Goal: Task Accomplishment & Management: Complete application form

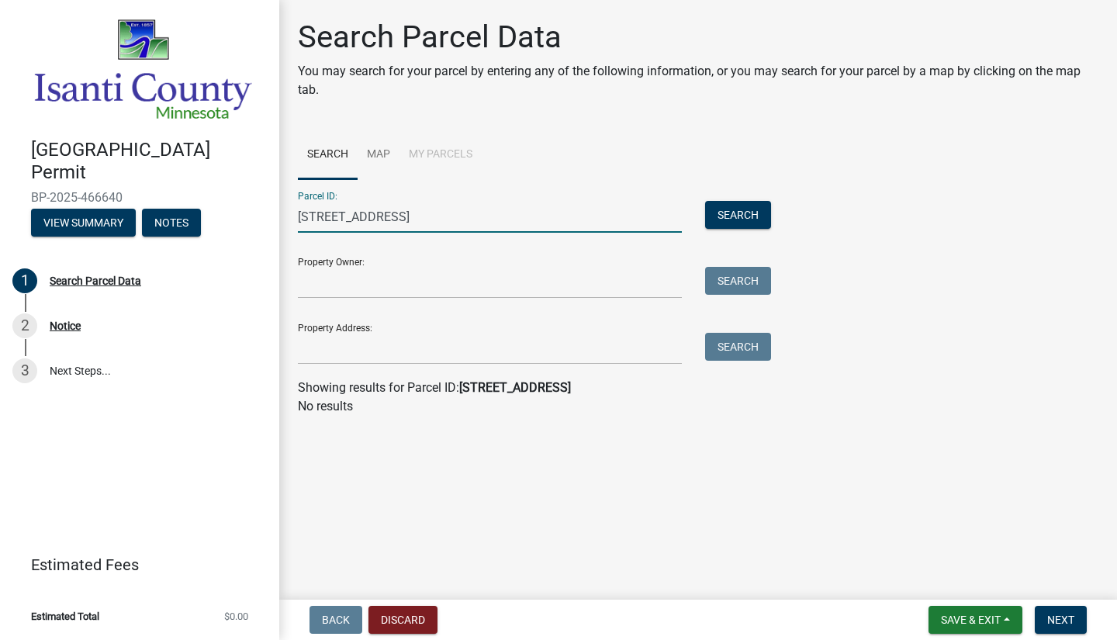
drag, startPoint x: 434, startPoint y: 212, endPoint x: 265, endPoint y: 213, distance: 169.2
click at [265, 213] on div "Isanti County Building Permit BP-2025-466640 View Summary Notes 1 Search Parcel…" at bounding box center [558, 320] width 1117 height 640
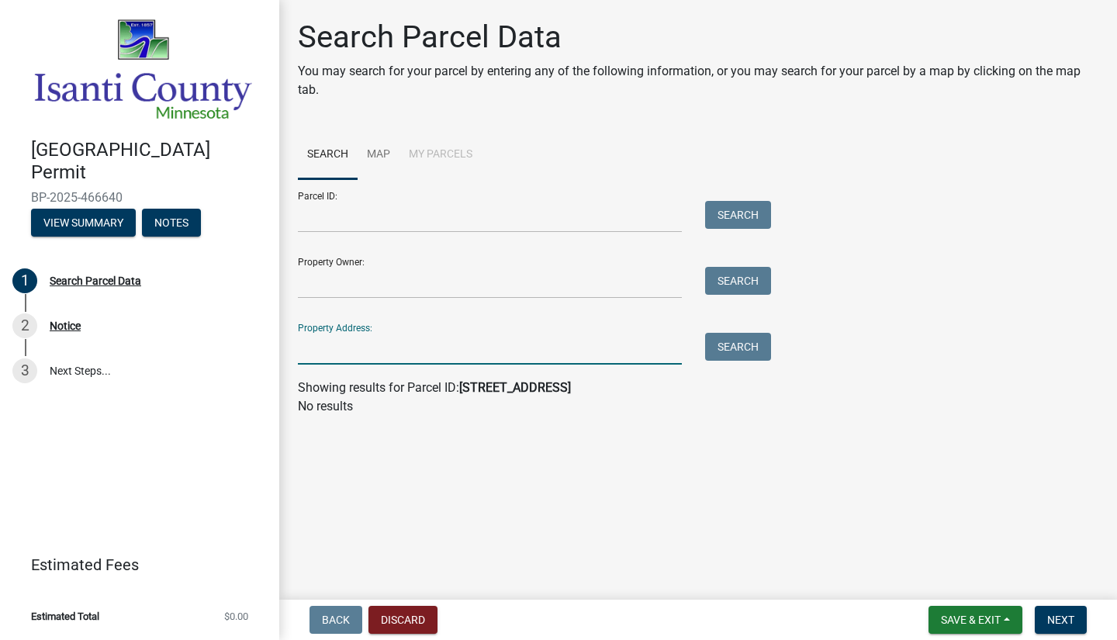
click at [350, 343] on input "Property Address:" at bounding box center [490, 349] width 384 height 32
paste input "5388 349TH AVE NW Princeton, MN 55371"
type input "5388 349TH AVE NW Princeton, MN 55371"
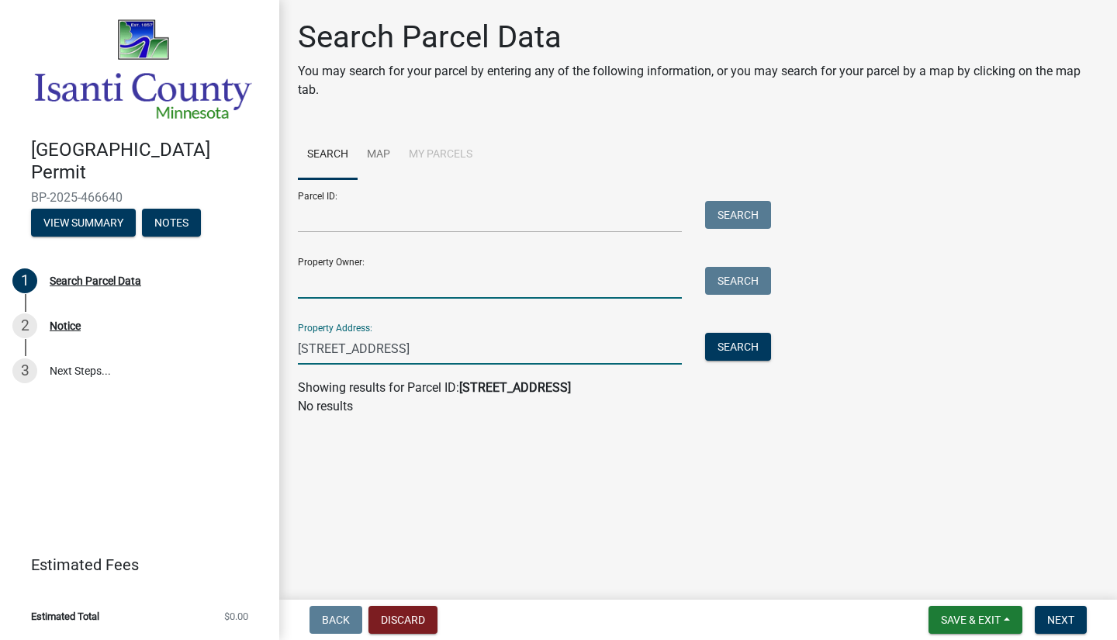
click at [317, 282] on input "Property Owner:" at bounding box center [490, 283] width 384 height 32
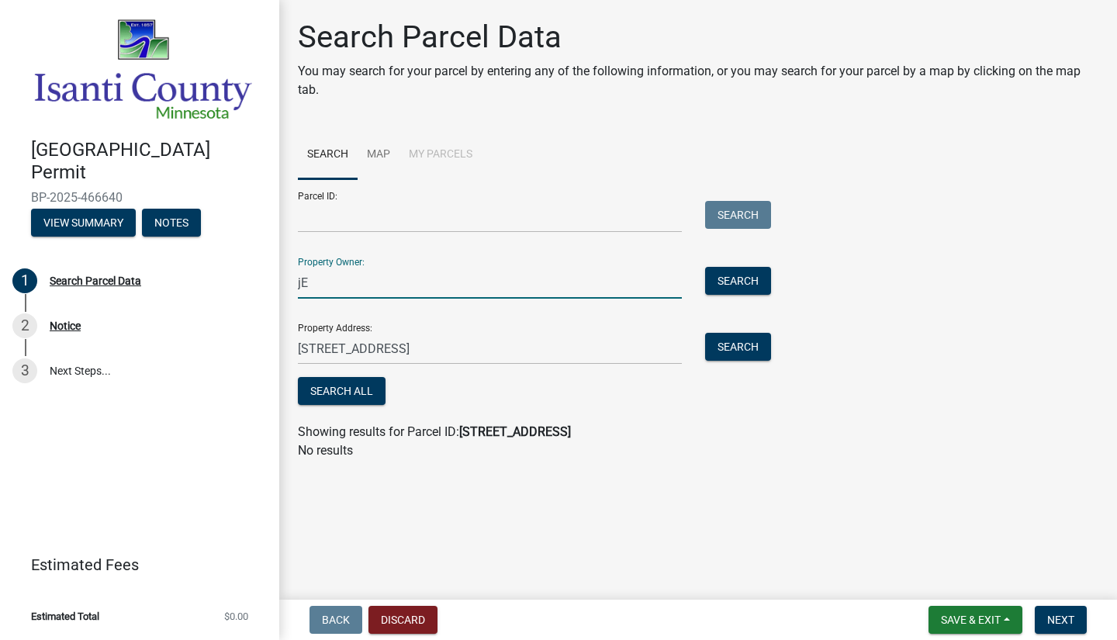
type input "j"
click at [488, 279] on input "Jenna and Matt Kienitz" at bounding box center [490, 283] width 384 height 32
type input "Jenna and Matt Kienitz"
click at [587, 393] on div "Search All" at bounding box center [531, 393] width 466 height 32
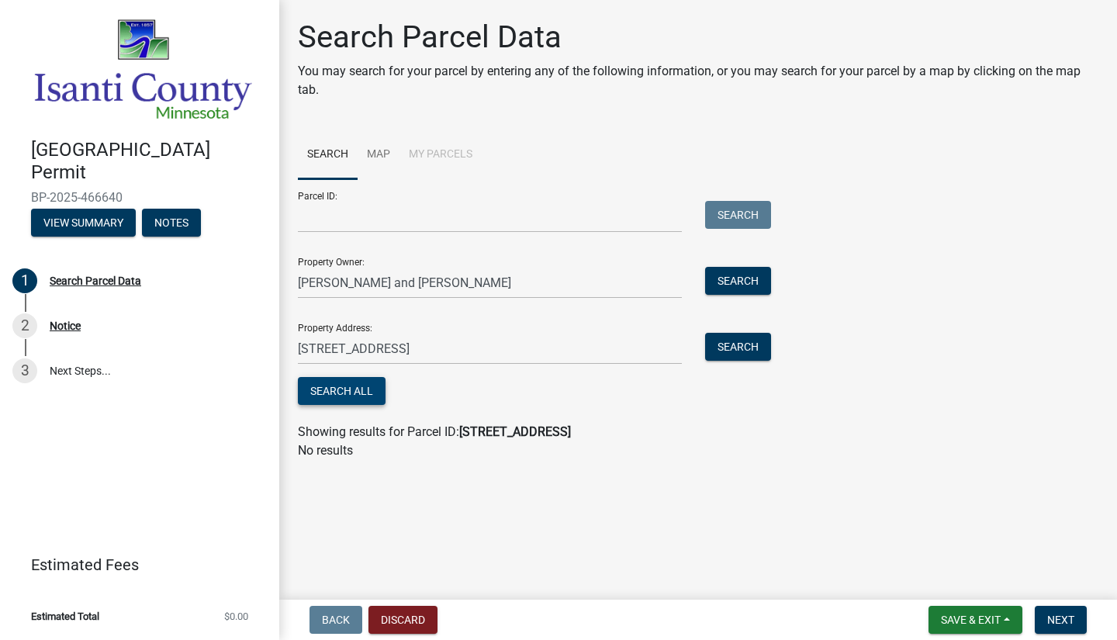
click at [372, 395] on button "Search All" at bounding box center [342, 391] width 88 height 28
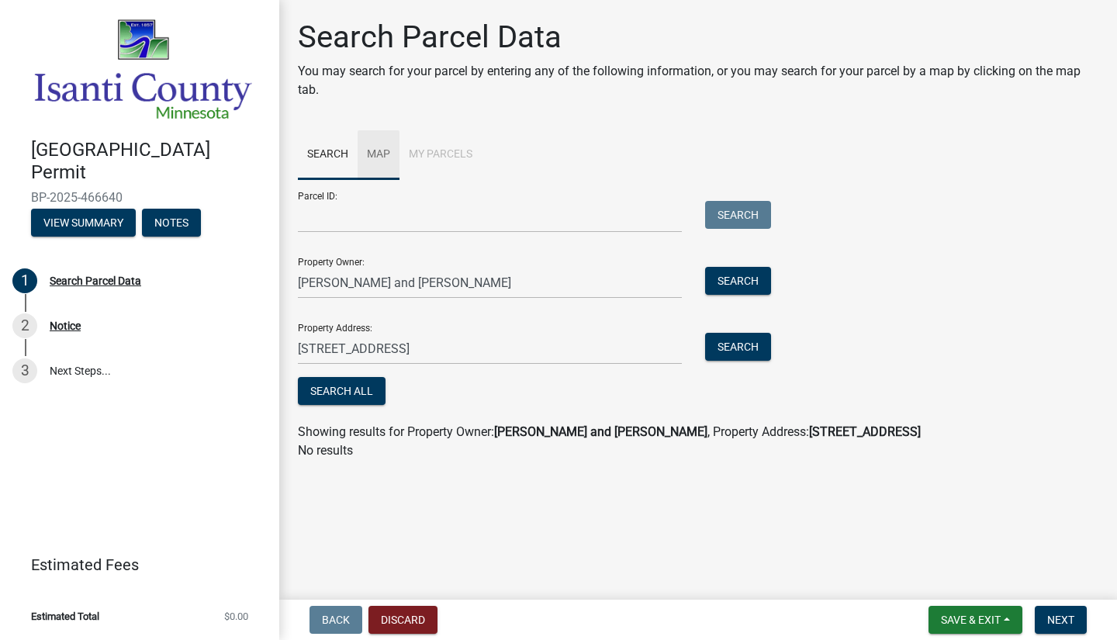
click at [372, 146] on link "Map" at bounding box center [379, 155] width 42 height 50
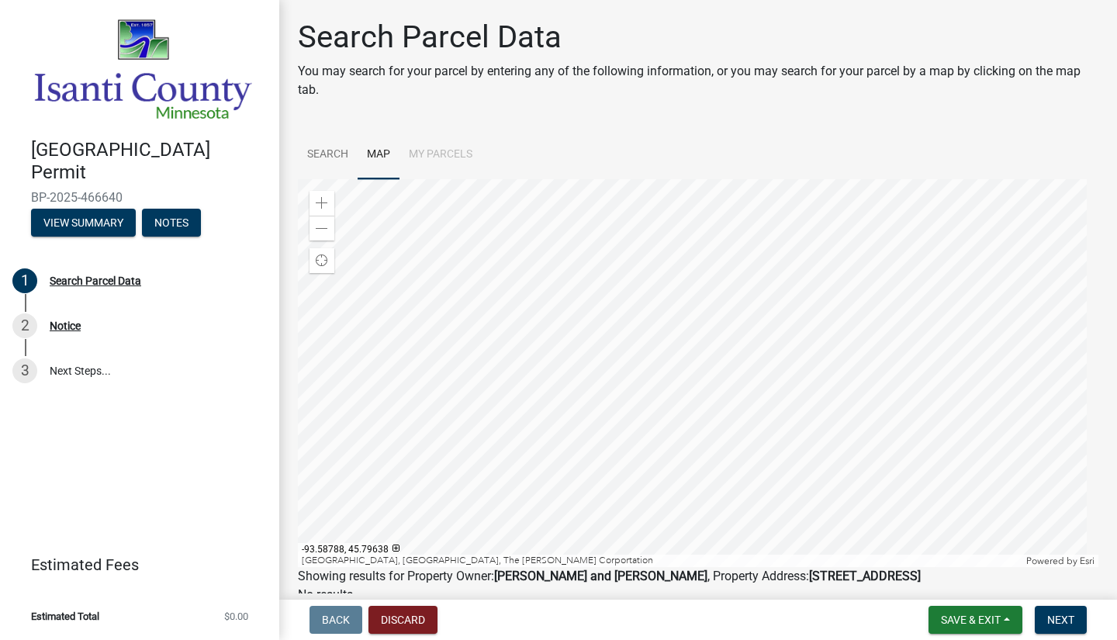
click at [431, 150] on li "My Parcels" at bounding box center [441, 155] width 82 height 50
click at [749, 427] on div at bounding box center [698, 373] width 801 height 388
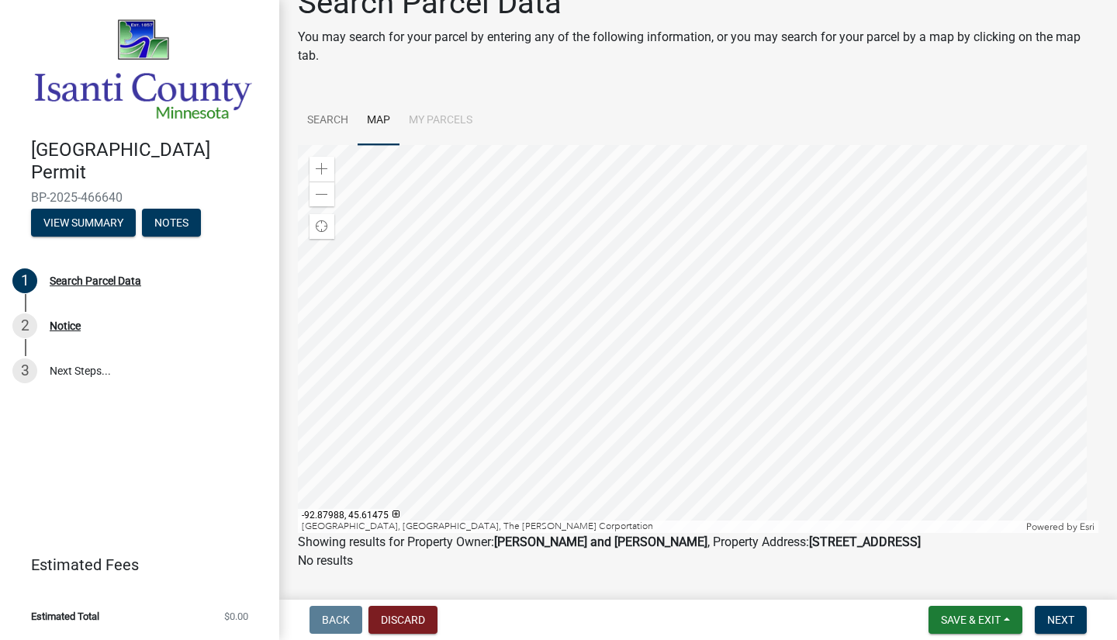
scroll to position [71, 0]
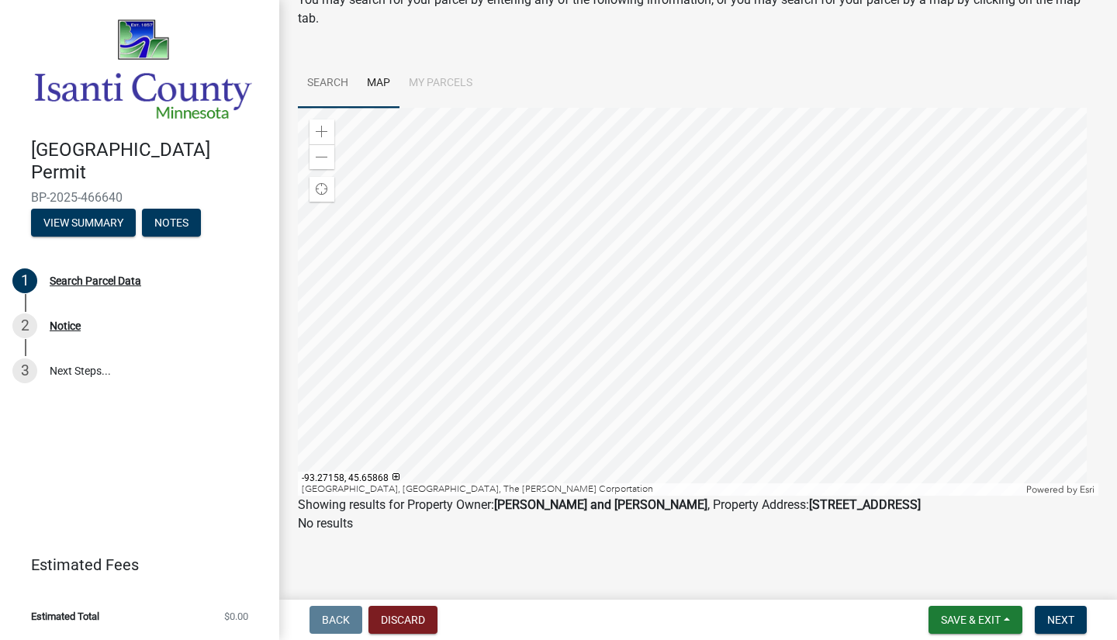
click at [327, 74] on link "Search" at bounding box center [328, 84] width 60 height 50
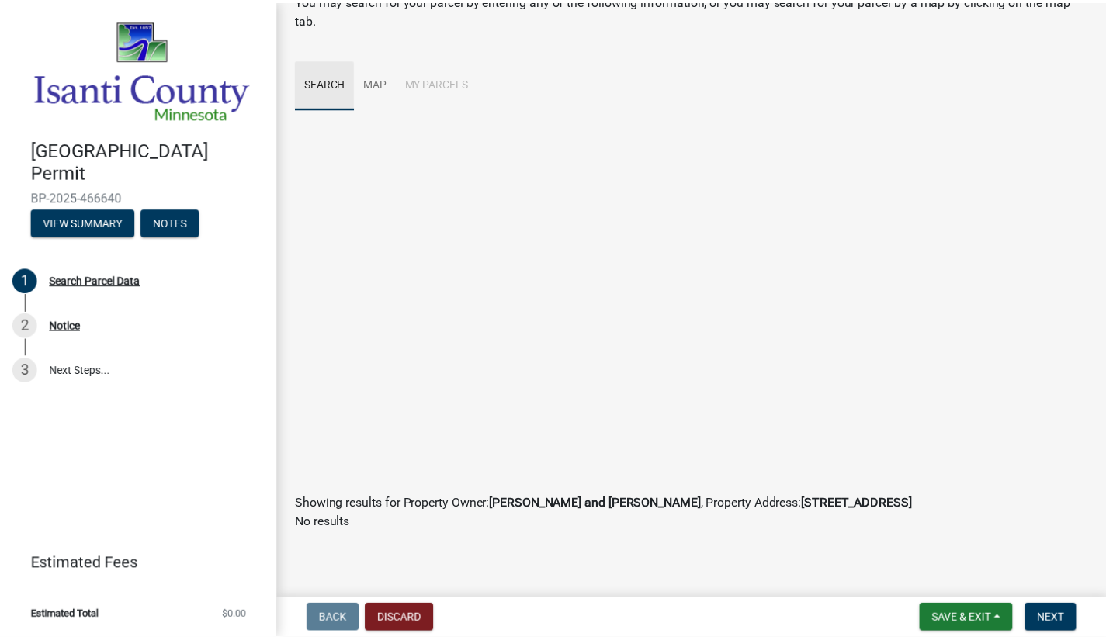
scroll to position [0, 0]
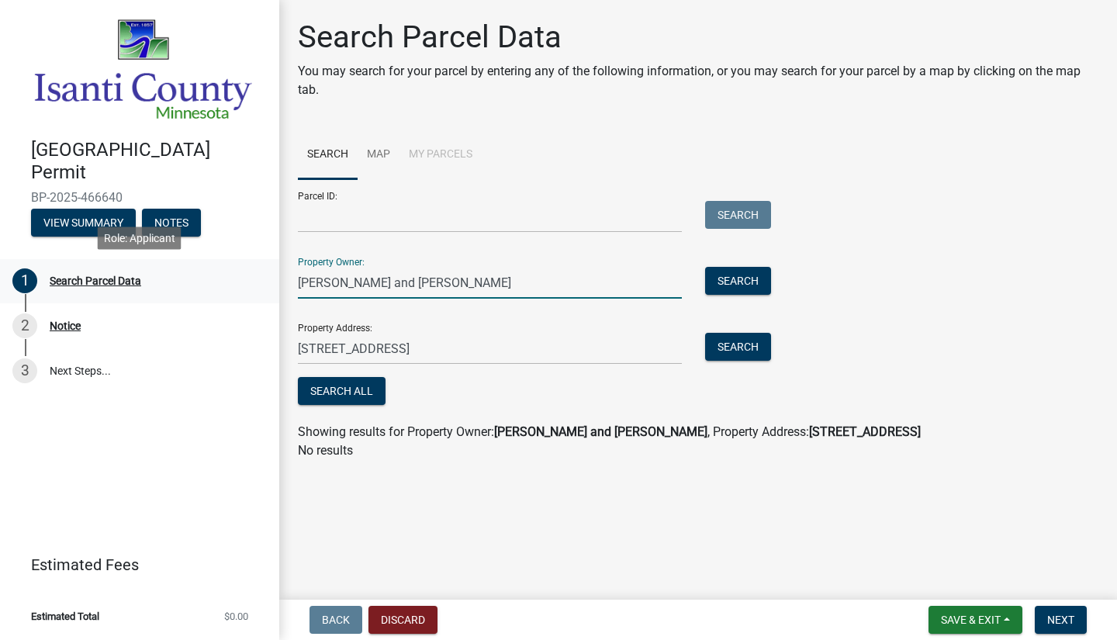
drag, startPoint x: 496, startPoint y: 283, endPoint x: 244, endPoint y: 276, distance: 252.3
click at [244, 277] on div "Isanti County Building Permit BP-2025-466640 View Summary Notes 1 Search Parcel…" at bounding box center [558, 320] width 1117 height 640
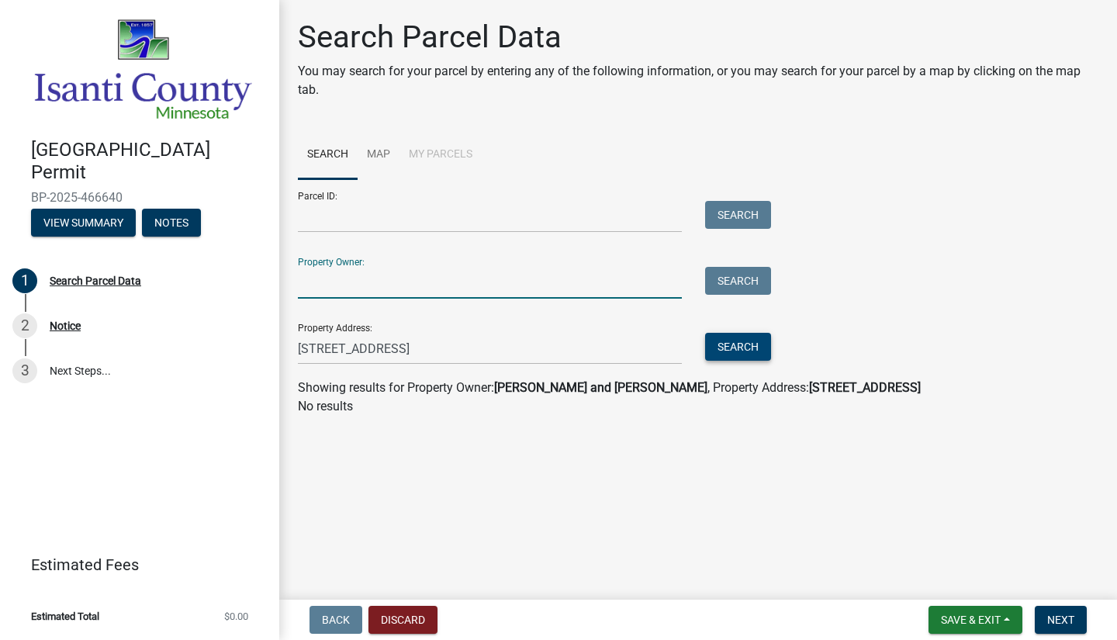
click at [760, 346] on button "Search" at bounding box center [738, 347] width 66 height 28
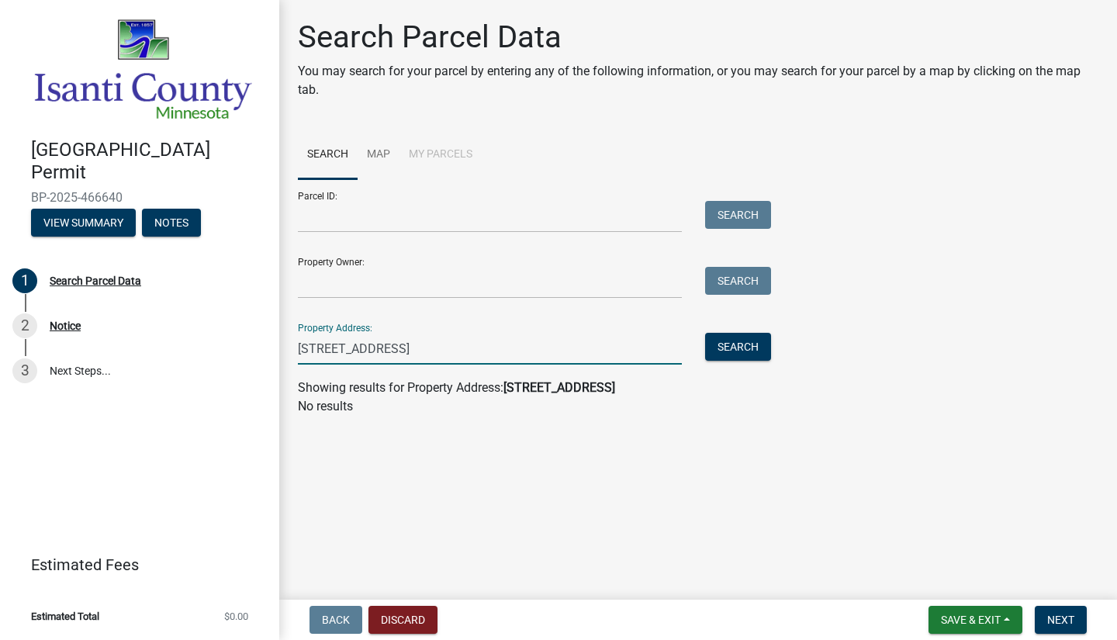
drag, startPoint x: 372, startPoint y: 348, endPoint x: 601, endPoint y: 348, distance: 228.1
click at [601, 348] on input "[STREET_ADDRESS]" at bounding box center [490, 349] width 384 height 32
type input "5388 349TH Ave"
click at [732, 344] on button "Search" at bounding box center [738, 347] width 66 height 28
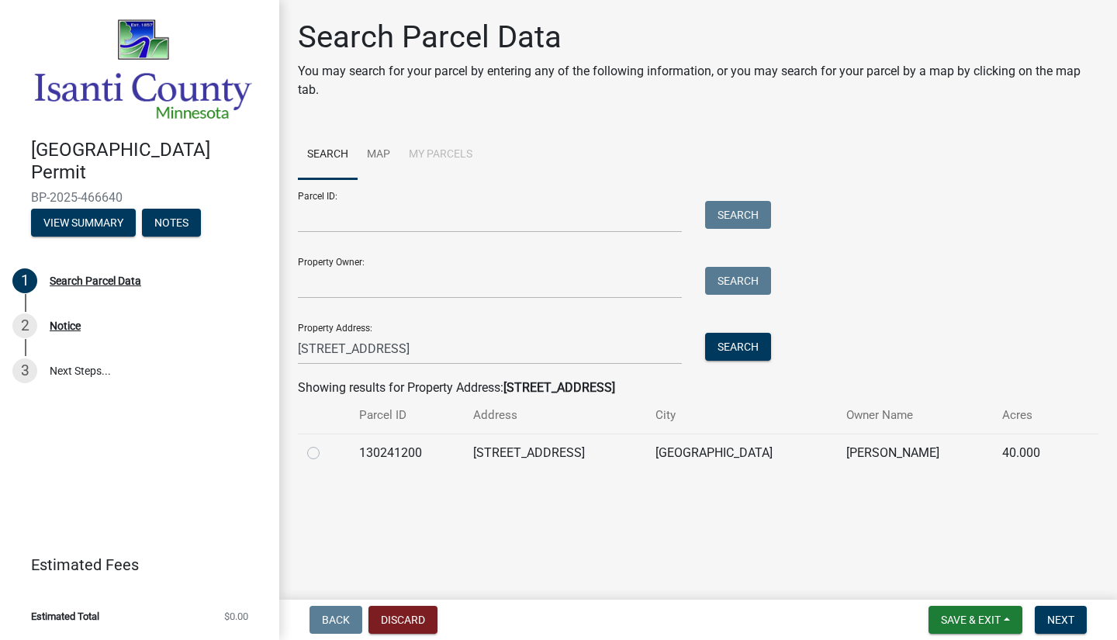
click at [326, 444] on label at bounding box center [326, 444] width 0 height 0
click at [326, 454] on input "radio" at bounding box center [331, 449] width 10 height 10
radio input "true"
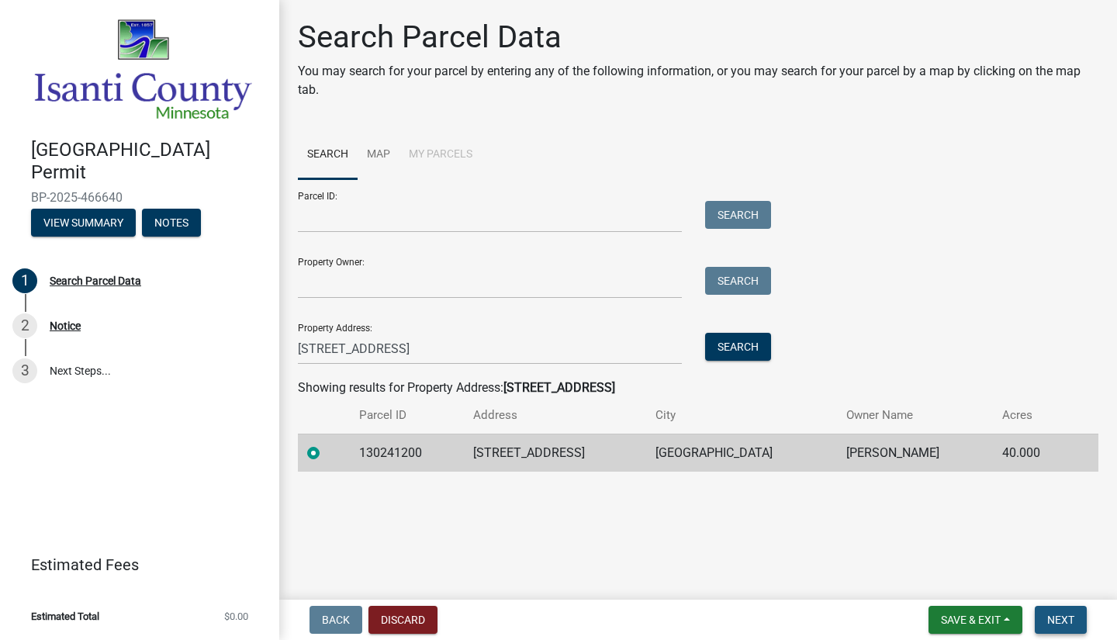
click at [1071, 616] on span "Next" at bounding box center [1060, 620] width 27 height 12
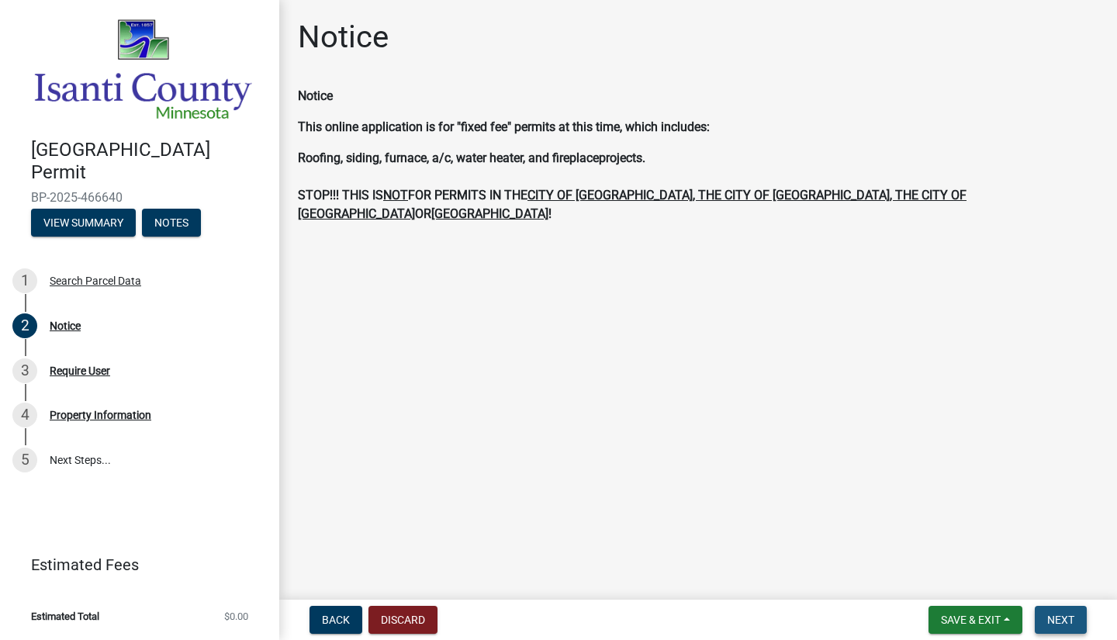
click at [1069, 618] on span "Next" at bounding box center [1060, 620] width 27 height 12
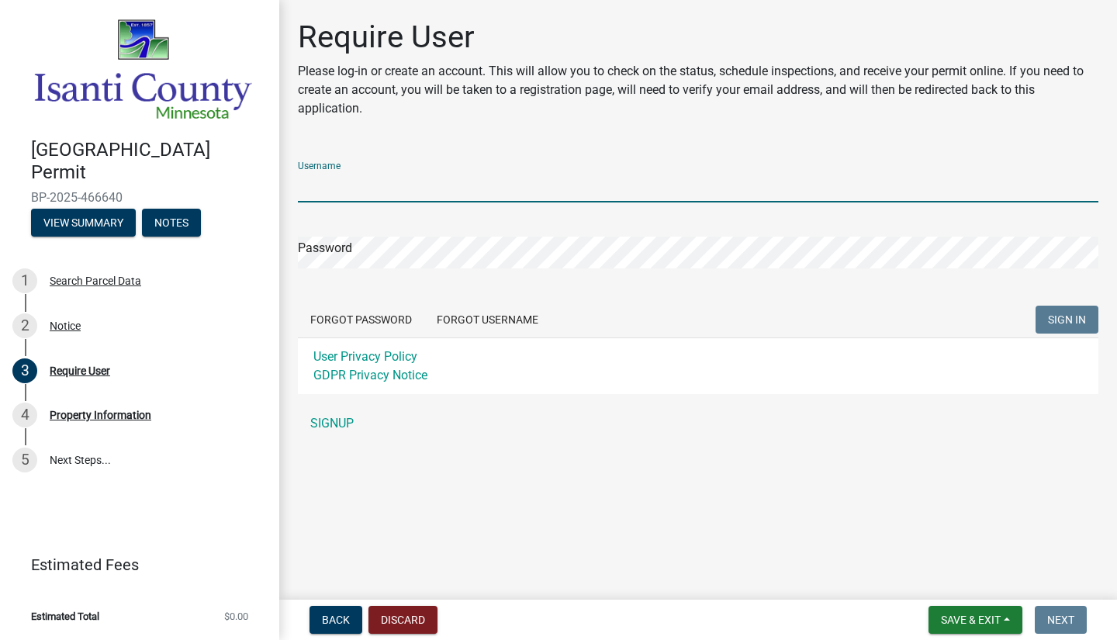
click at [428, 185] on input "Username" at bounding box center [698, 187] width 801 height 32
type input "TJCONSTRUCTIONMN"
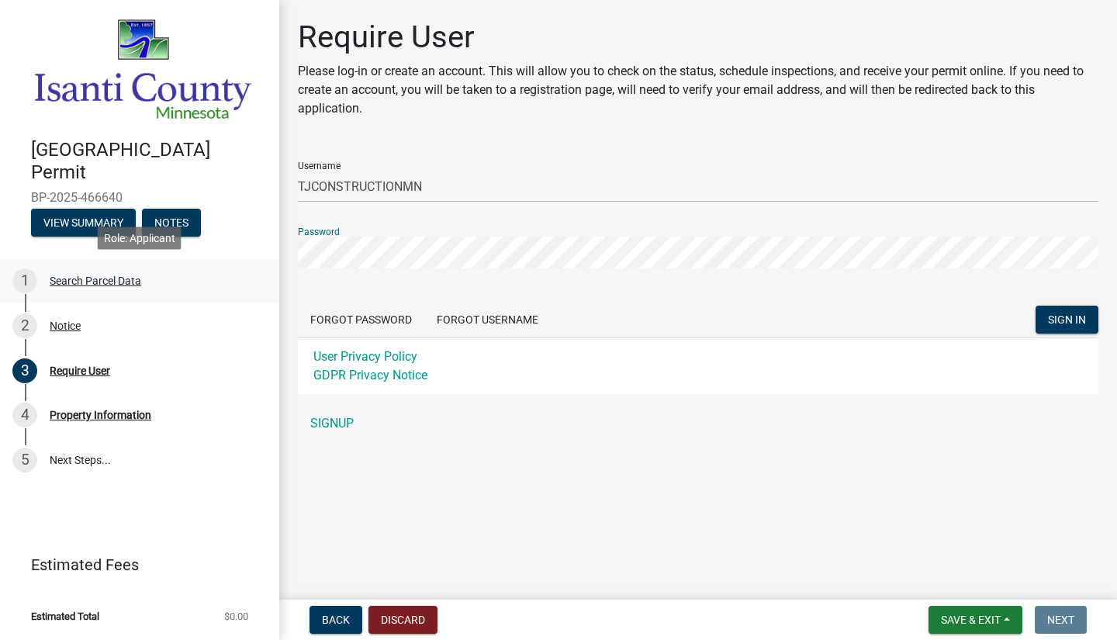
click at [271, 262] on div "Isanti County Building Permit BP-2025-466640 View Summary Notes 1 Search Parcel…" at bounding box center [558, 320] width 1117 height 640
click at [133, 513] on div "Isanti County Building Permit BP-2025-466640 View Summary Notes 1 Search Parcel…" at bounding box center [139, 320] width 279 height 640
click at [341, 424] on link "SIGNUP" at bounding box center [698, 423] width 801 height 31
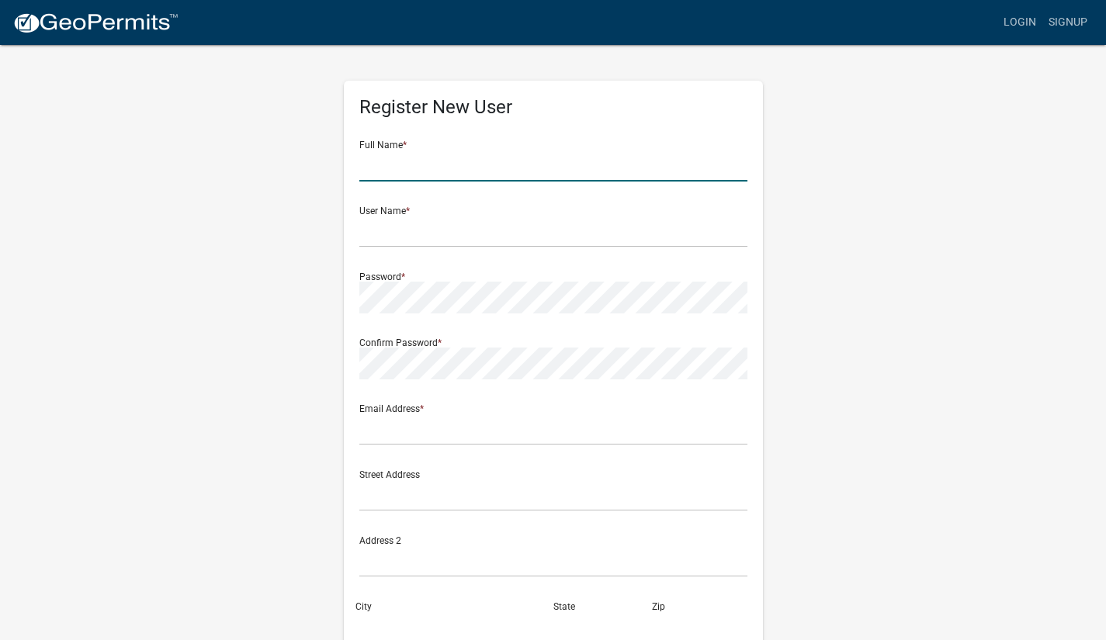
click at [493, 172] on input "text" at bounding box center [553, 166] width 388 height 32
type input "[PERSON_NAME]"
type input "info@tjconstructionmn.com"
type input "23601 Juniper Ct"
type input "Rogers"
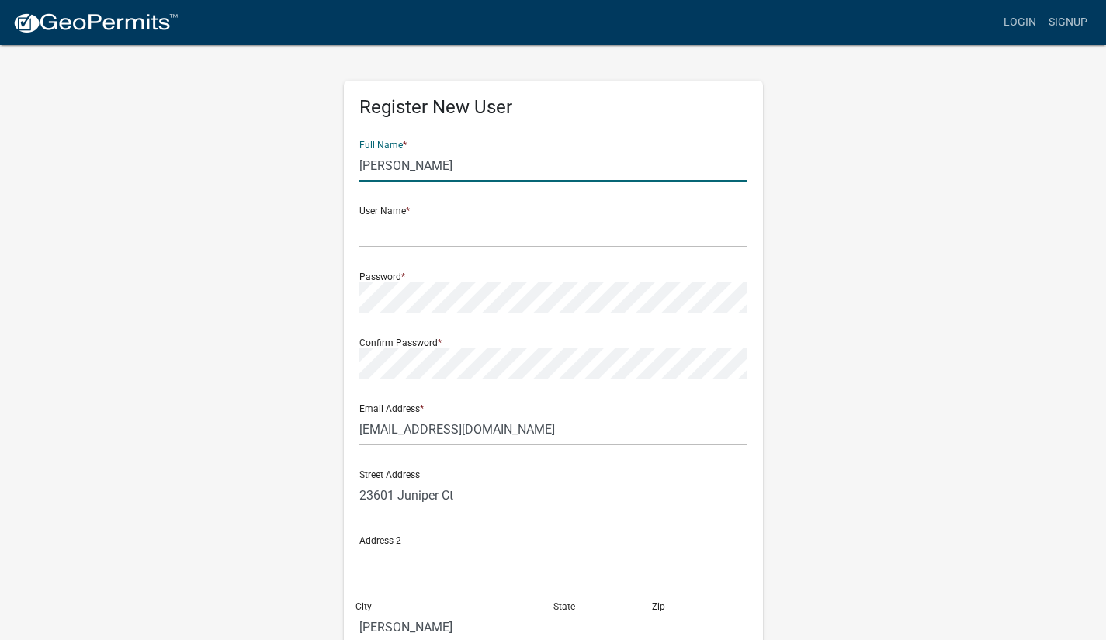
type input "MN"
type input "55374"
type input "6122498522"
click at [490, 222] on input "text" at bounding box center [553, 232] width 388 height 32
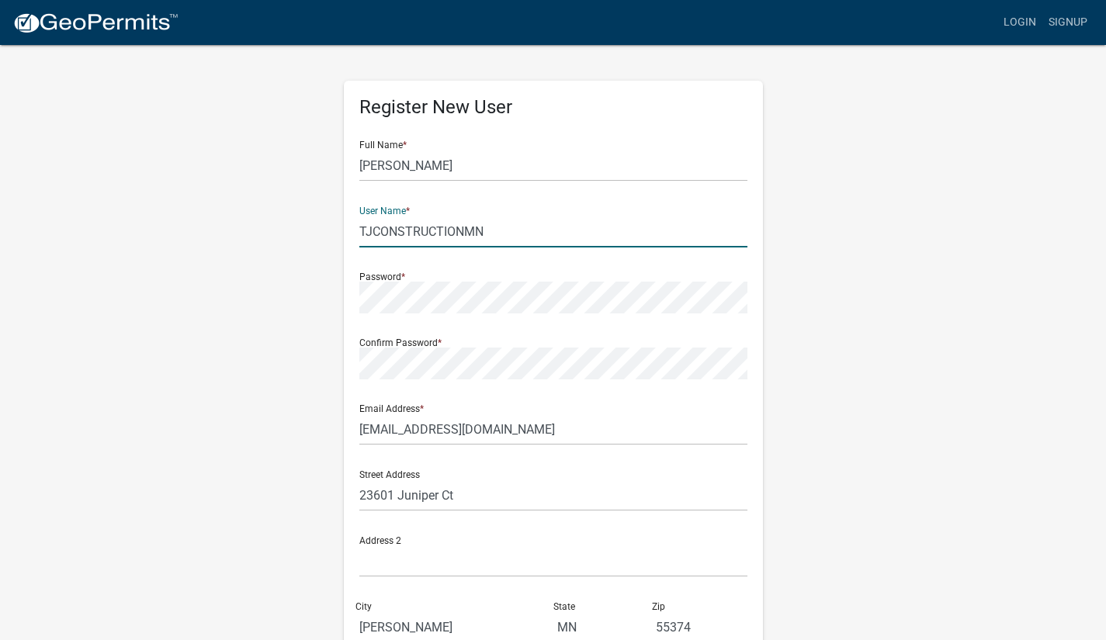
type input "TJCONSTRUCTIONMN"
click at [274, 428] on div "Register New User Full Name * Lindsay Wagoner User Name * TJCONSTRUCTIONMN Pass…" at bounding box center [553, 458] width 885 height 830
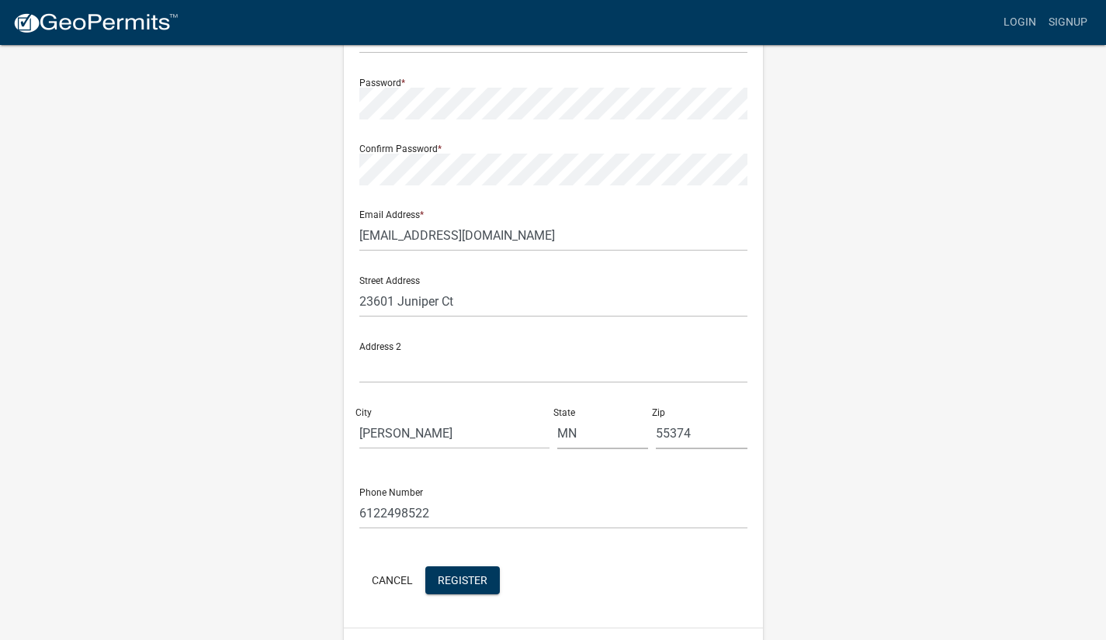
scroll to position [234, 0]
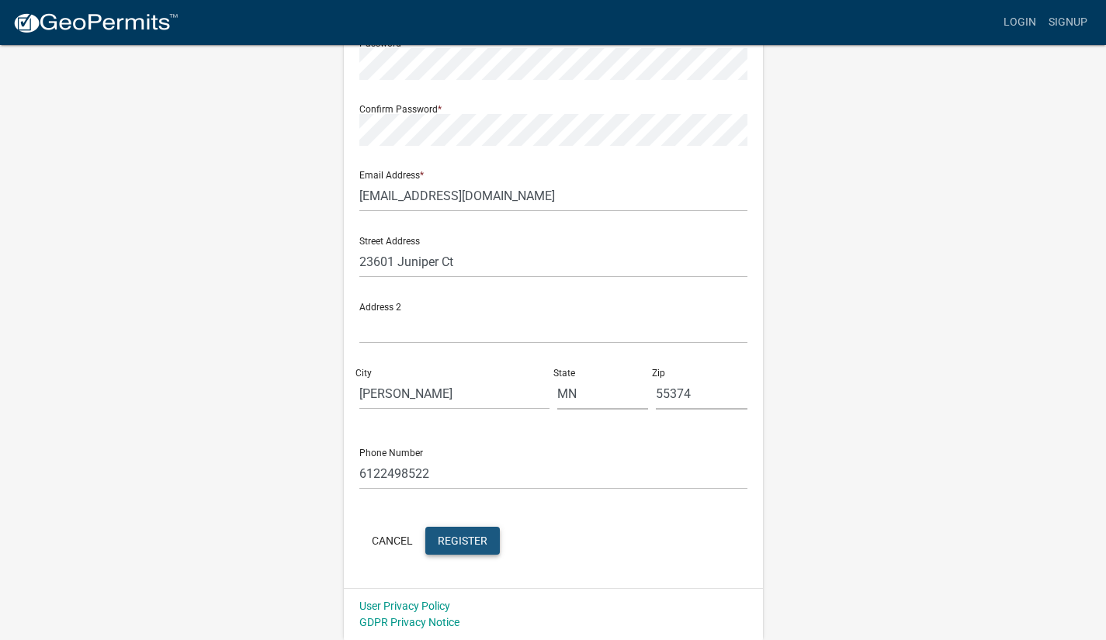
click at [483, 549] on button "Register" at bounding box center [462, 541] width 74 height 28
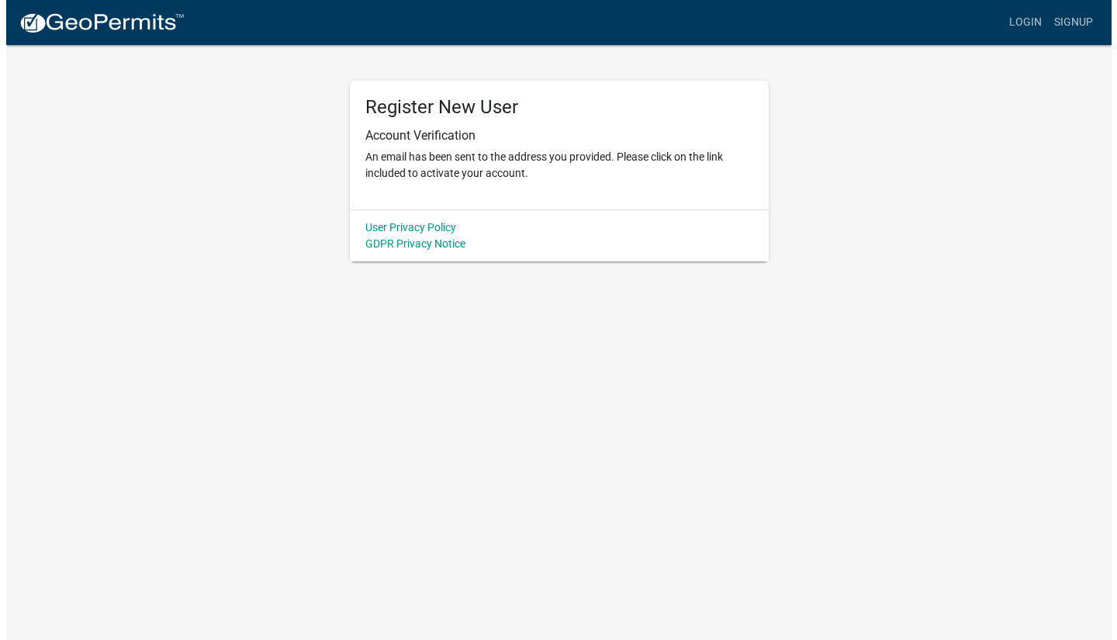
scroll to position [0, 0]
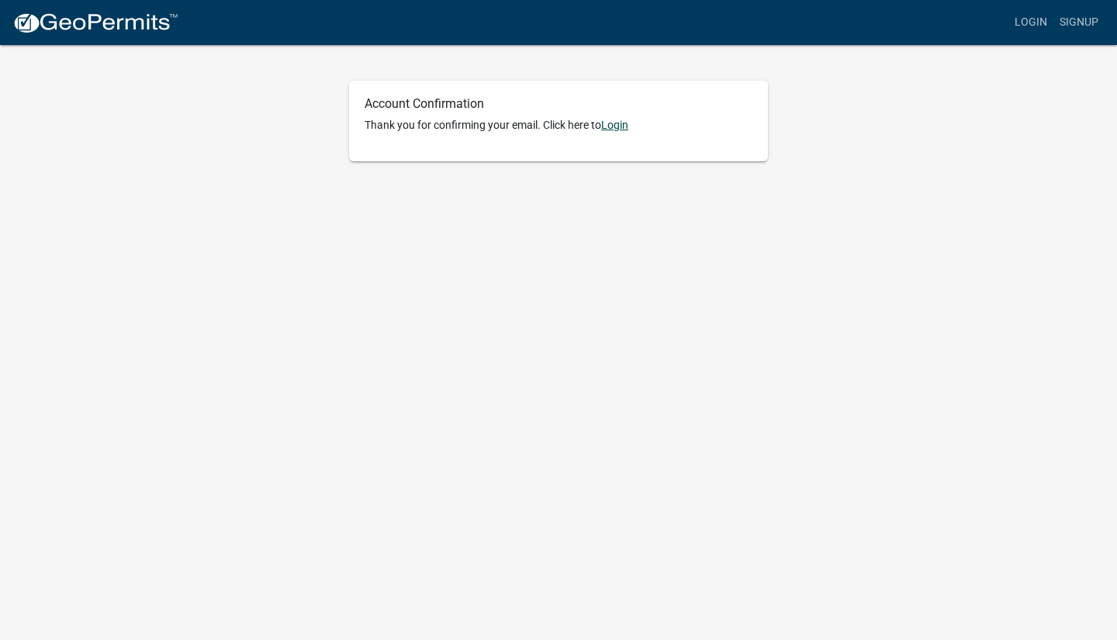
click at [618, 125] on link "Login" at bounding box center [614, 125] width 27 height 12
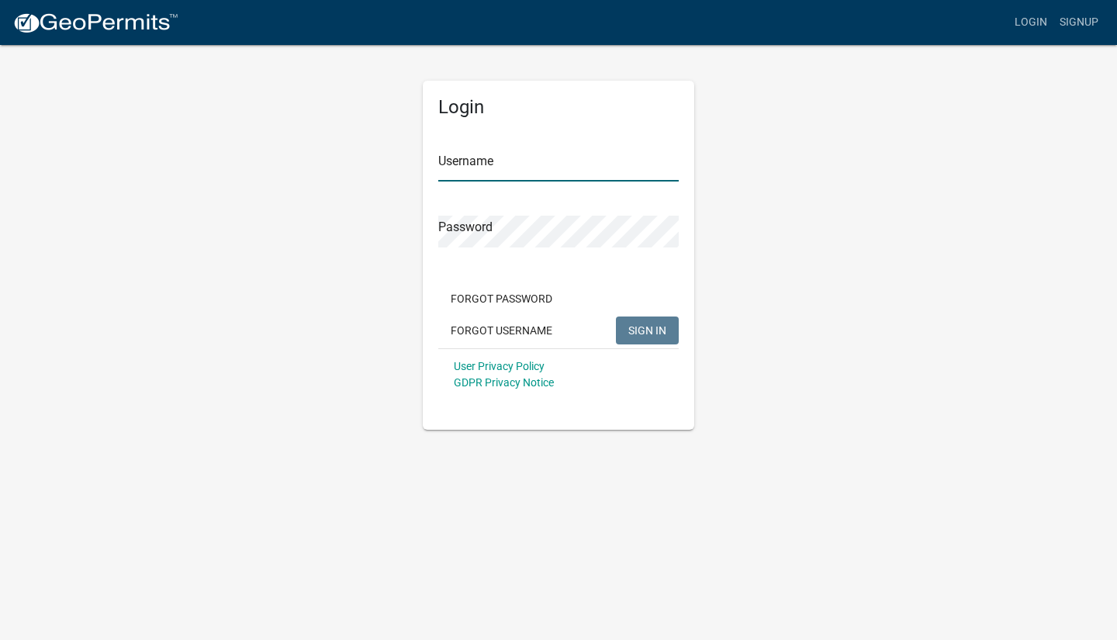
type input "TJCONSTRUCTIONMN"
click at [650, 332] on span "SIGN IN" at bounding box center [647, 330] width 38 height 12
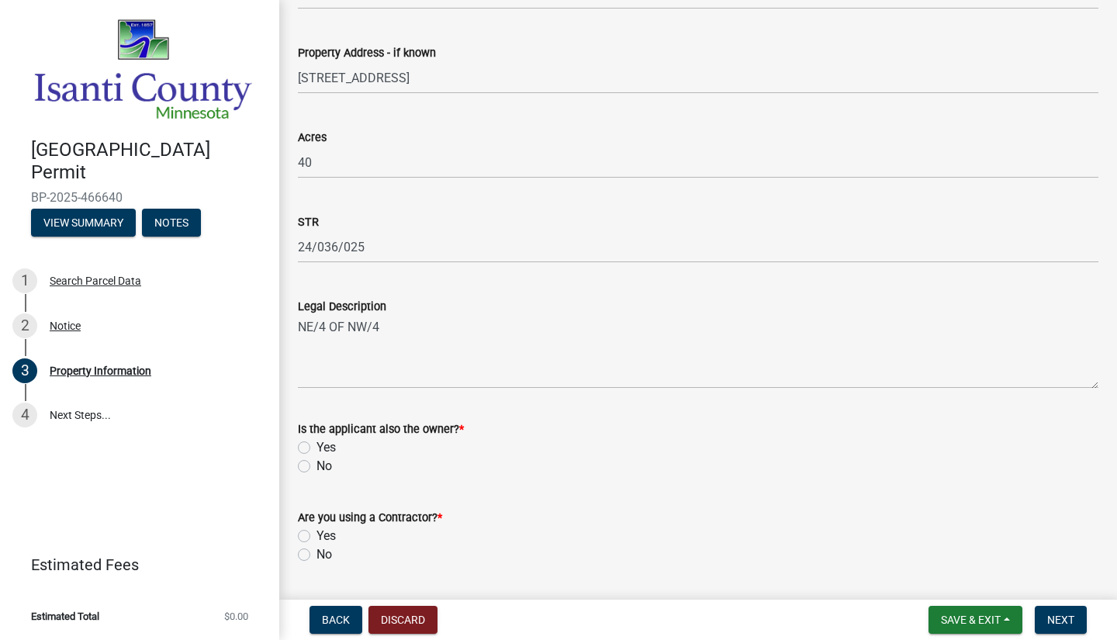
scroll to position [448, 0]
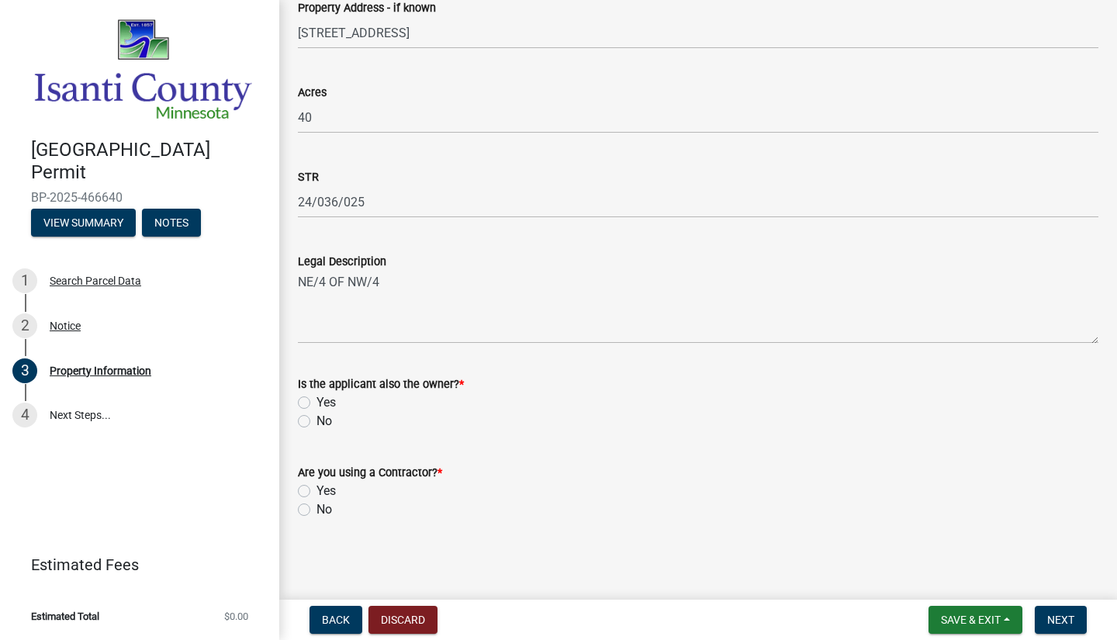
click at [317, 420] on label "No" at bounding box center [325, 421] width 16 height 19
click at [317, 420] on input "No" at bounding box center [322, 417] width 10 height 10
radio input "true"
click at [317, 490] on label "Yes" at bounding box center [326, 491] width 19 height 19
click at [317, 490] on input "Yes" at bounding box center [322, 487] width 10 height 10
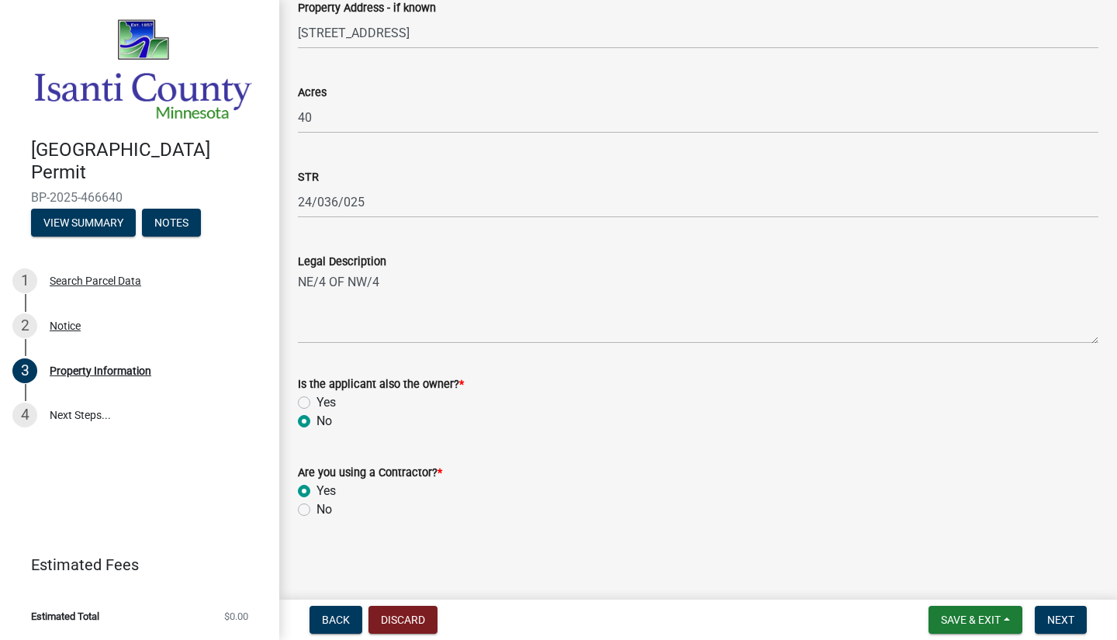
radio input "true"
click at [1061, 622] on span "Next" at bounding box center [1060, 620] width 27 height 12
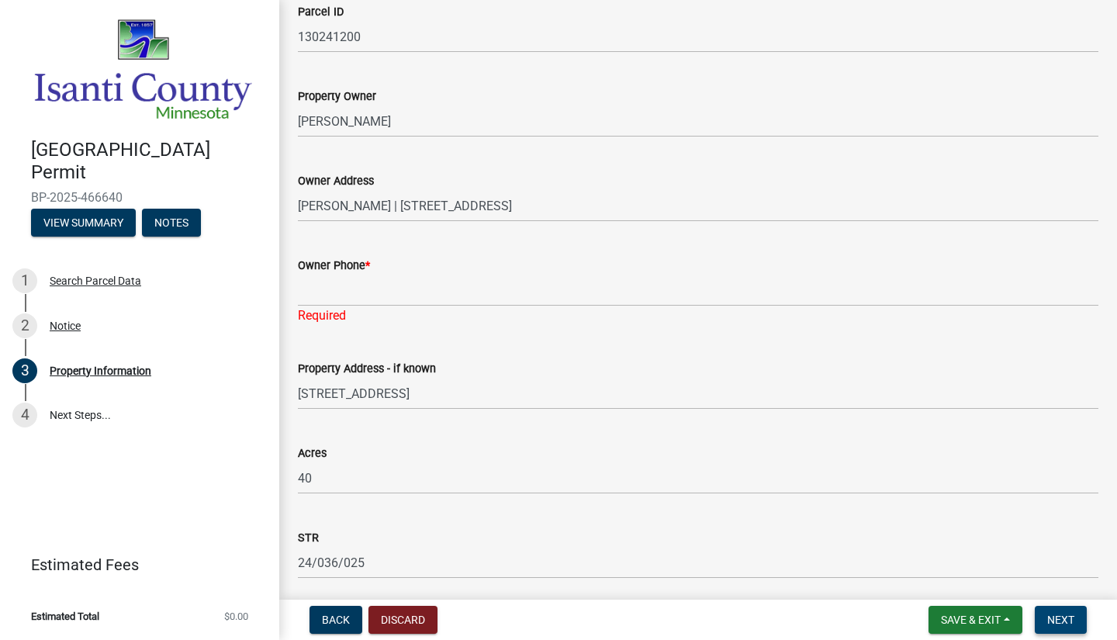
scroll to position [79, 0]
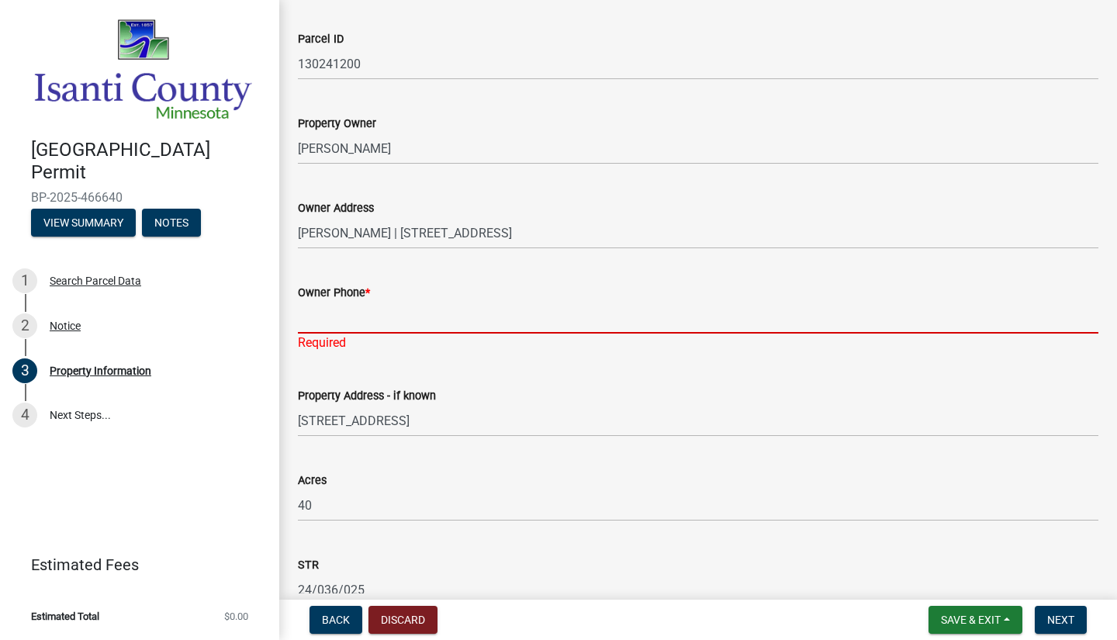
click at [338, 316] on input "Owner Phone *" at bounding box center [698, 318] width 801 height 32
click at [362, 321] on input "Owner Phone *" at bounding box center [698, 318] width 801 height 32
paste input "[PHONE_NUMBER]"
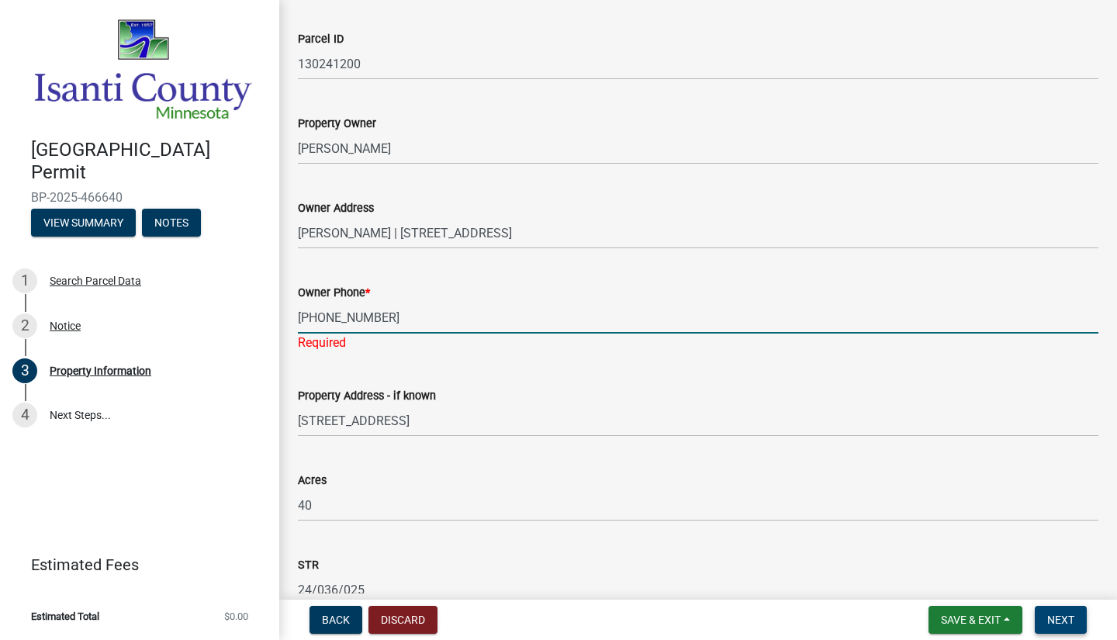
type input "[PHONE_NUMBER]"
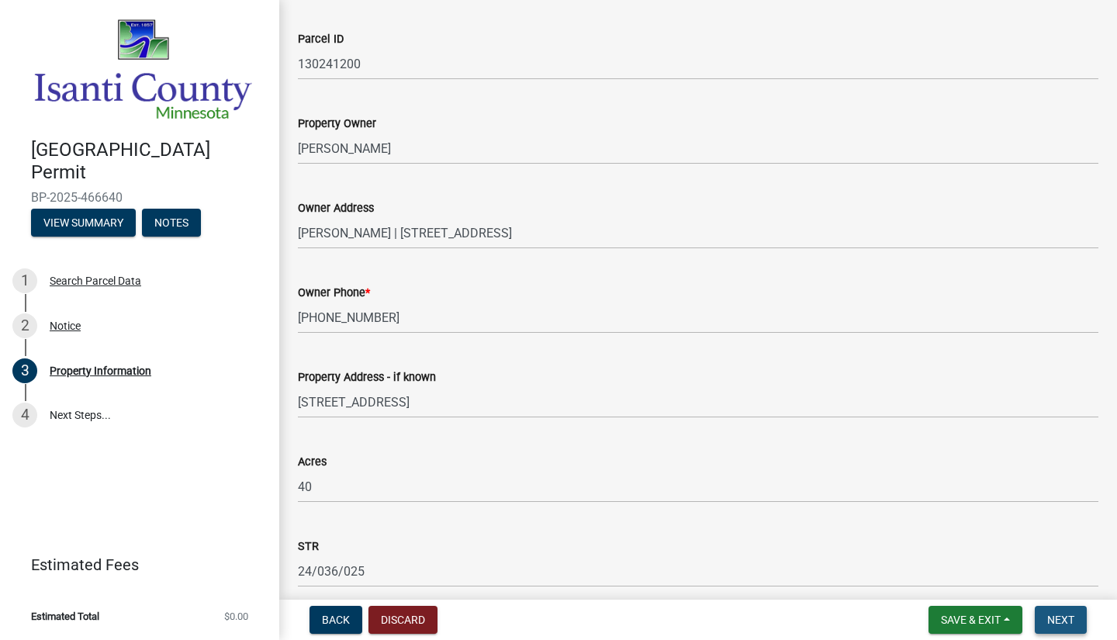
click at [1061, 630] on button "Next" at bounding box center [1061, 620] width 52 height 28
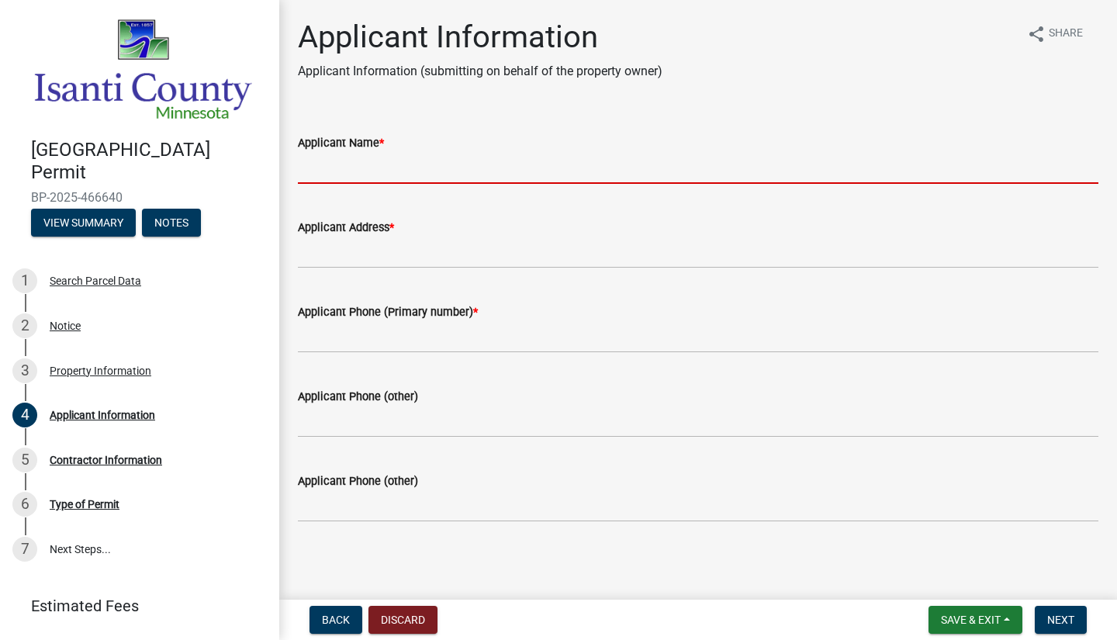
click at [371, 167] on input "Applicant Name *" at bounding box center [698, 168] width 801 height 32
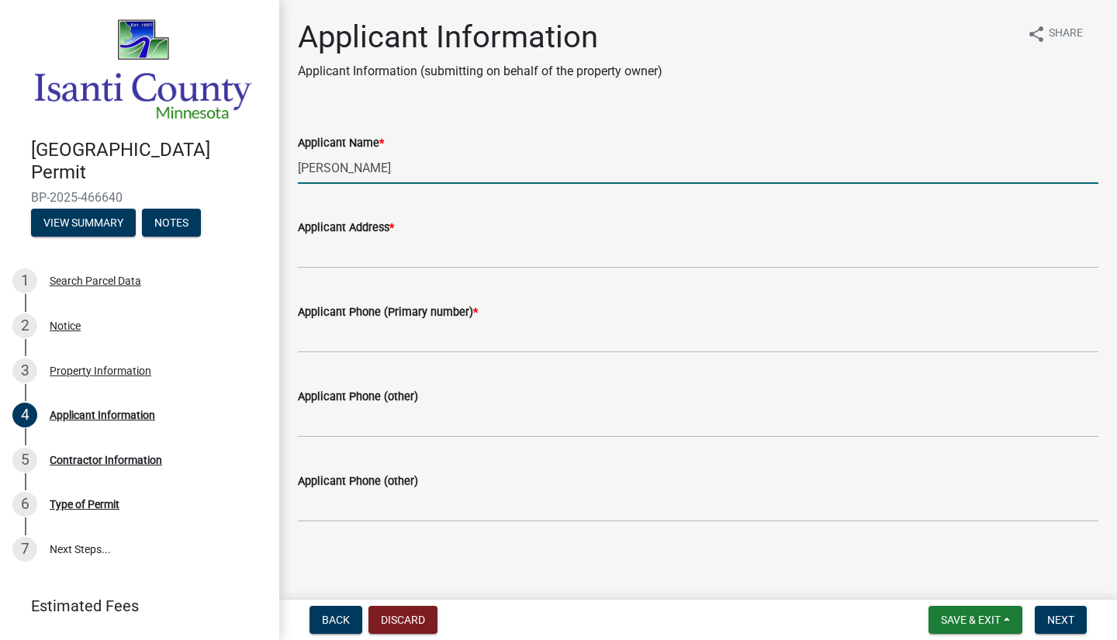
type input "[PERSON_NAME]"
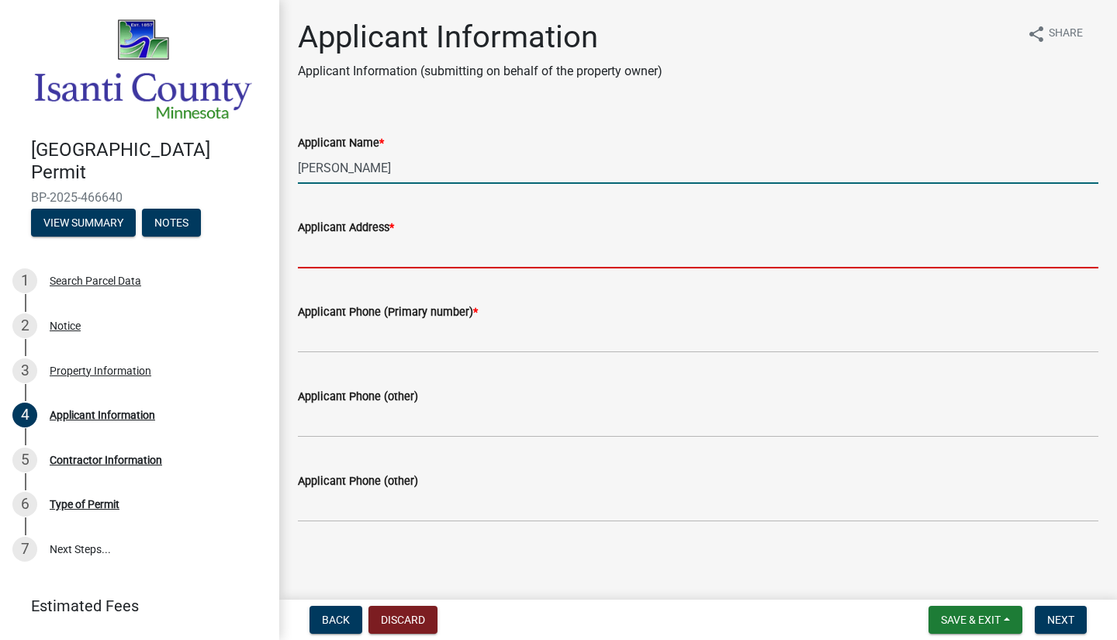
click at [371, 255] on input "Applicant Address *" at bounding box center [698, 253] width 801 height 32
type input "23601 Juniper CtRogers, MN 55374"
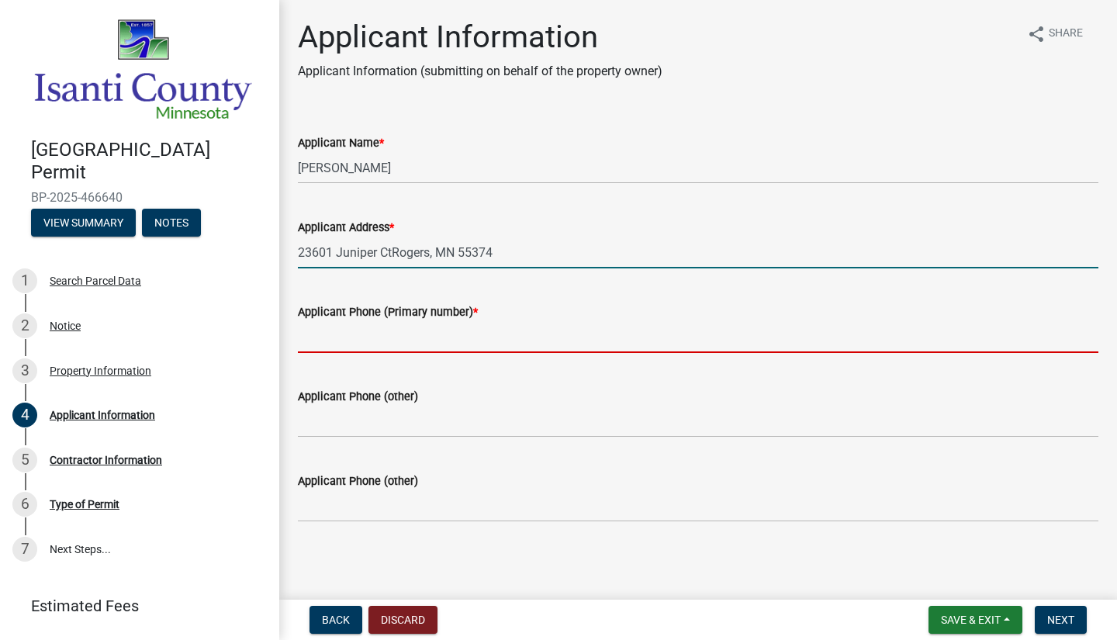
type input "6122498522"
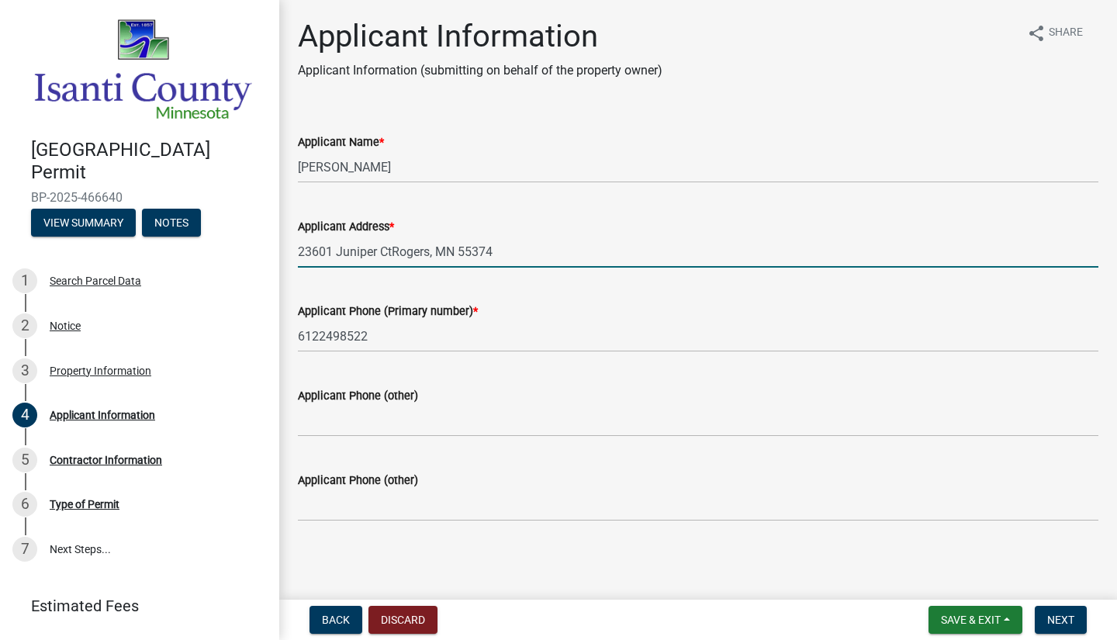
scroll to position [2, 0]
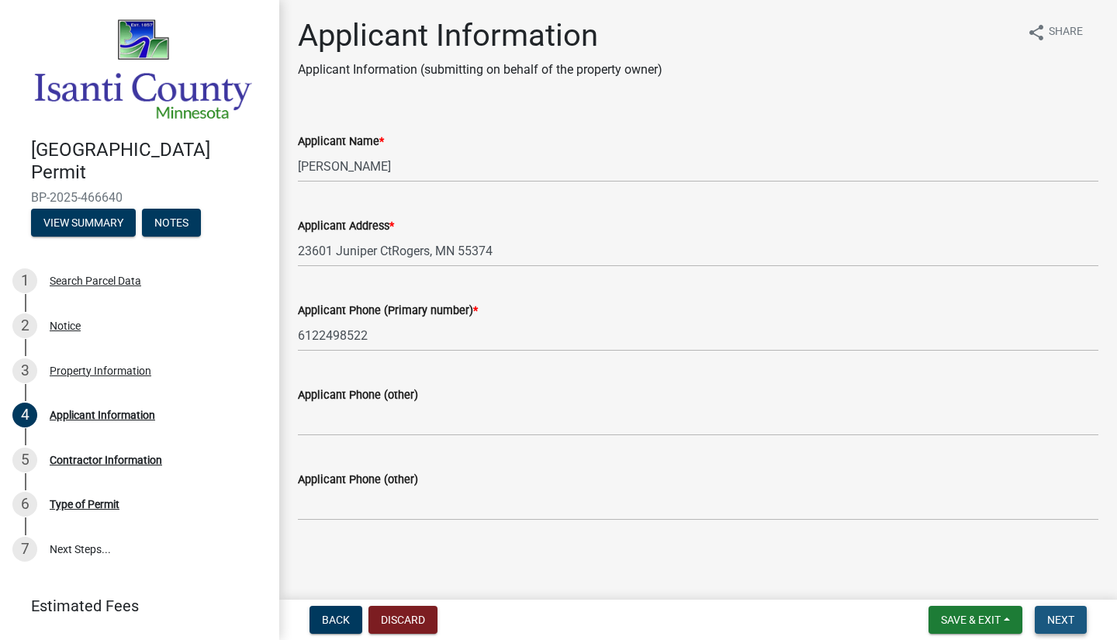
click at [1065, 620] on span "Next" at bounding box center [1060, 620] width 27 height 12
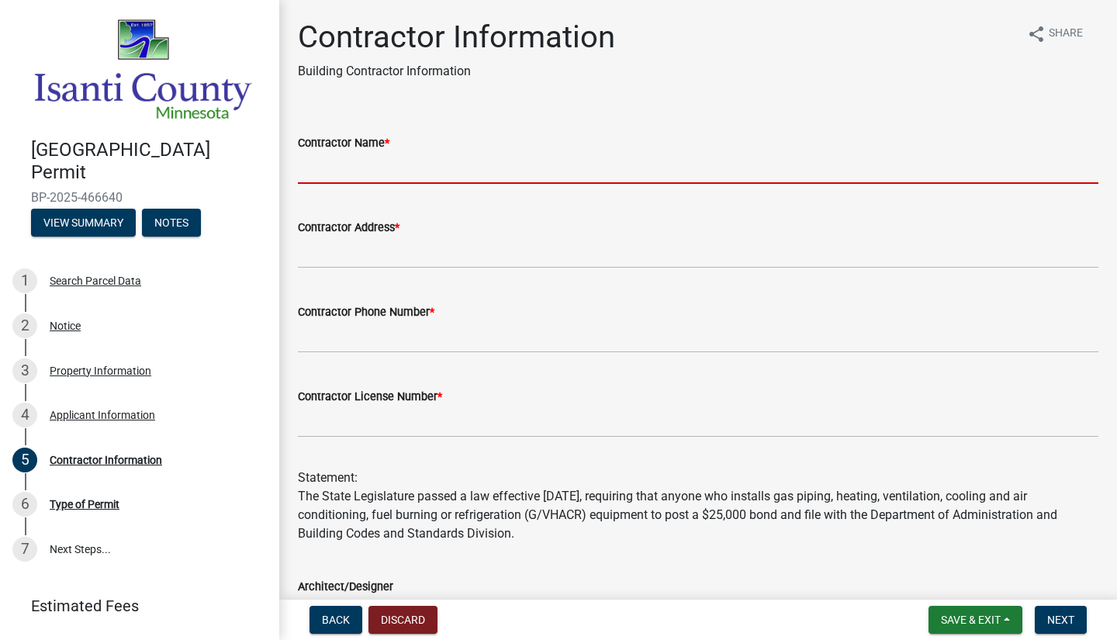
click at [528, 158] on input "Contractor Name *" at bounding box center [698, 168] width 801 height 32
type input "T&J Construction LLC"
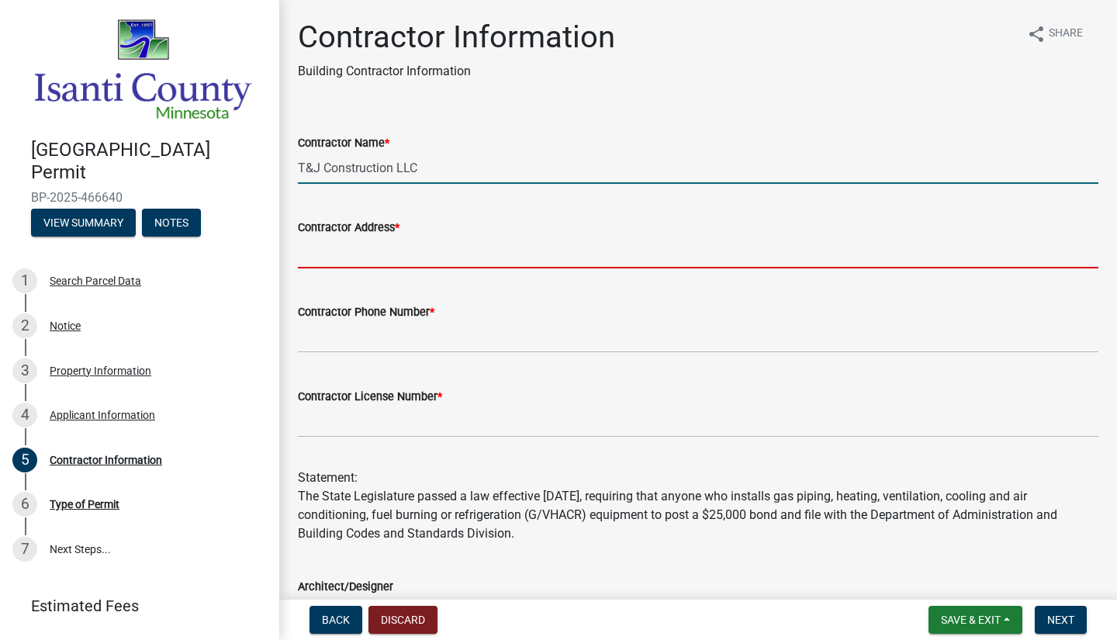
type input "23601 Juniper Ct"
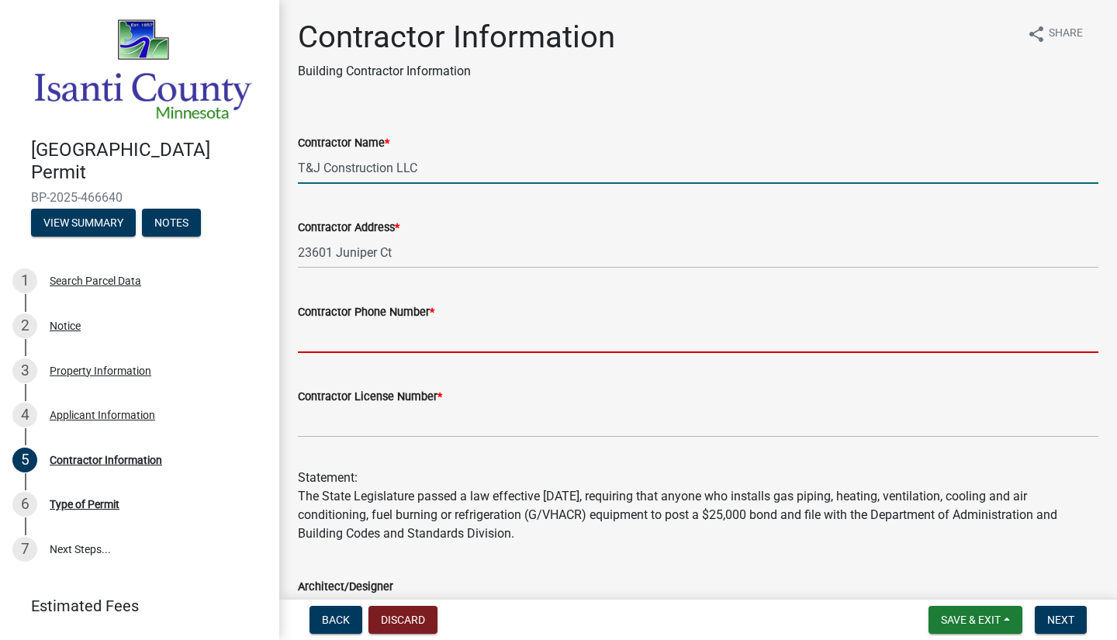
type input "6122498522"
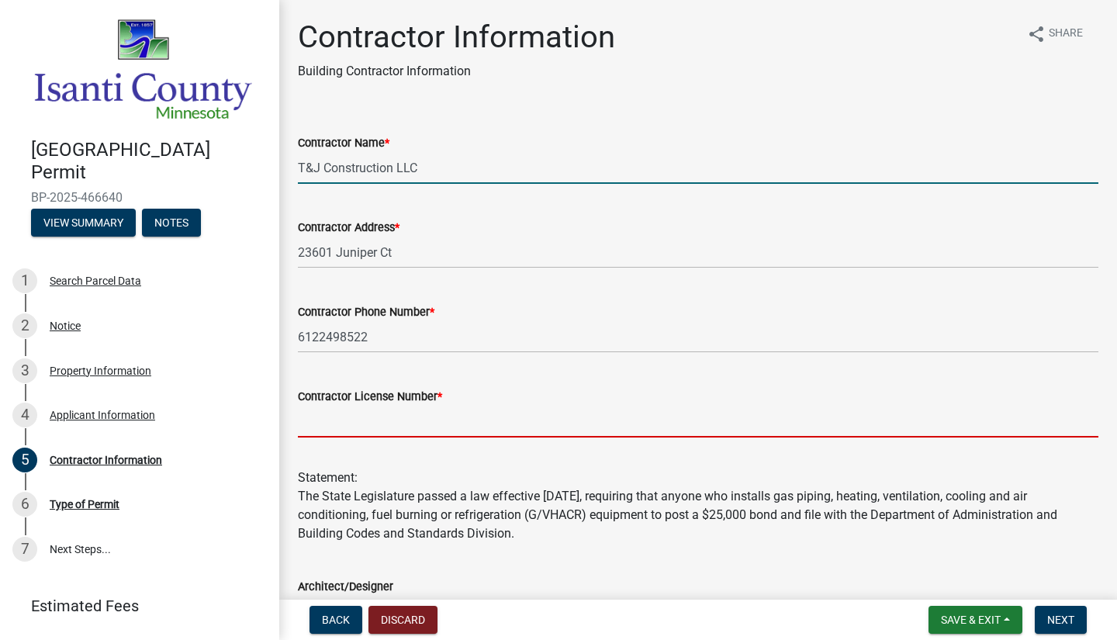
click at [440, 422] on input "Contractor License Number *" at bounding box center [698, 422] width 801 height 32
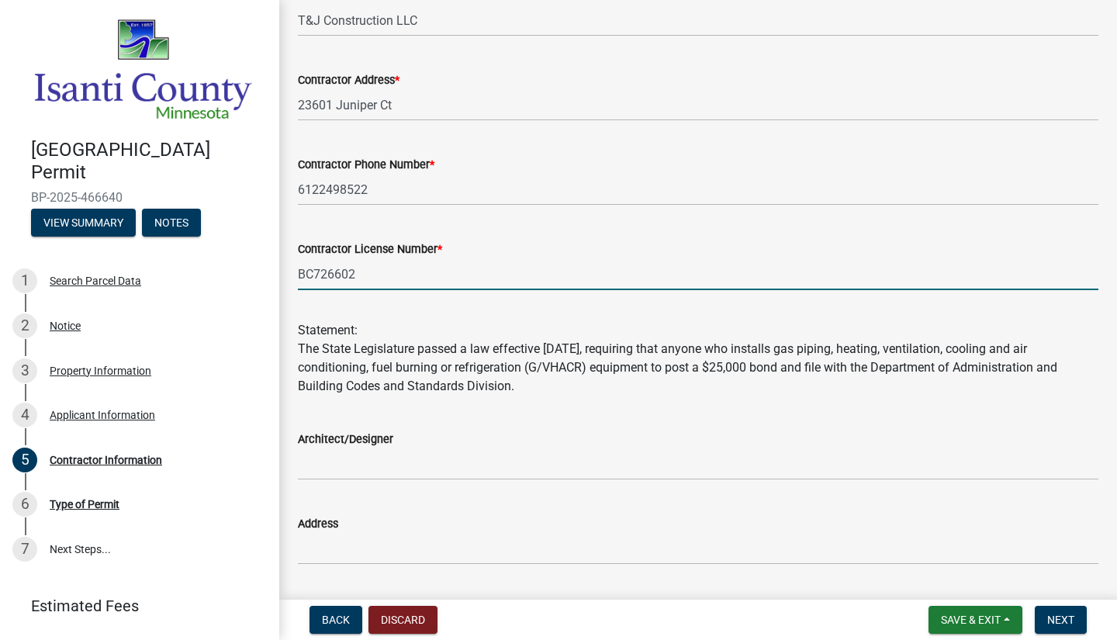
scroll to position [361, 0]
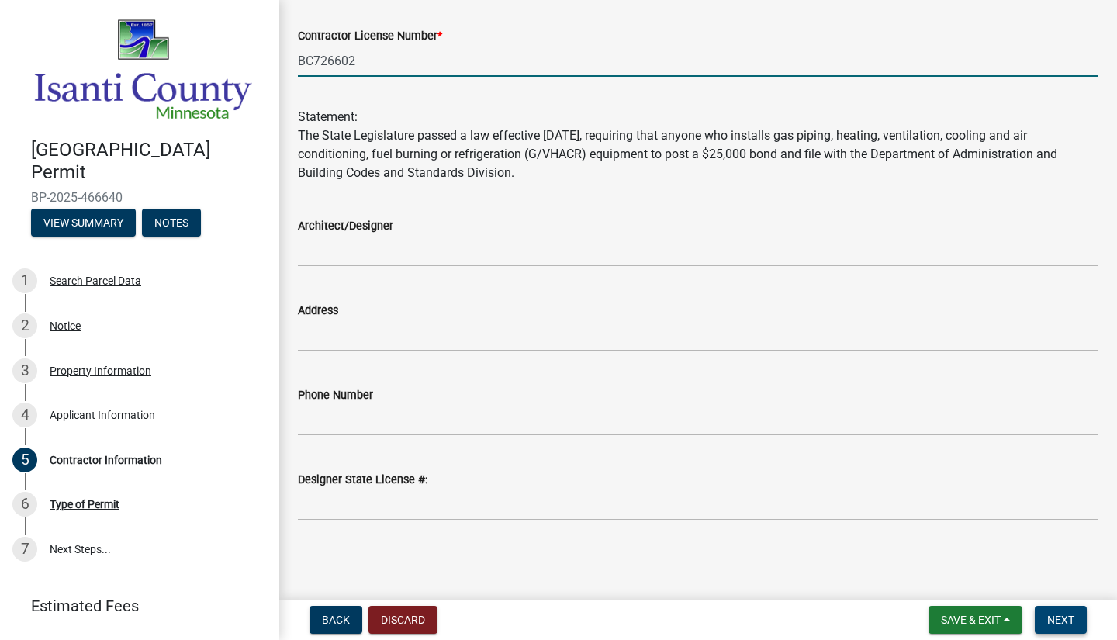
type input "BC726602"
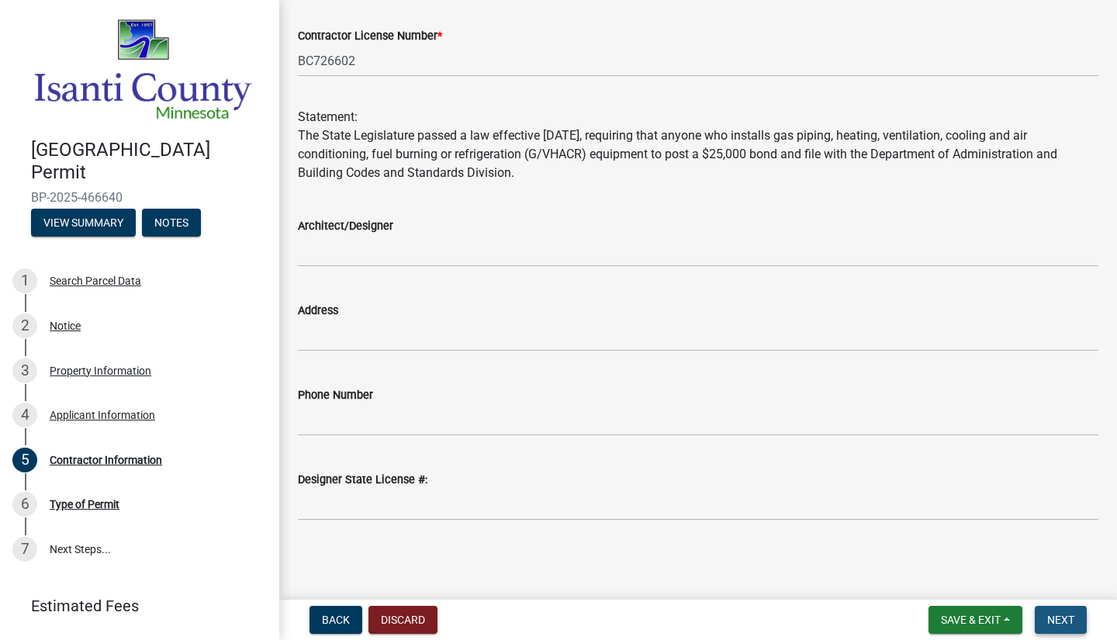
click at [1071, 615] on span "Next" at bounding box center [1060, 620] width 27 height 12
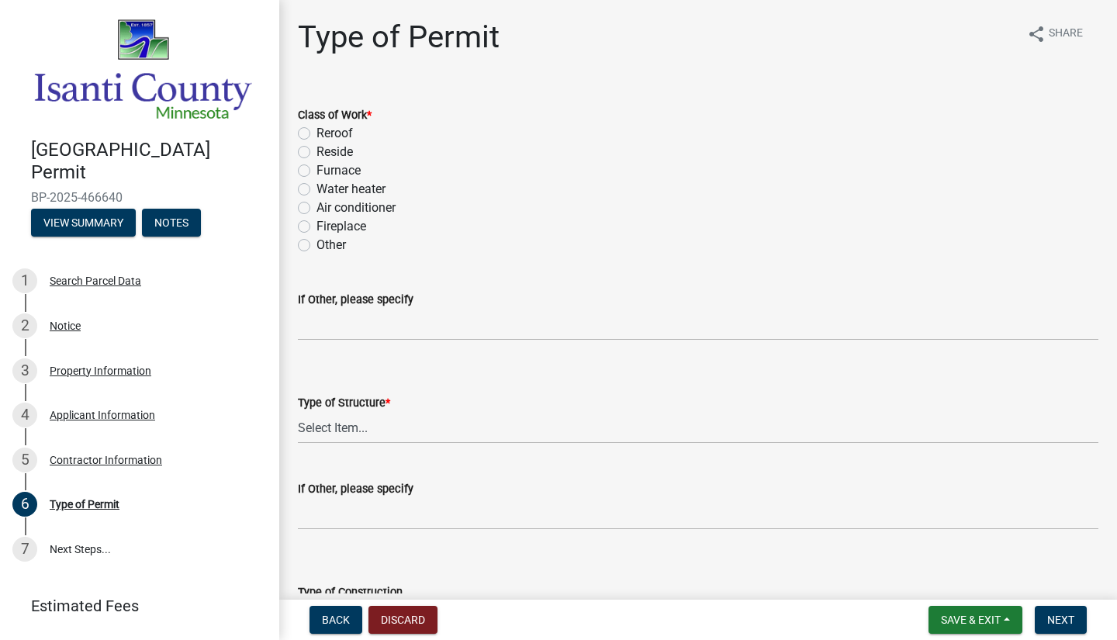
click at [317, 131] on label "Reroof" at bounding box center [335, 133] width 36 height 19
click at [317, 131] on input "Reroof" at bounding box center [322, 129] width 10 height 10
radio input "true"
click at [317, 151] on label "Reside" at bounding box center [335, 152] width 36 height 19
click at [317, 151] on input "Reside" at bounding box center [322, 148] width 10 height 10
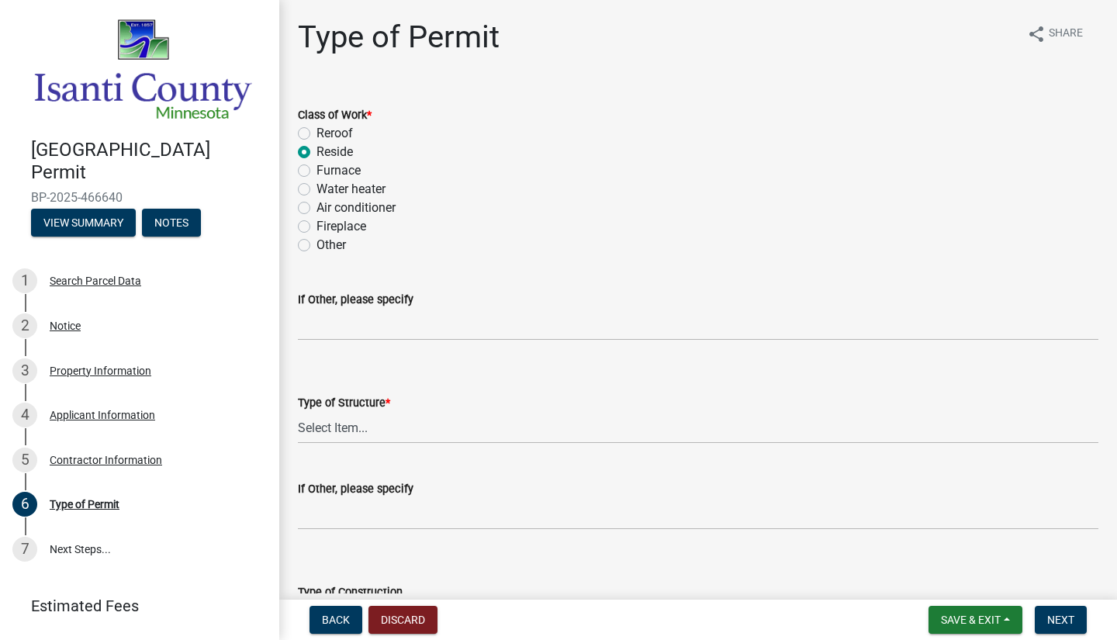
radio input "true"
click at [317, 132] on label "Reroof" at bounding box center [335, 133] width 36 height 19
click at [317, 132] on input "Reroof" at bounding box center [322, 129] width 10 height 10
radio input "true"
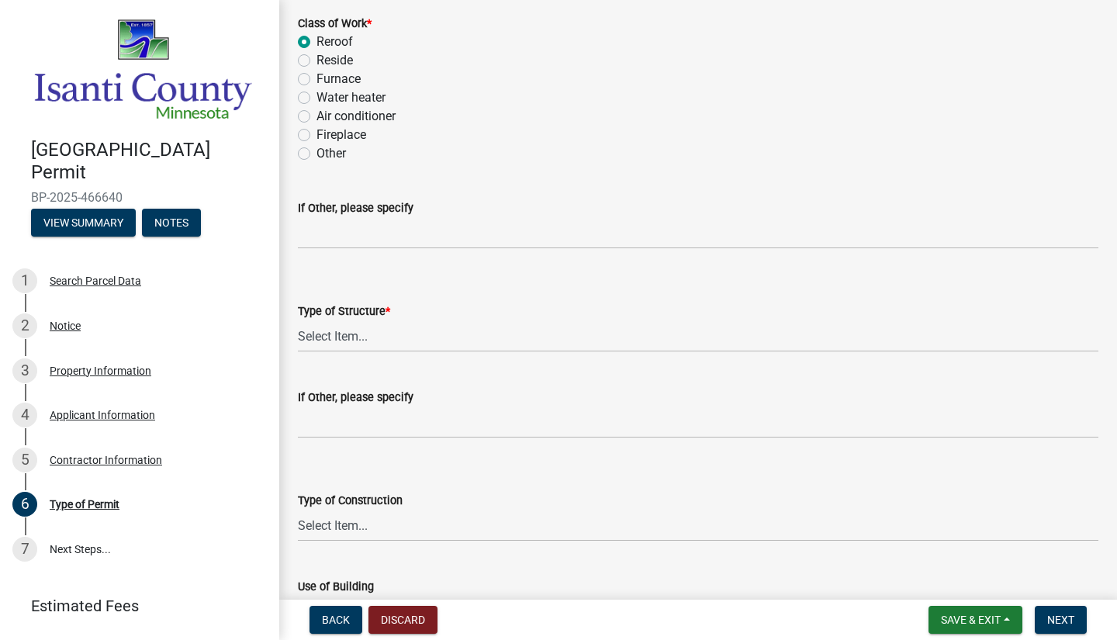
scroll to position [78, 0]
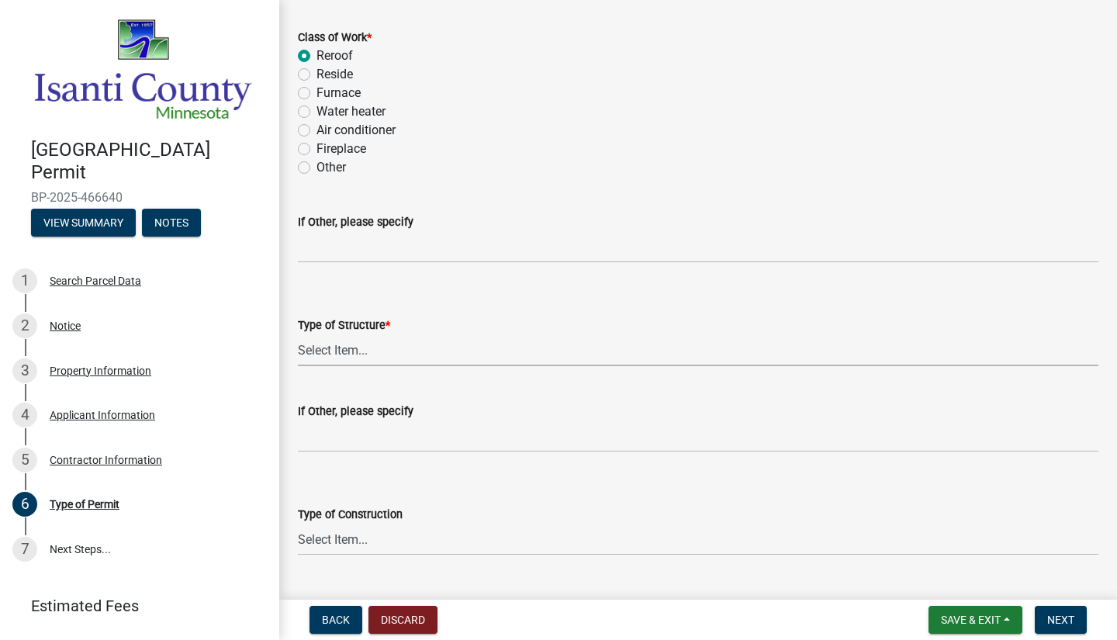
click at [386, 354] on select "Select Item... Accessory Commercial Single Family Agricultural Other N/A" at bounding box center [698, 350] width 801 height 32
click at [298, 334] on select "Select Item... Accessory Commercial Single Family Agricultural Other N/A" at bounding box center [698, 350] width 801 height 32
select select "eb4da8a3-282e-4d3e-a231-485219132635"
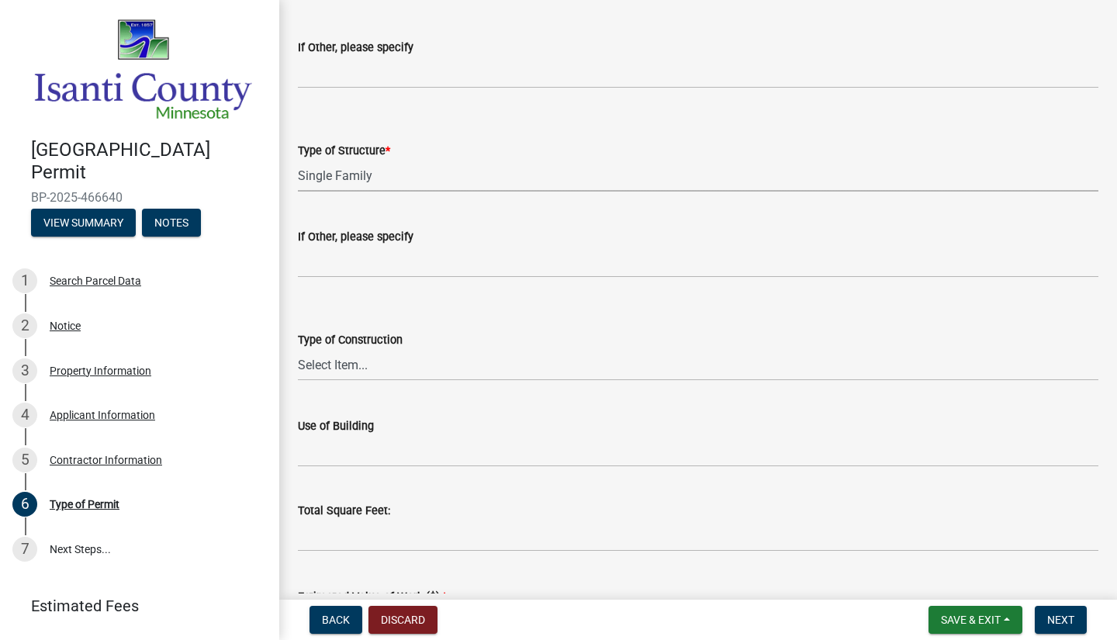
scroll to position [310, 0]
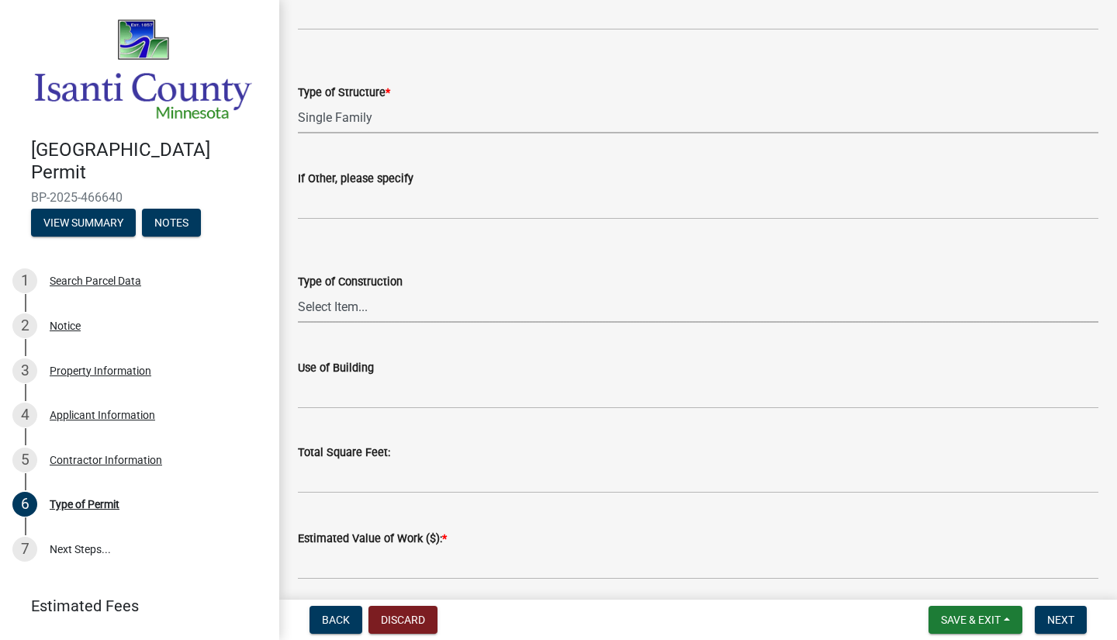
click at [355, 307] on select "Select Item... Wood Frame Masonry Metal Manufactured Modular Other" at bounding box center [698, 307] width 801 height 32
click at [430, 282] on div "Type of Construction" at bounding box center [698, 281] width 801 height 19
click at [348, 390] on input "Use of Building" at bounding box center [698, 393] width 801 height 32
type input "r"
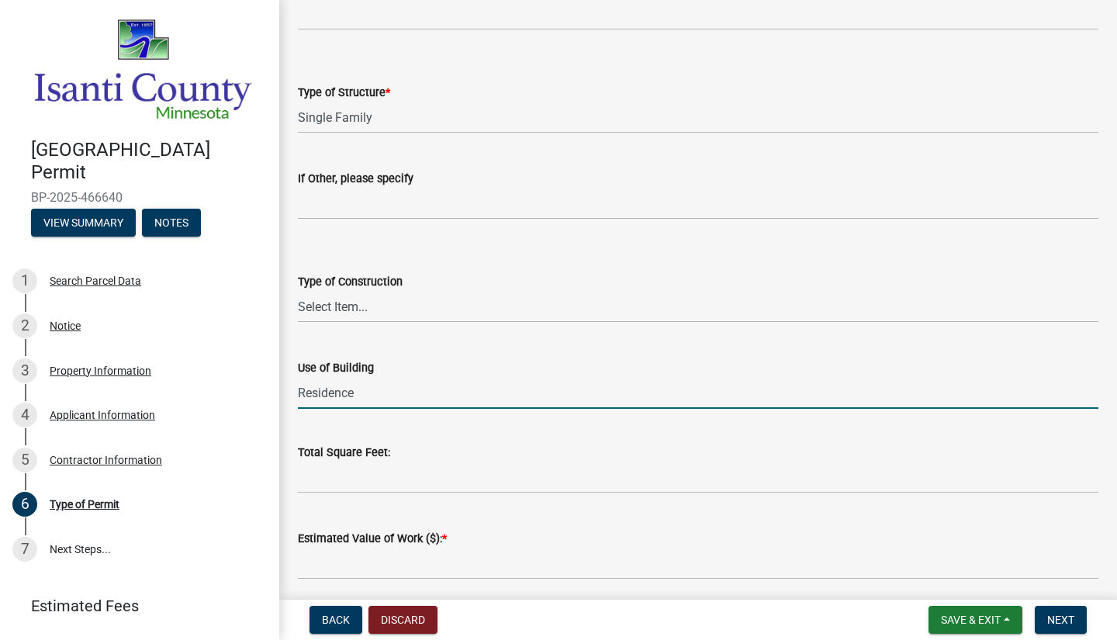
type input "Residence"
click at [348, 483] on input "text" at bounding box center [698, 478] width 801 height 32
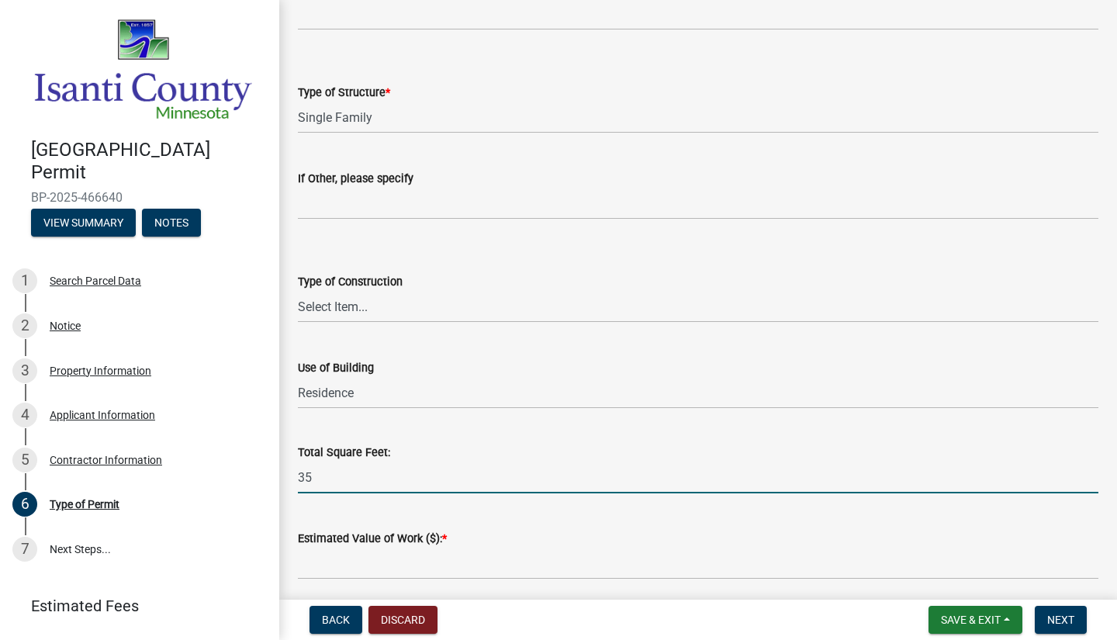
scroll to position [35, 0]
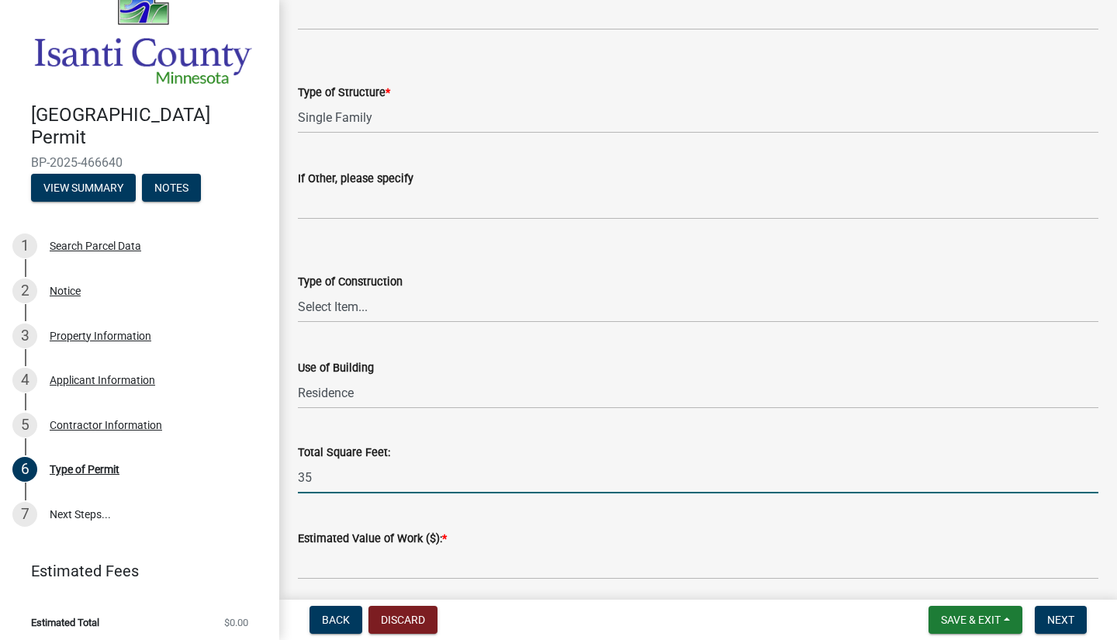
type input "35"
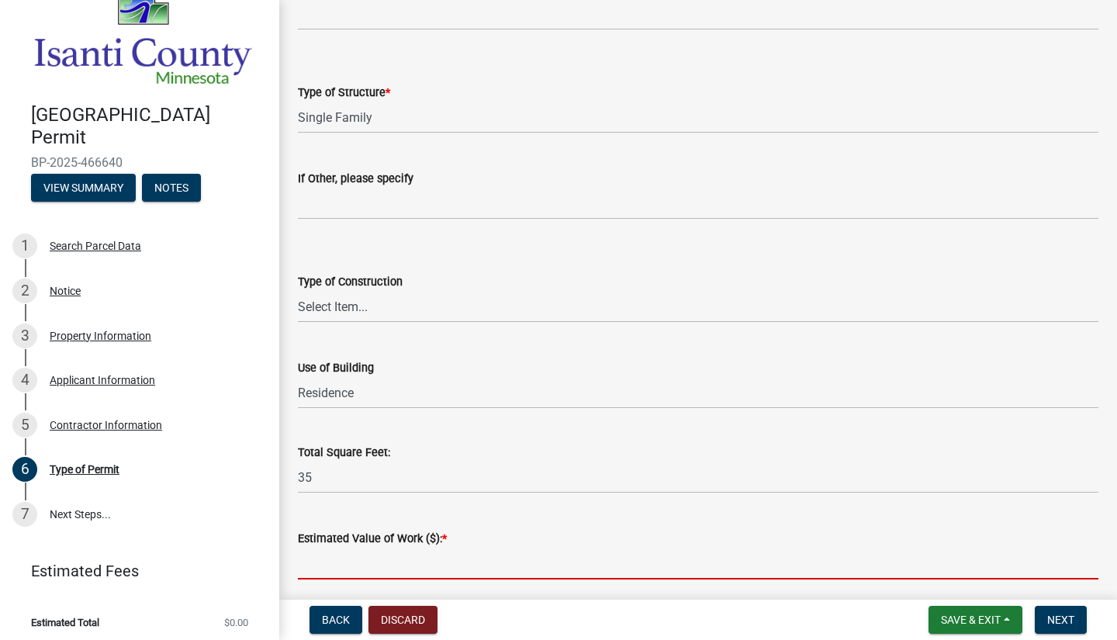
click at [379, 563] on input "text" at bounding box center [698, 564] width 801 height 32
click at [299, 558] on input "12k" at bounding box center [698, 564] width 801 height 32
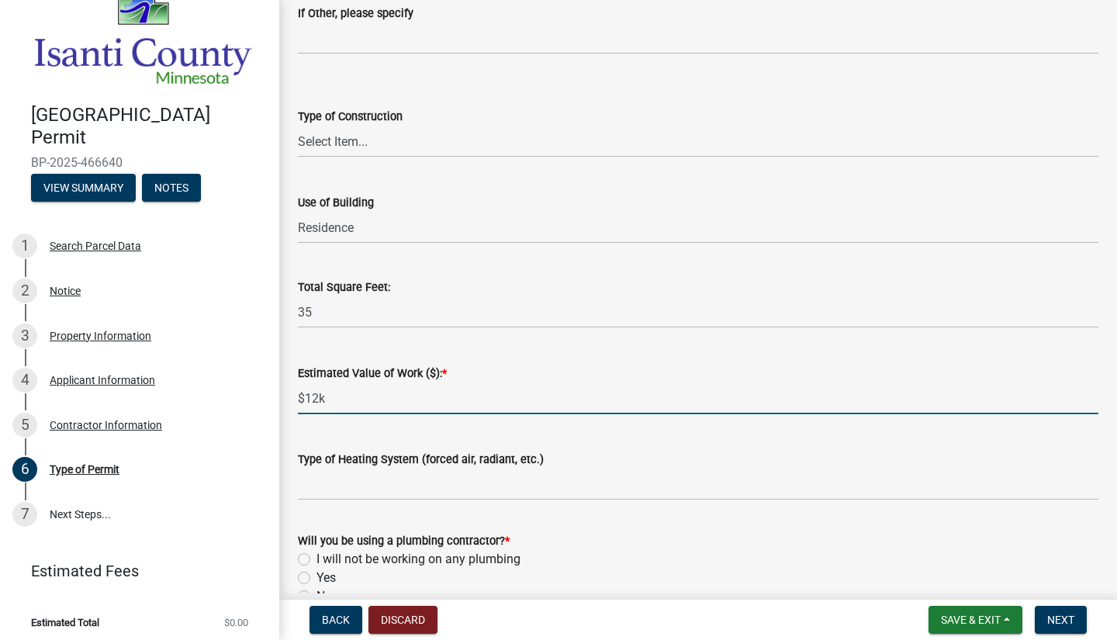
scroll to position [543, 0]
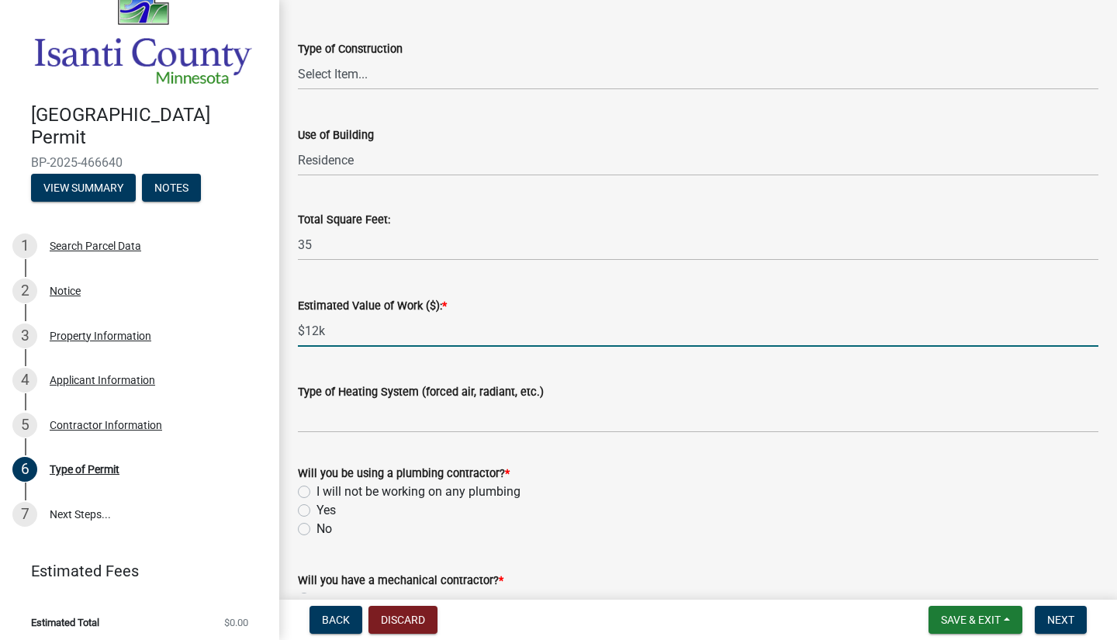
type input "12000"
click at [317, 491] on label "I will not be working on any plumbing" at bounding box center [419, 492] width 204 height 19
click at [317, 491] on input "I will not be working on any plumbing" at bounding box center [322, 488] width 10 height 10
radio input "true"
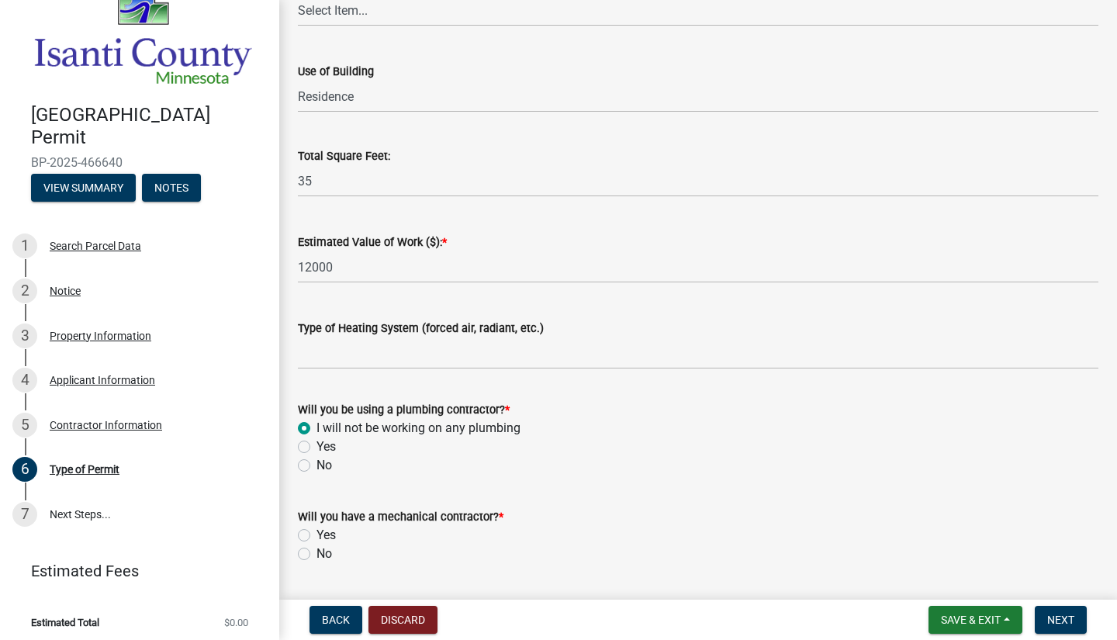
scroll to position [651, 0]
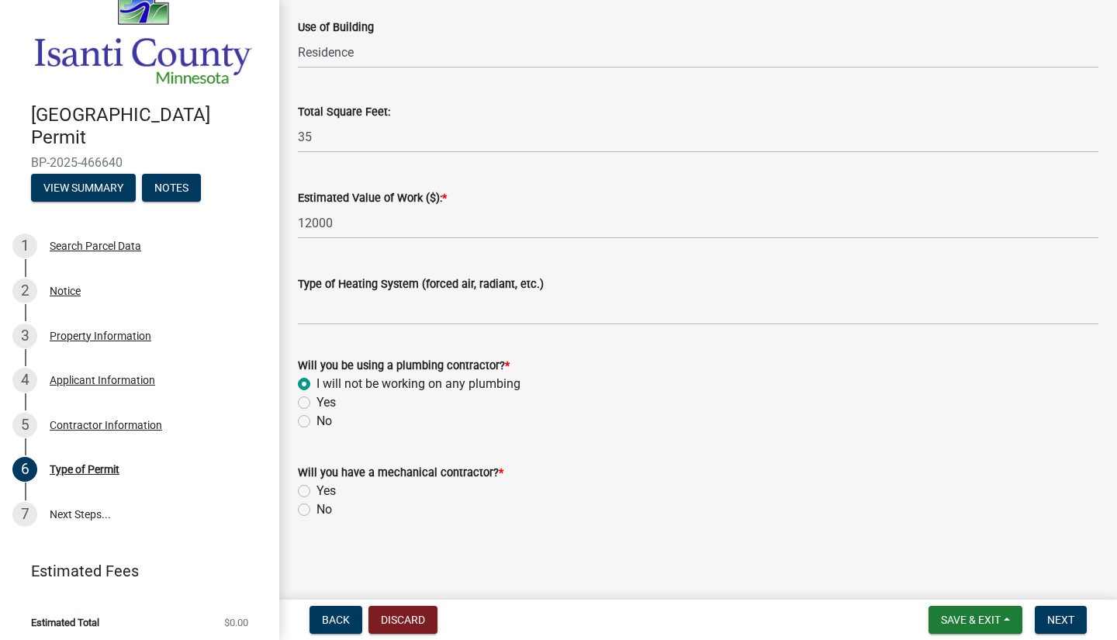
click at [317, 507] on label "No" at bounding box center [325, 509] width 16 height 19
click at [317, 507] on input "No" at bounding box center [322, 505] width 10 height 10
radio input "true"
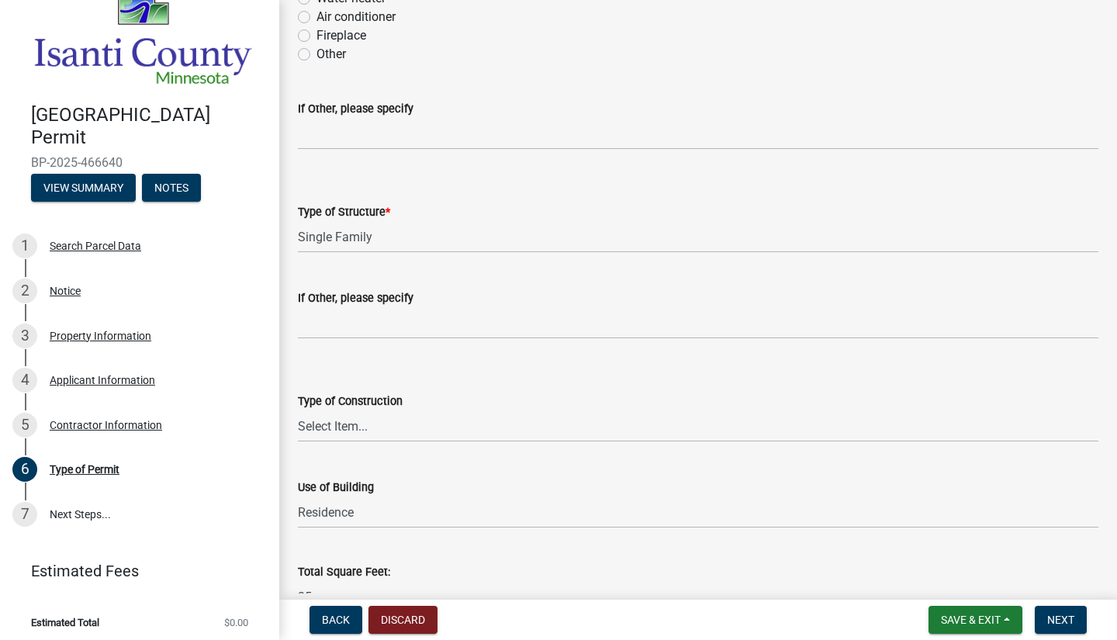
scroll to position [341, 0]
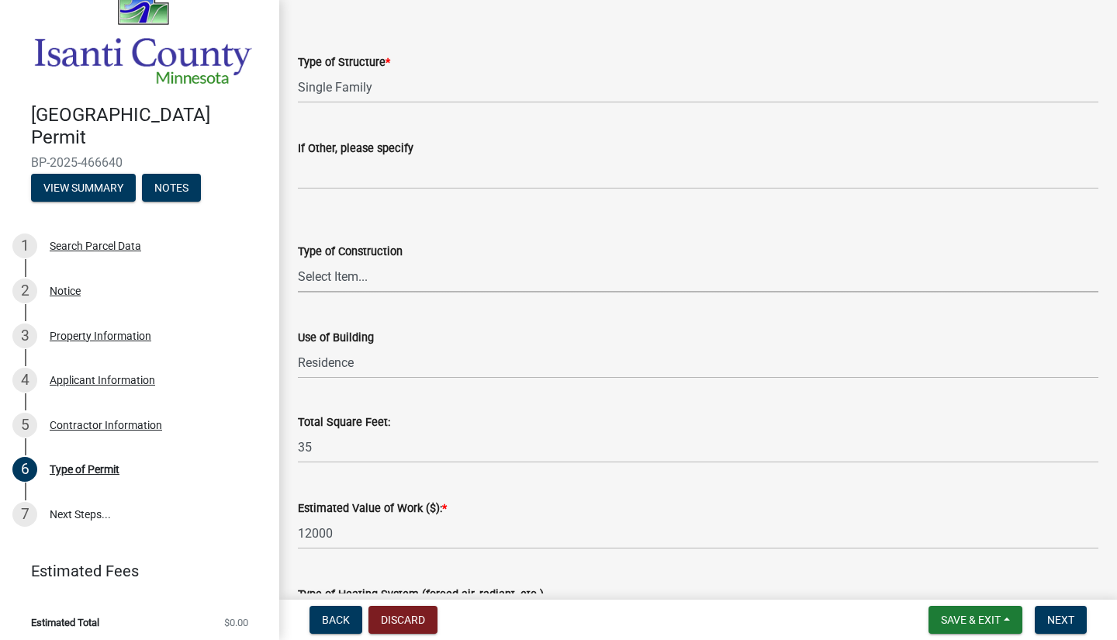
click at [366, 277] on select "Select Item... Wood Frame Masonry Metal Manufactured Modular Other" at bounding box center [698, 277] width 801 height 32
click at [366, 279] on select "Select Item... Wood Frame Masonry Metal Manufactured Modular Other" at bounding box center [698, 277] width 801 height 32
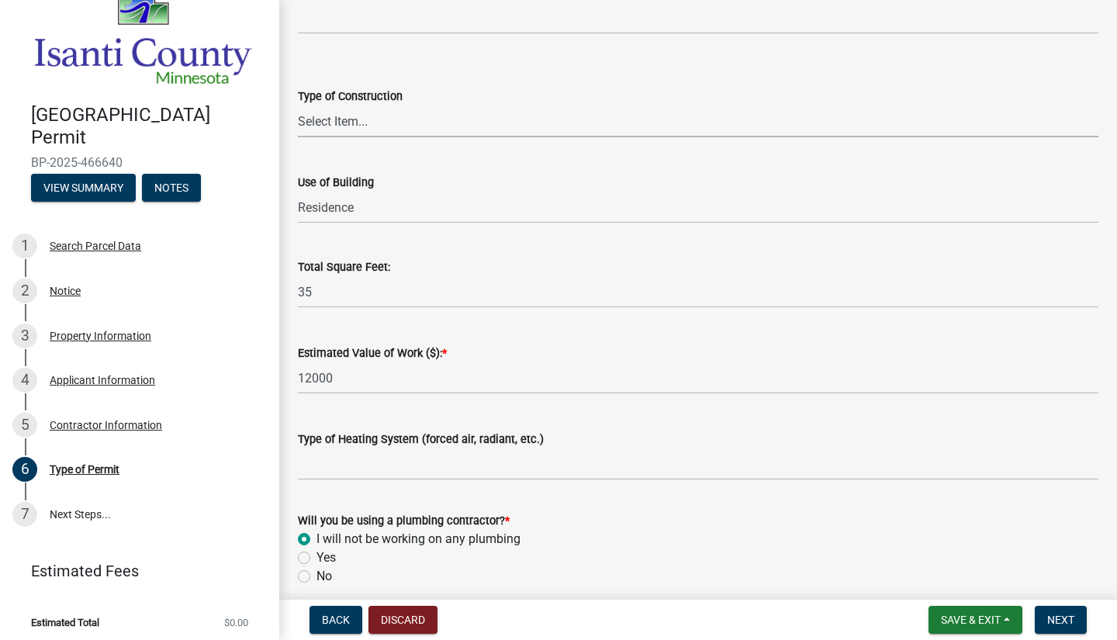
scroll to position [651, 0]
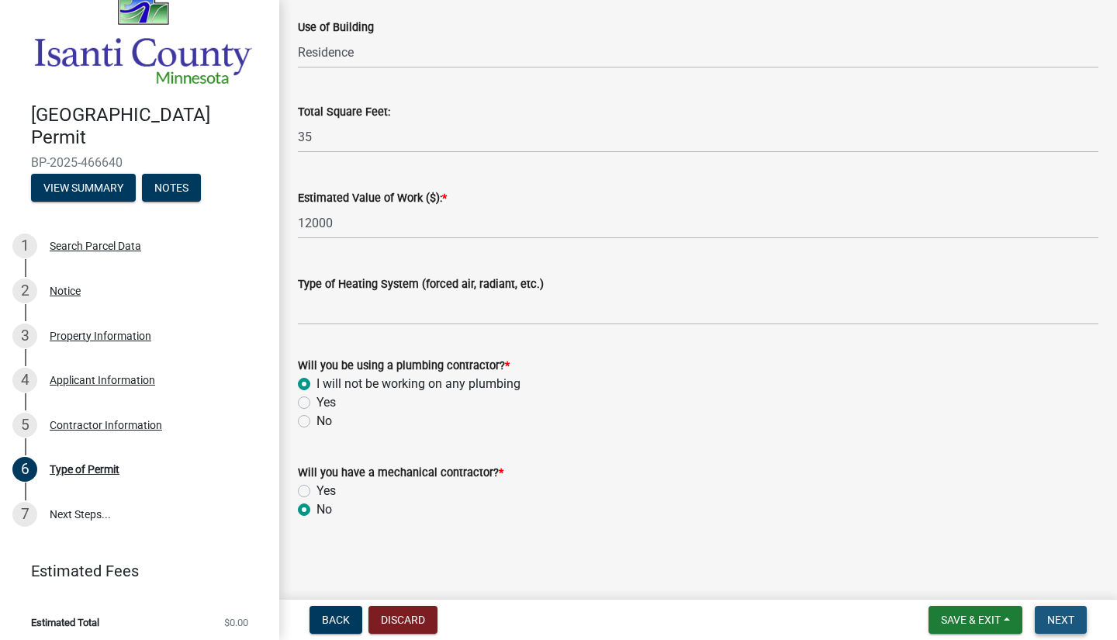
click at [1058, 614] on button "Next" at bounding box center [1061, 620] width 52 height 28
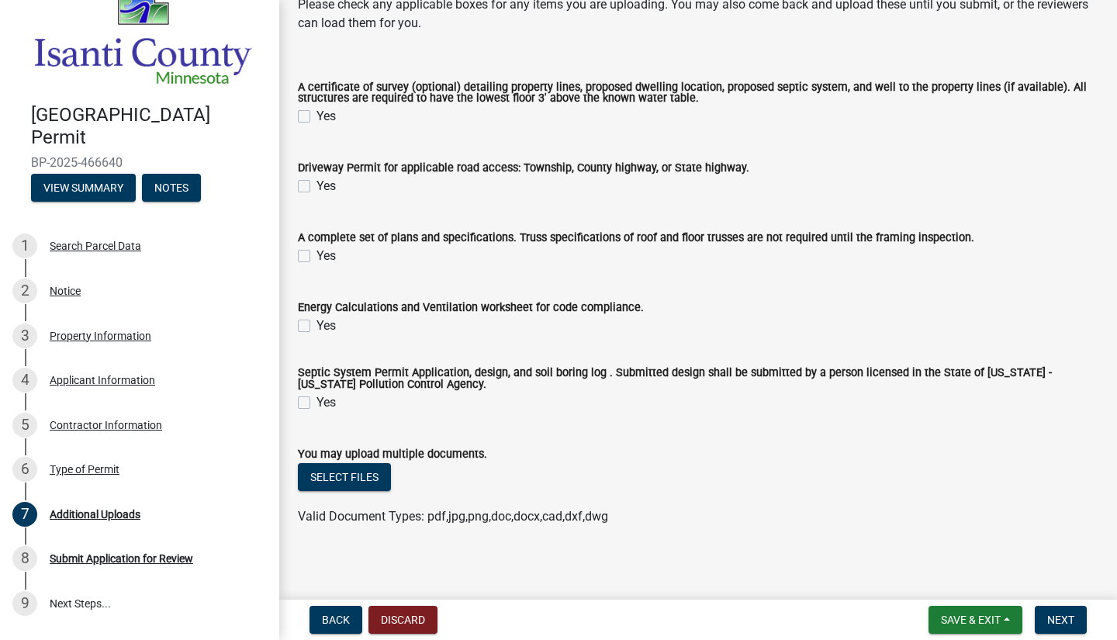
scroll to position [99, 0]
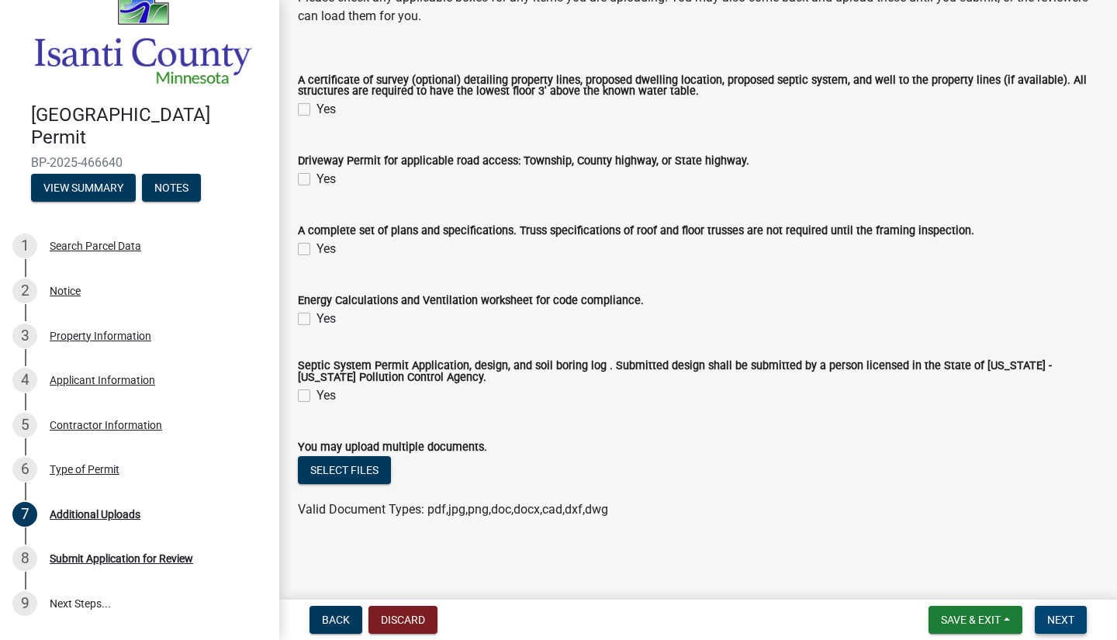
click at [1055, 618] on span "Next" at bounding box center [1060, 620] width 27 height 12
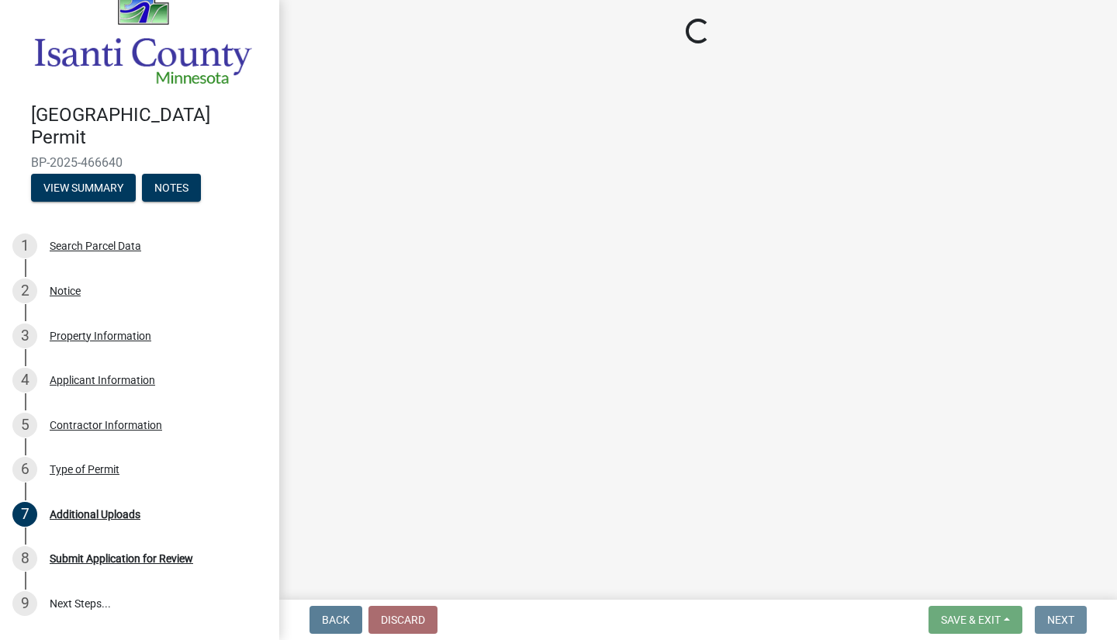
scroll to position [0, 0]
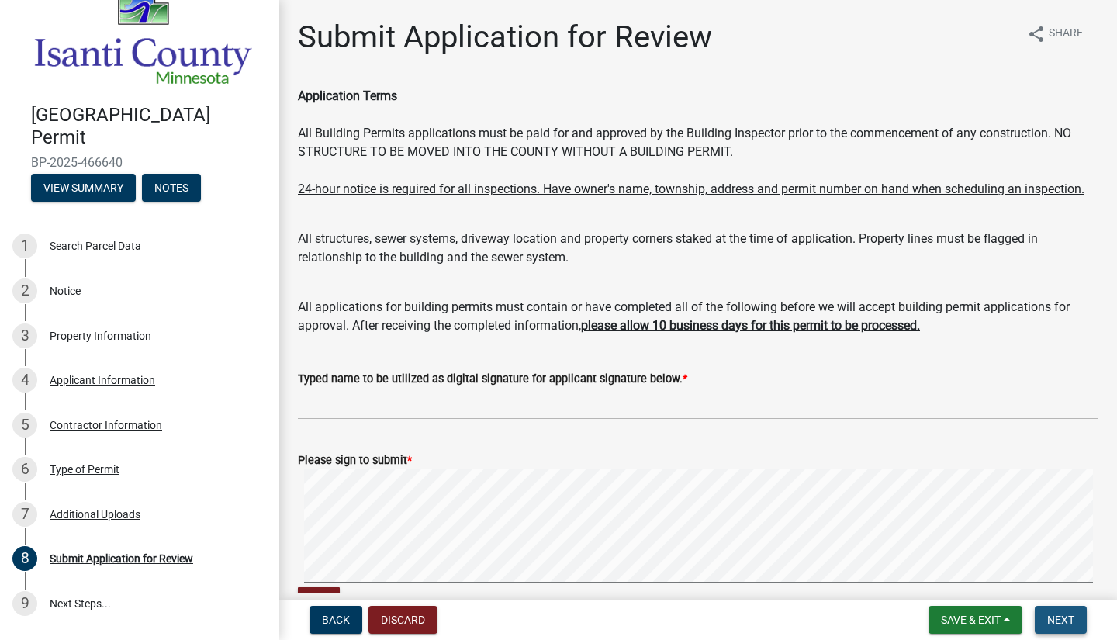
click at [1061, 618] on span "Next" at bounding box center [1060, 620] width 27 height 12
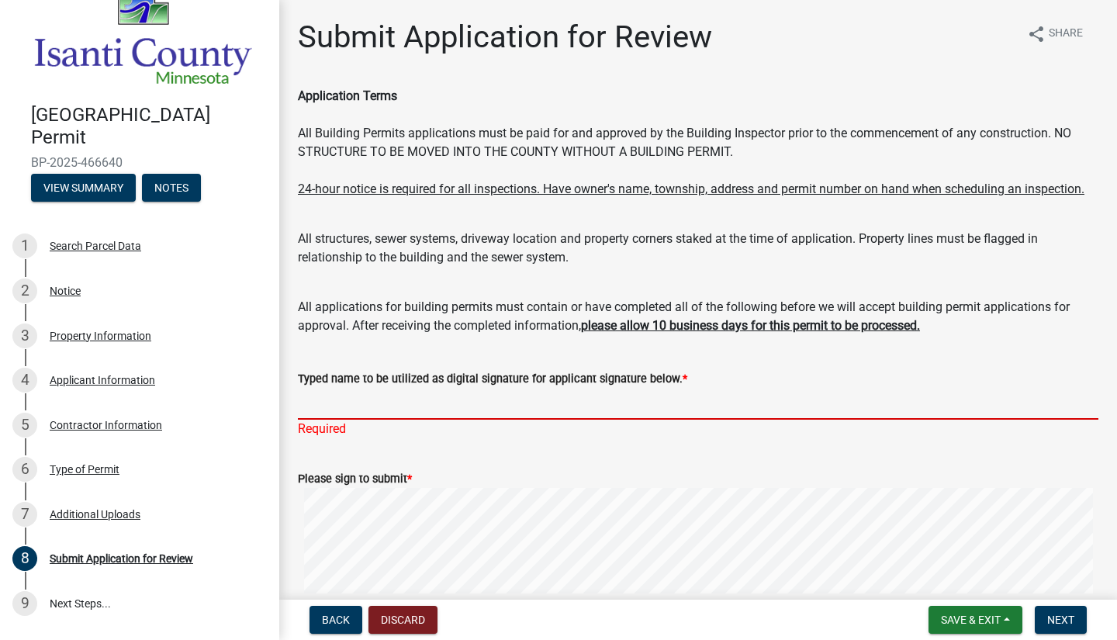
click at [310, 420] on input "Typed name to be utilized as digital signature for applicant signature below. *" at bounding box center [698, 404] width 801 height 32
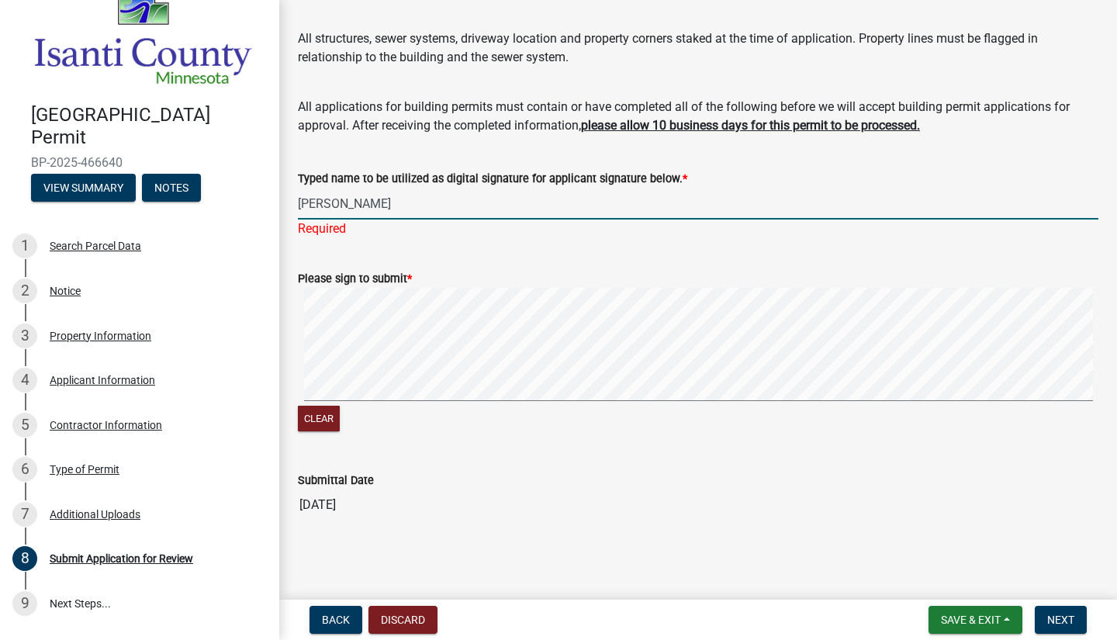
scroll to position [218, 0]
type input "[PERSON_NAME]"
click at [316, 430] on button "Clear" at bounding box center [319, 419] width 42 height 26
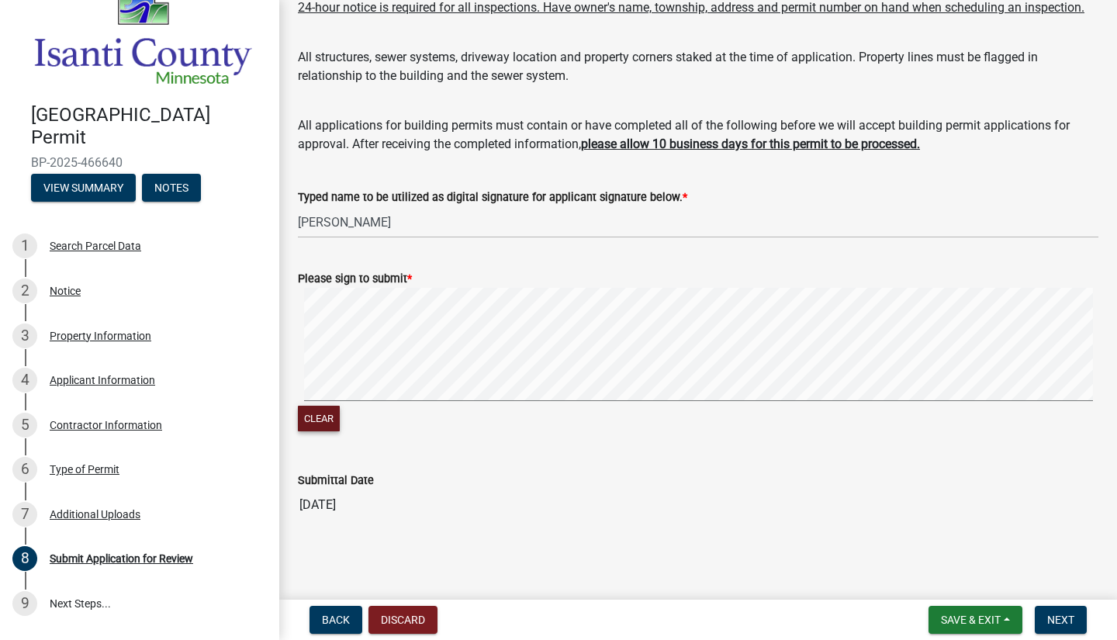
click at [333, 419] on button "Clear" at bounding box center [319, 419] width 42 height 26
click at [324, 417] on button "Clear" at bounding box center [319, 419] width 42 height 26
click at [329, 412] on button "Clear" at bounding box center [319, 419] width 42 height 26
click at [1068, 620] on span "Next" at bounding box center [1060, 620] width 27 height 12
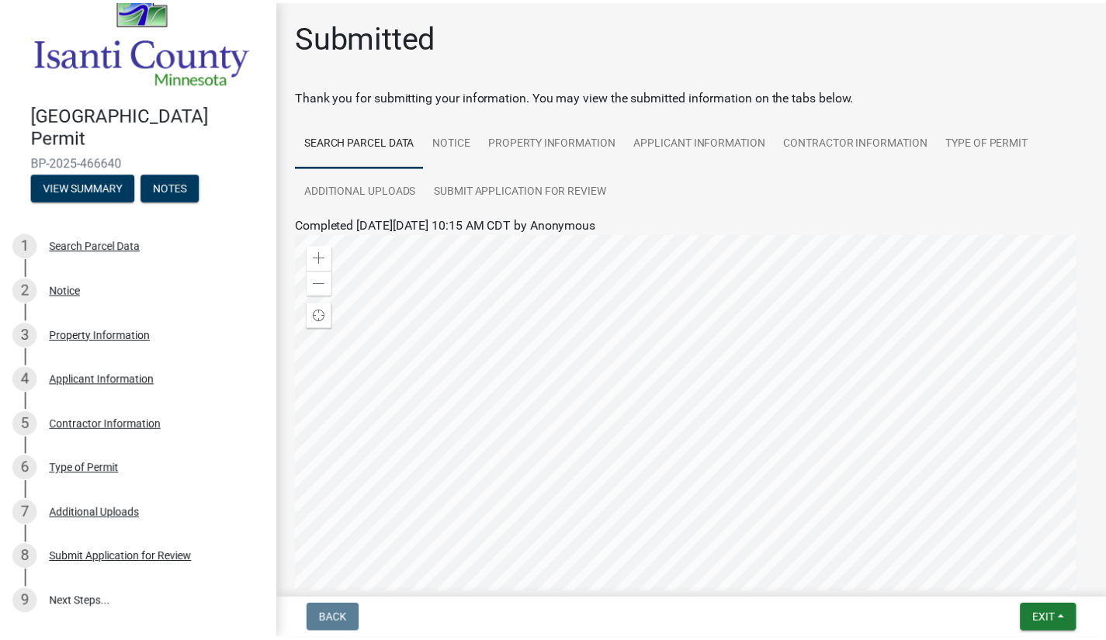
scroll to position [196, 0]
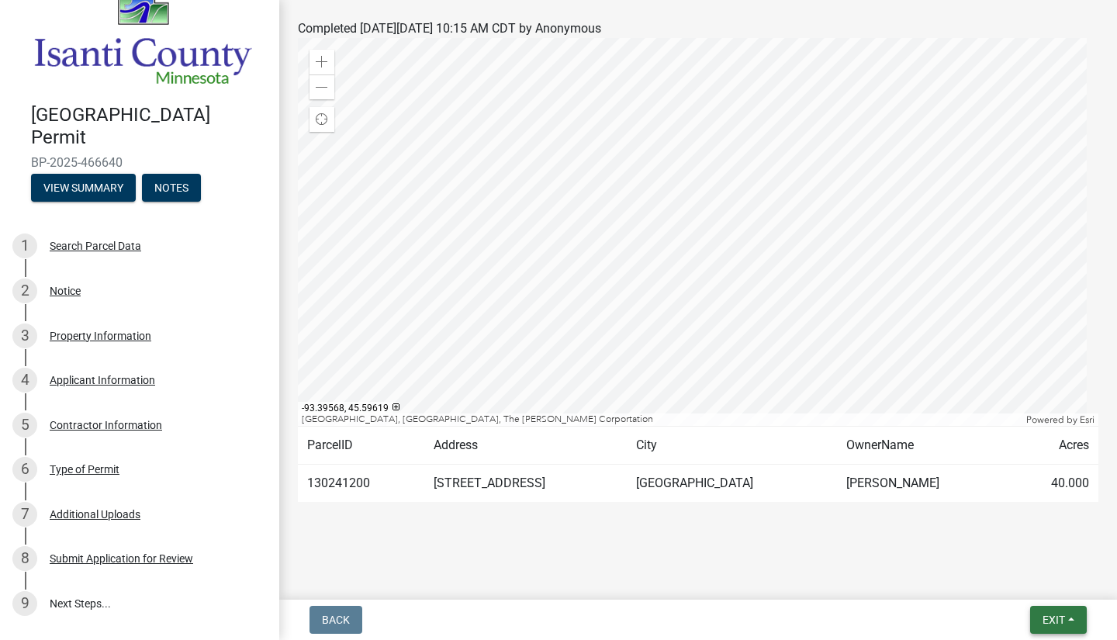
click at [1062, 612] on button "Exit" at bounding box center [1058, 620] width 57 height 28
click at [1030, 580] on button "Save & Exit" at bounding box center [1026, 579] width 124 height 37
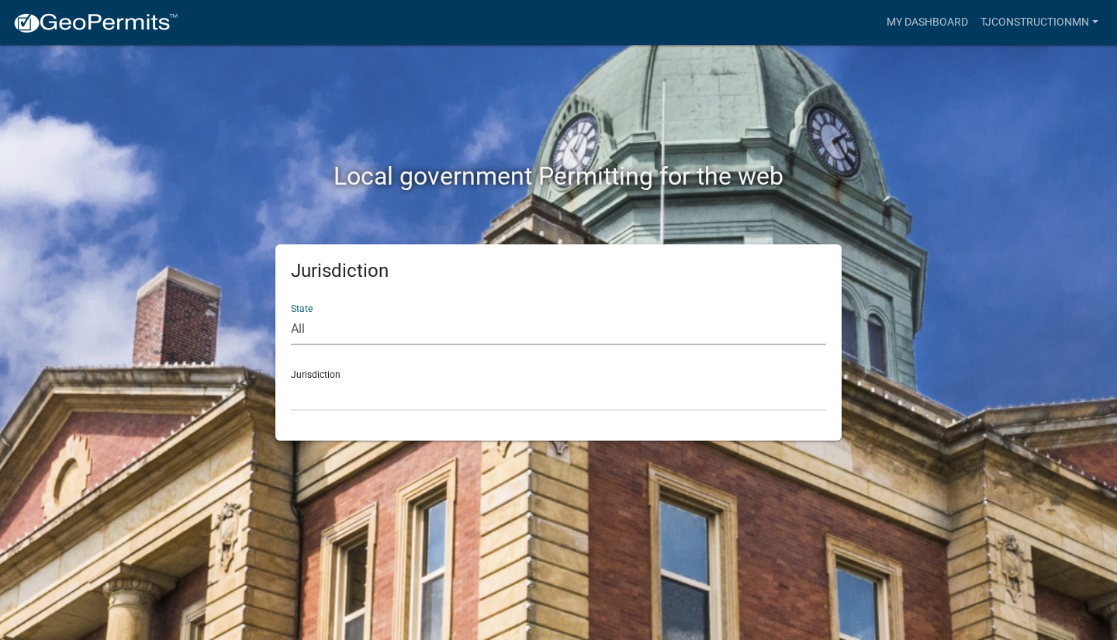
click at [341, 331] on select "All [US_STATE] [US_STATE] [US_STATE] [US_STATE] [US_STATE] [US_STATE] [US_STATE…" at bounding box center [558, 329] width 535 height 32
select select "[US_STATE]"
click at [291, 313] on select "All [US_STATE] [US_STATE] [US_STATE] [US_STATE] [US_STATE] [US_STATE] [US_STATE…" at bounding box center [558, 329] width 535 height 32
click at [345, 389] on select "[GEOGRAPHIC_DATA], [US_STATE] [GEOGRAPHIC_DATA], [US_STATE] [GEOGRAPHIC_DATA], …" at bounding box center [558, 395] width 535 height 32
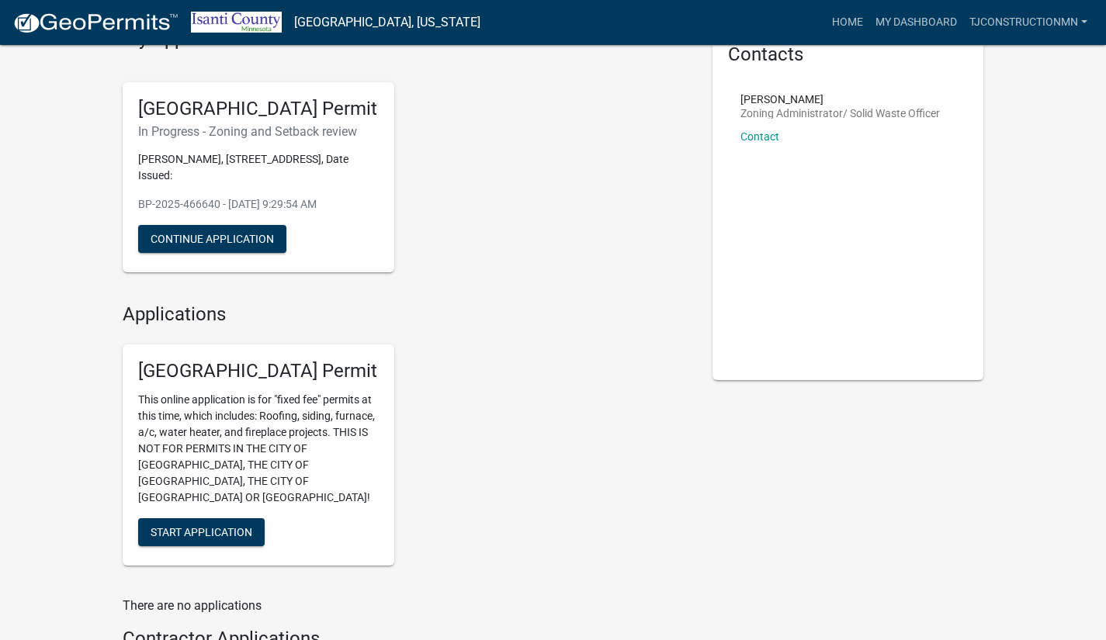
scroll to position [155, 0]
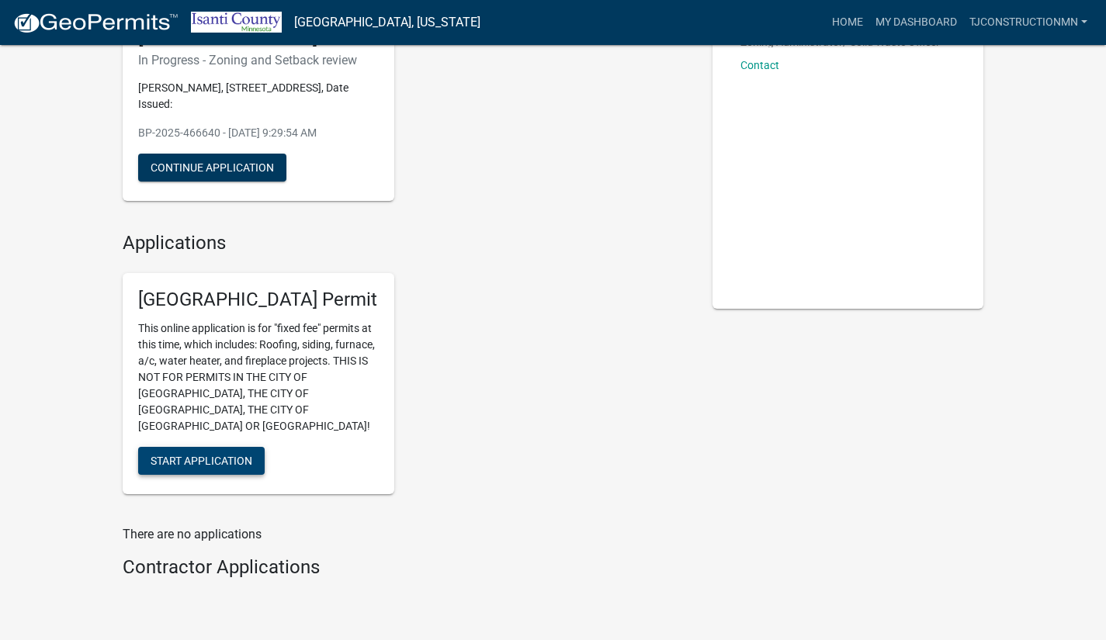
click at [216, 455] on span "Start Application" at bounding box center [202, 461] width 102 height 12
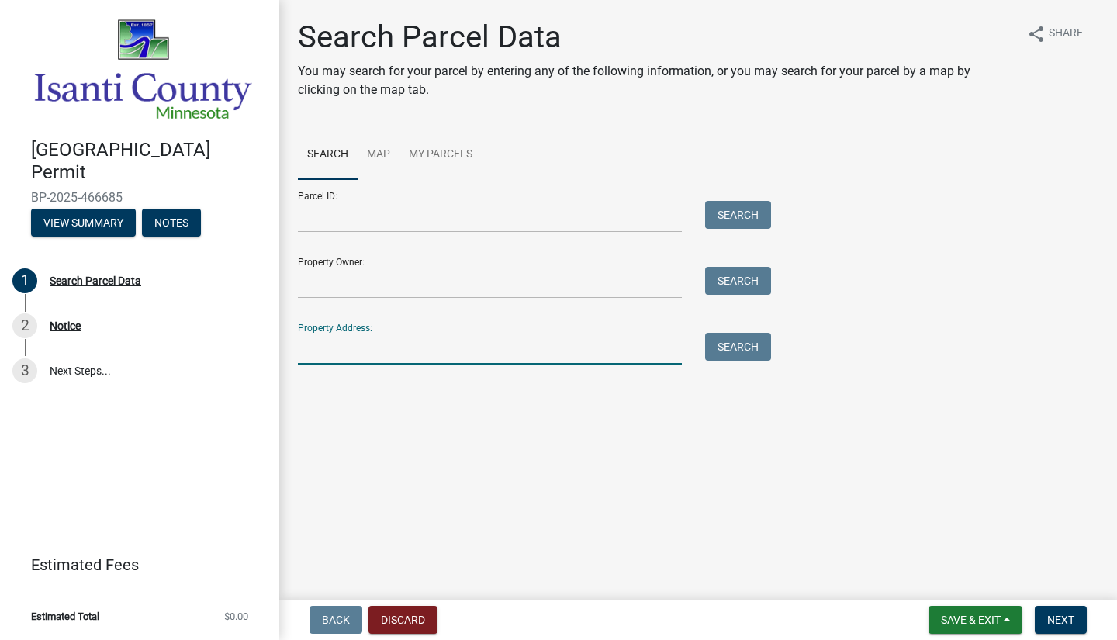
click at [355, 346] on input "Property Address:" at bounding box center [490, 349] width 384 height 32
drag, startPoint x: 415, startPoint y: 348, endPoint x: 624, endPoint y: 344, distance: 208.8
click at [624, 344] on input "[STREET_ADDRESS]" at bounding box center [490, 349] width 384 height 32
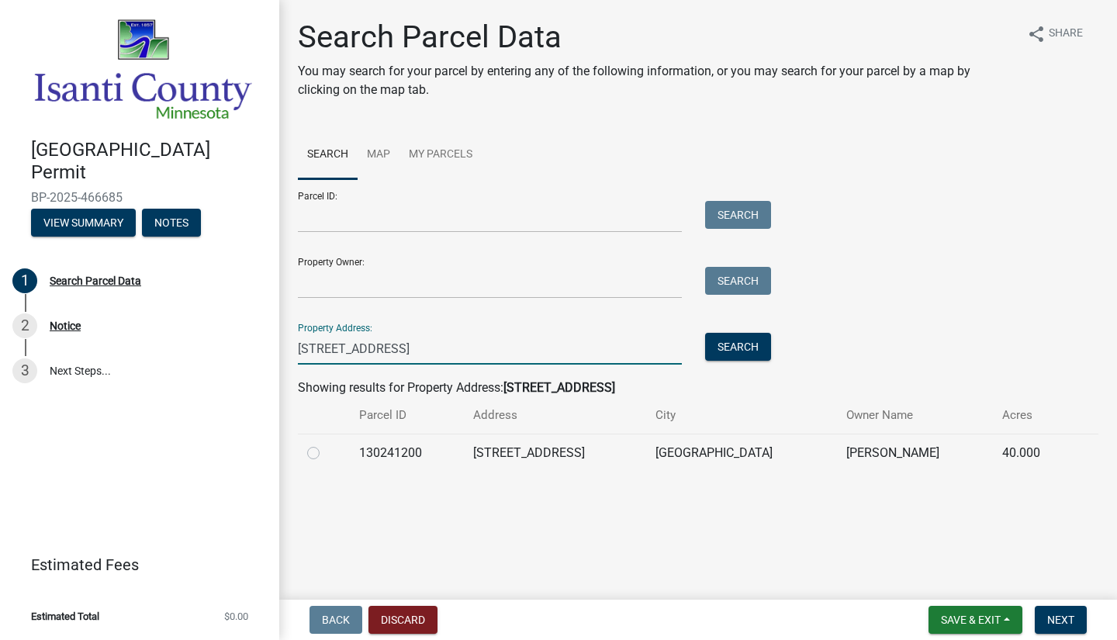
type input "[STREET_ADDRESS]"
click at [326, 444] on label at bounding box center [326, 444] width 0 height 0
click at [326, 452] on input "radio" at bounding box center [331, 449] width 10 height 10
radio input "true"
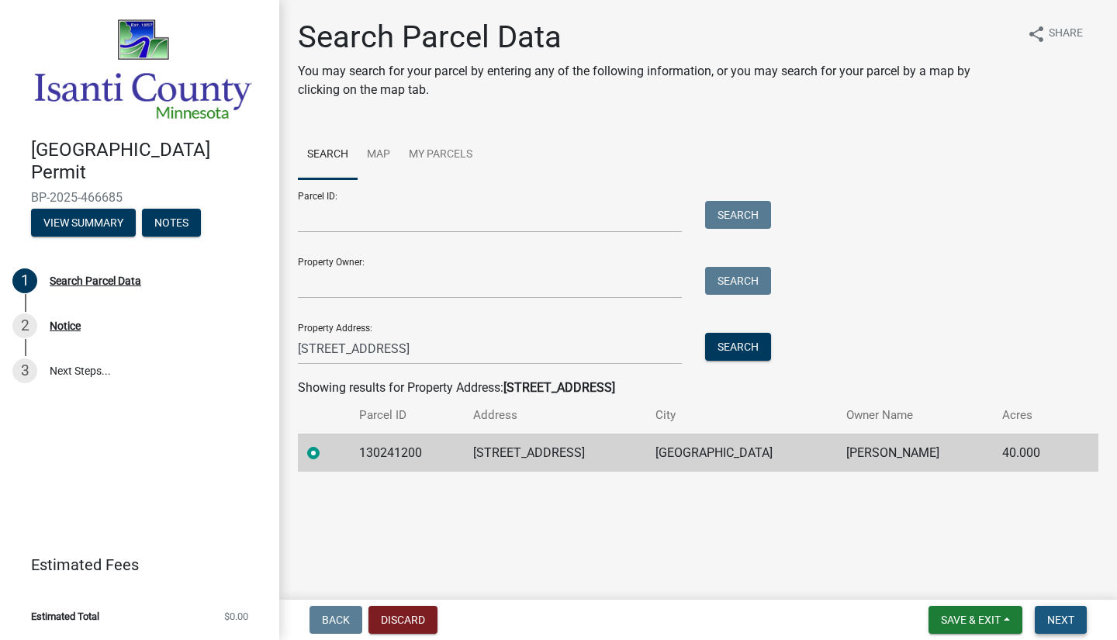
click at [1078, 614] on button "Next" at bounding box center [1061, 620] width 52 height 28
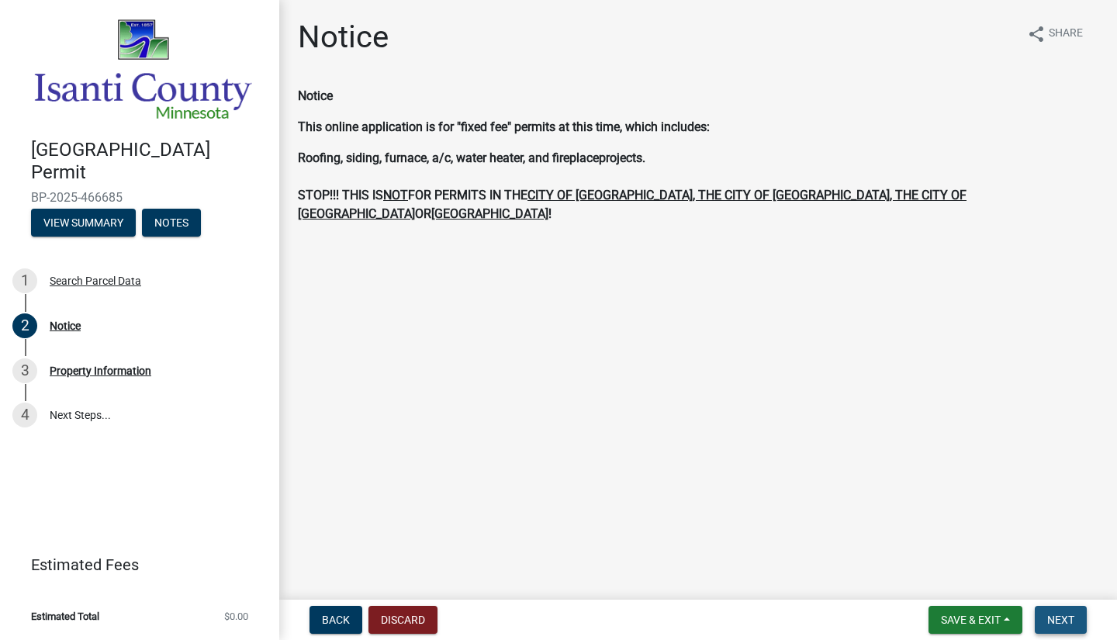
click at [1078, 614] on button "Next" at bounding box center [1061, 620] width 52 height 28
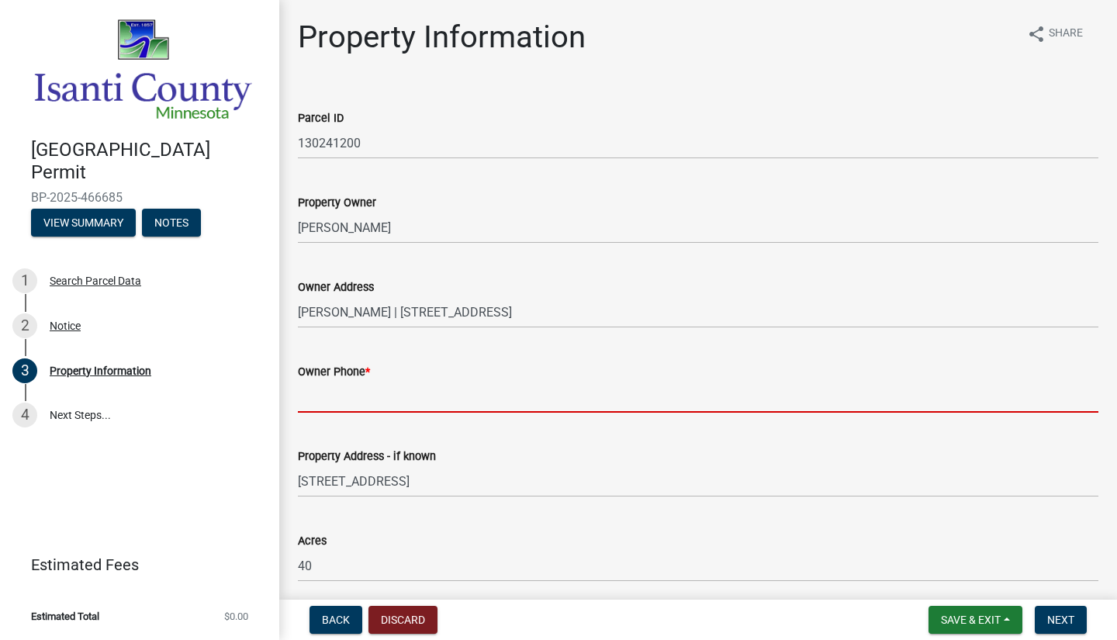
click at [394, 385] on input "Owner Phone *" at bounding box center [698, 397] width 801 height 32
paste input "[PHONE_NUMBER]"
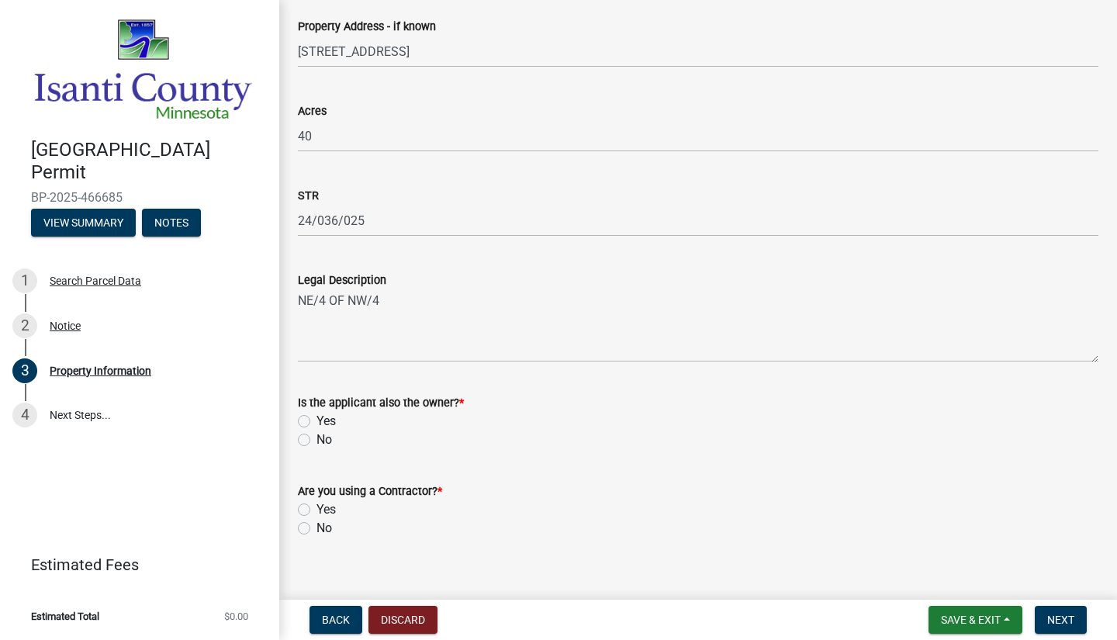
scroll to position [448, 0]
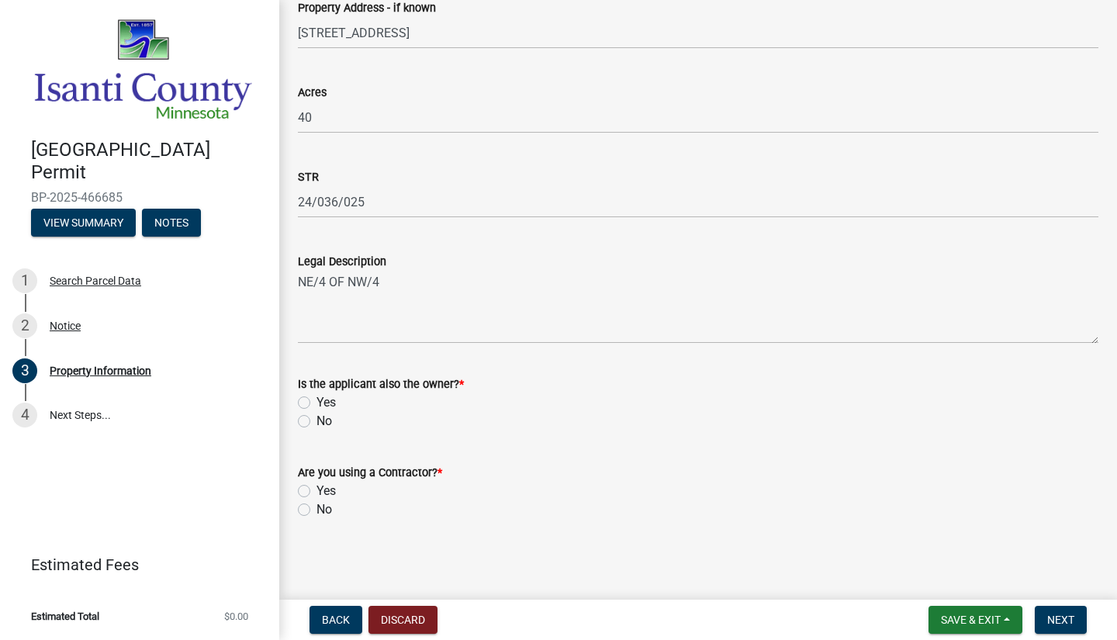
type input "[PHONE_NUMBER]"
click at [317, 421] on label "No" at bounding box center [325, 421] width 16 height 19
click at [317, 421] on input "No" at bounding box center [322, 417] width 10 height 10
radio input "true"
click at [317, 496] on label "Yes" at bounding box center [326, 491] width 19 height 19
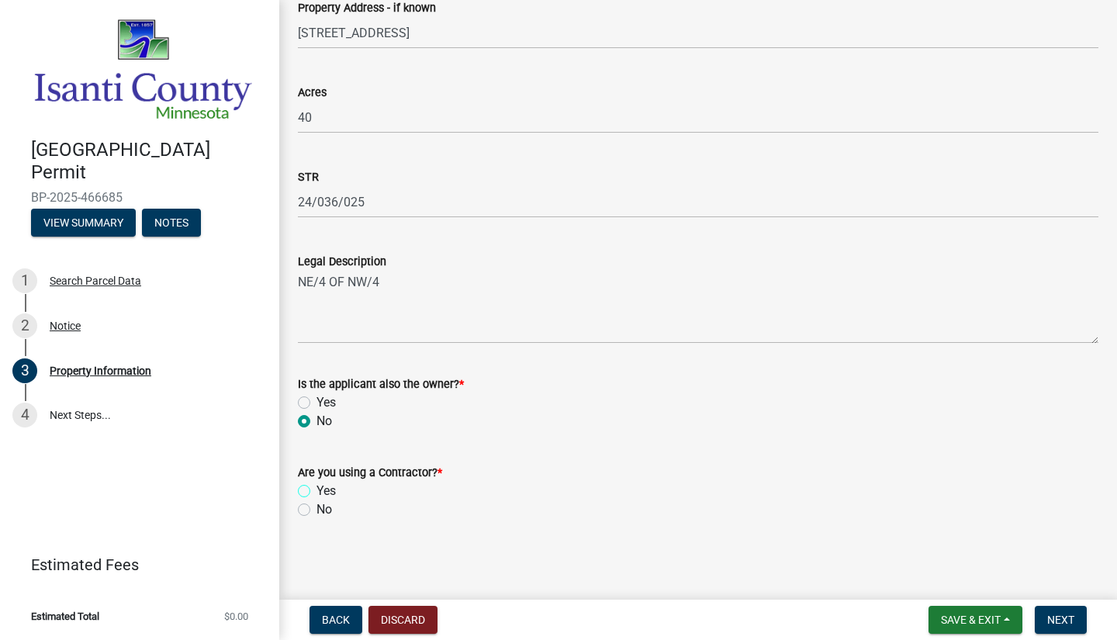
click at [317, 492] on input "Yes" at bounding box center [322, 487] width 10 height 10
radio input "true"
click at [1075, 620] on span "Next" at bounding box center [1060, 620] width 27 height 12
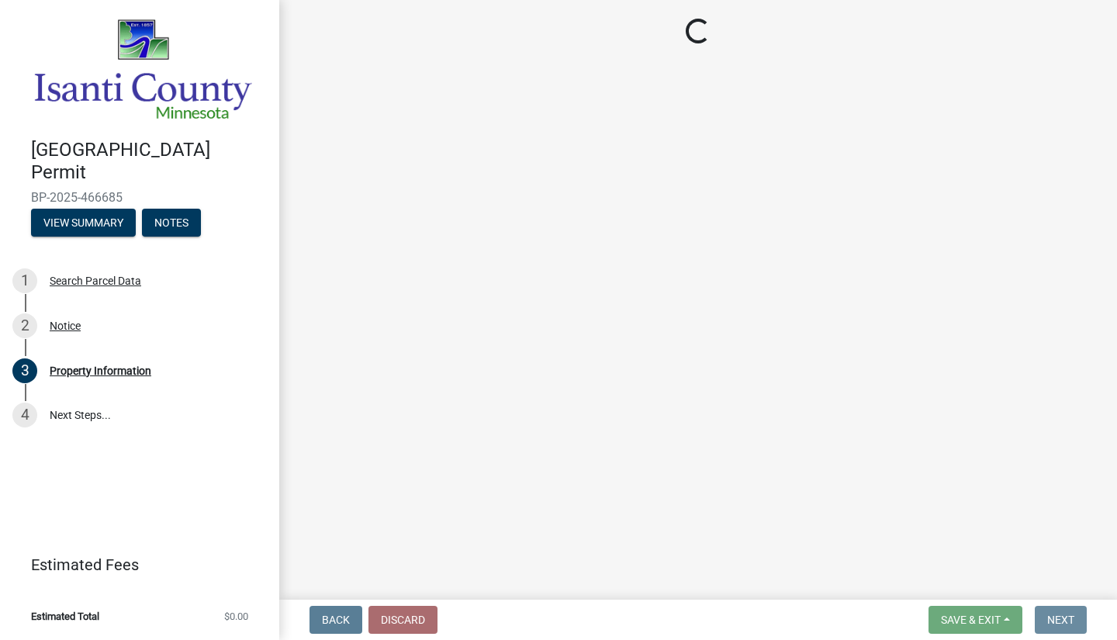
scroll to position [0, 0]
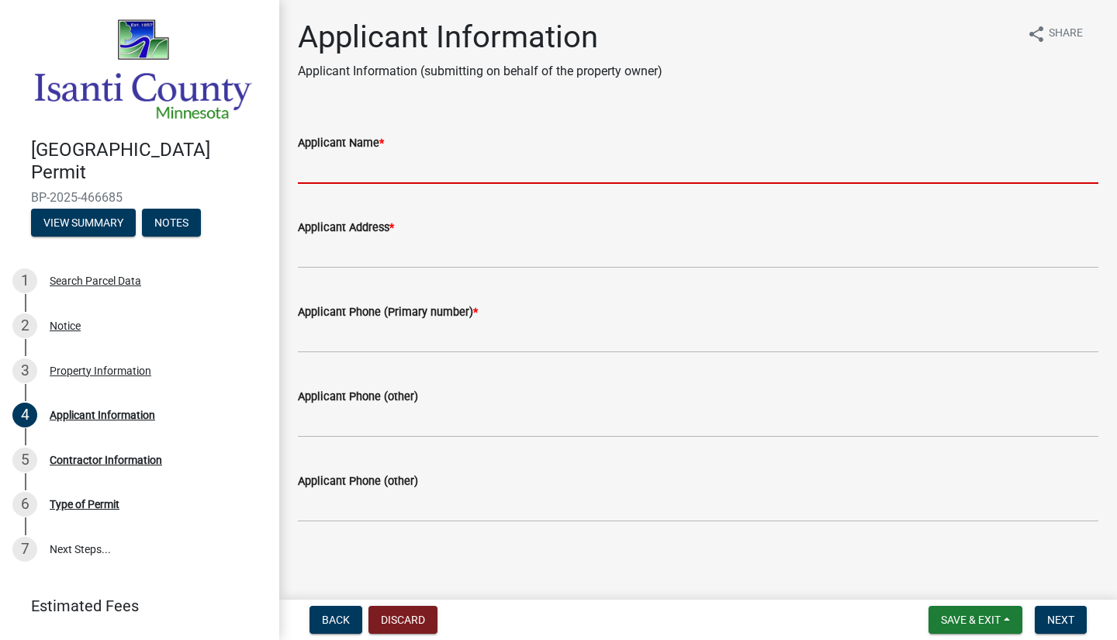
click at [422, 169] on input "Applicant Name *" at bounding box center [698, 168] width 801 height 32
type input "[PERSON_NAME]"
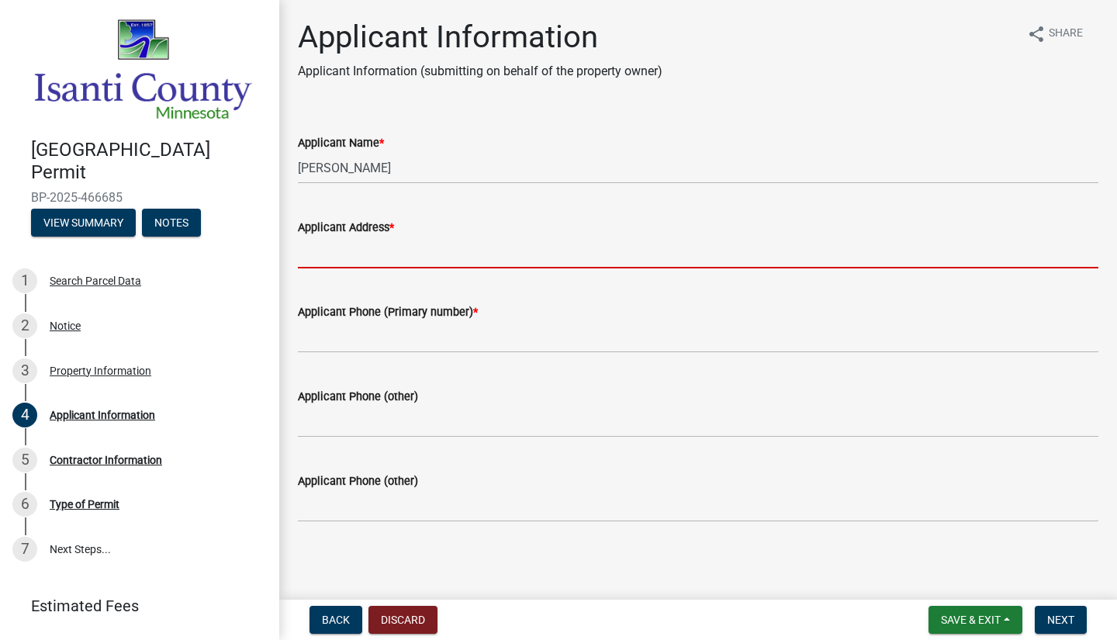
click at [369, 250] on input "Applicant Address *" at bounding box center [698, 253] width 801 height 32
type input "23601 Juniper CtRogers, MN 55374"
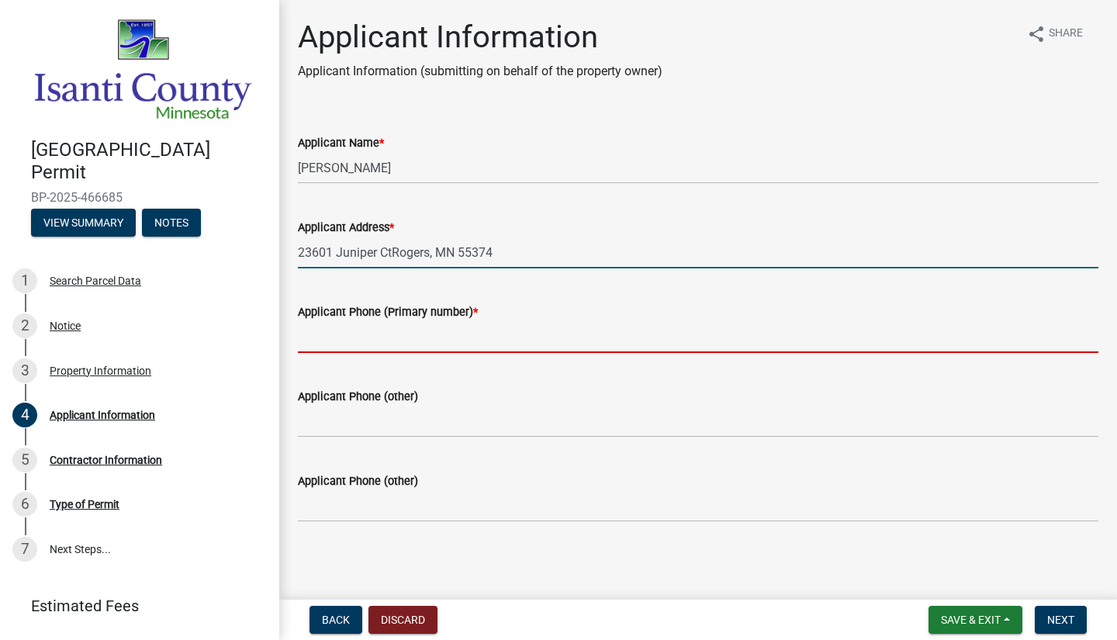
type input "6122498522"
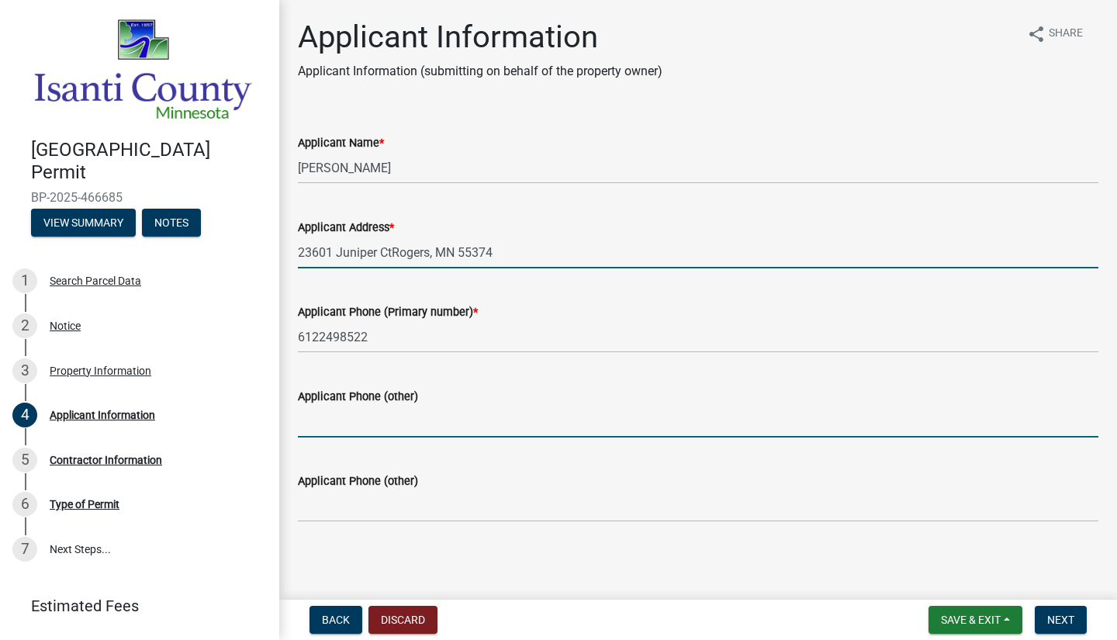
click at [389, 424] on input "Applicant Phone (other)" at bounding box center [698, 422] width 801 height 32
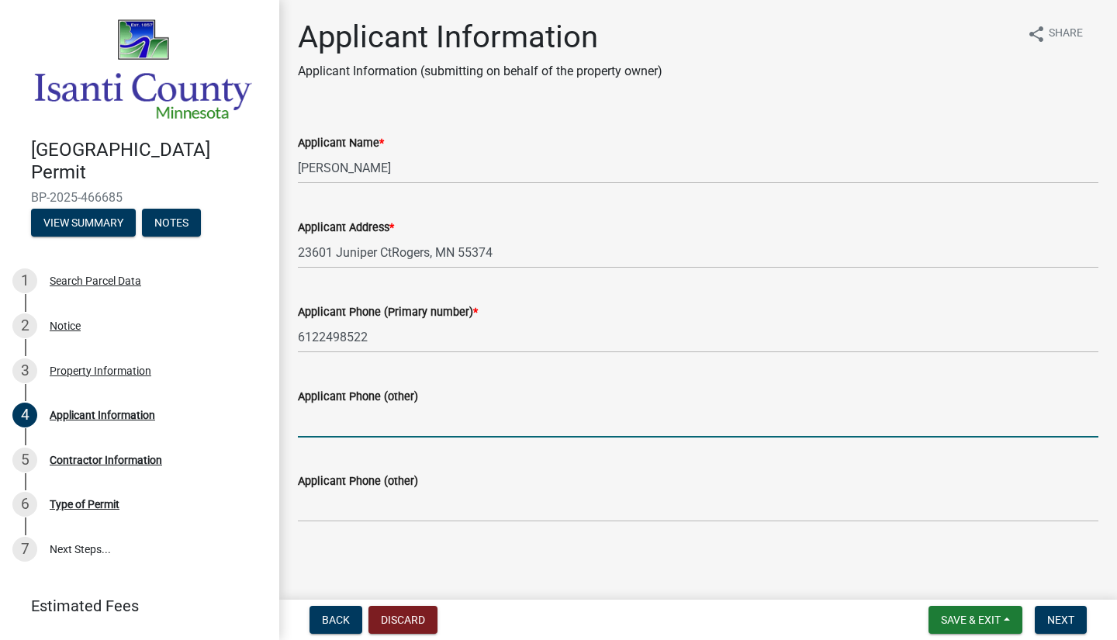
scroll to position [2, 0]
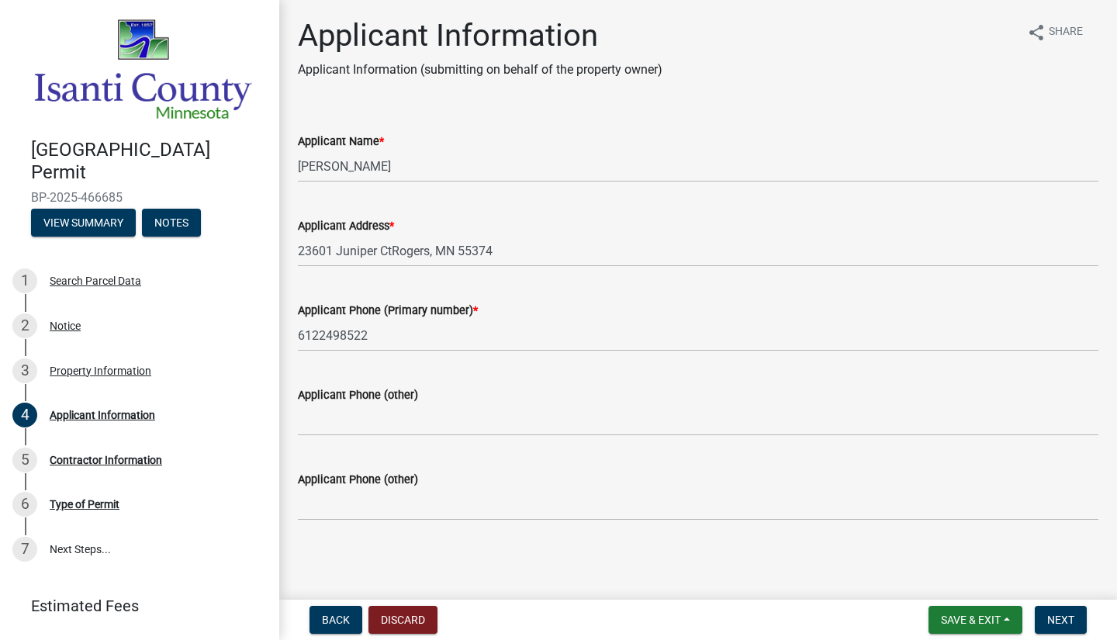
click at [839, 573] on main "Applicant Information Applicant Information (submitting on behalf of the proper…" at bounding box center [698, 297] width 838 height 594
click at [1072, 611] on button "Next" at bounding box center [1061, 620] width 52 height 28
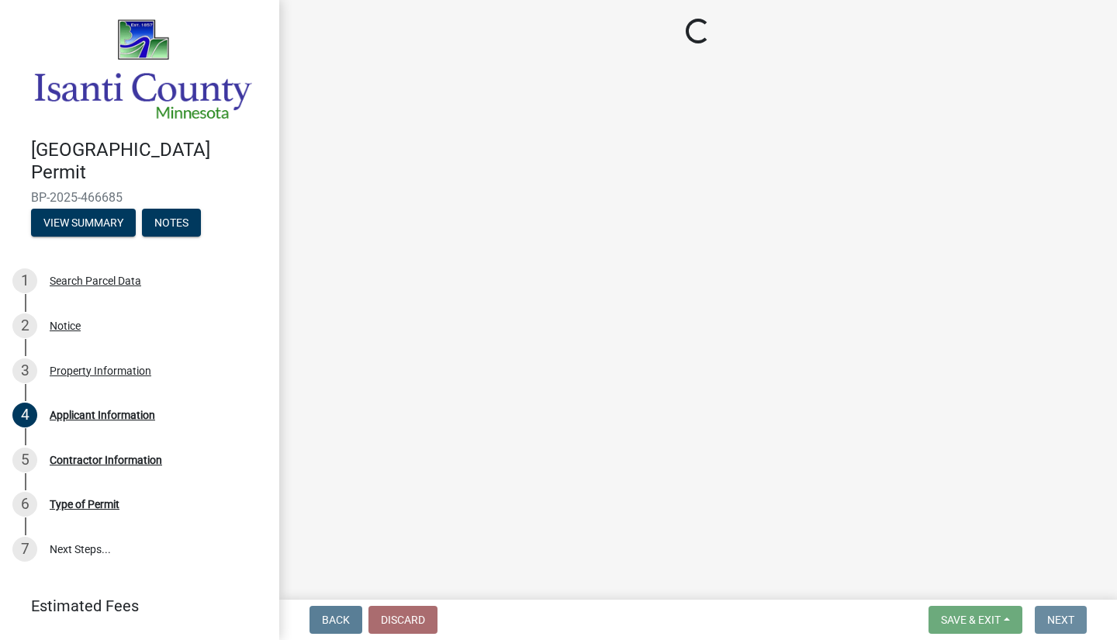
scroll to position [0, 0]
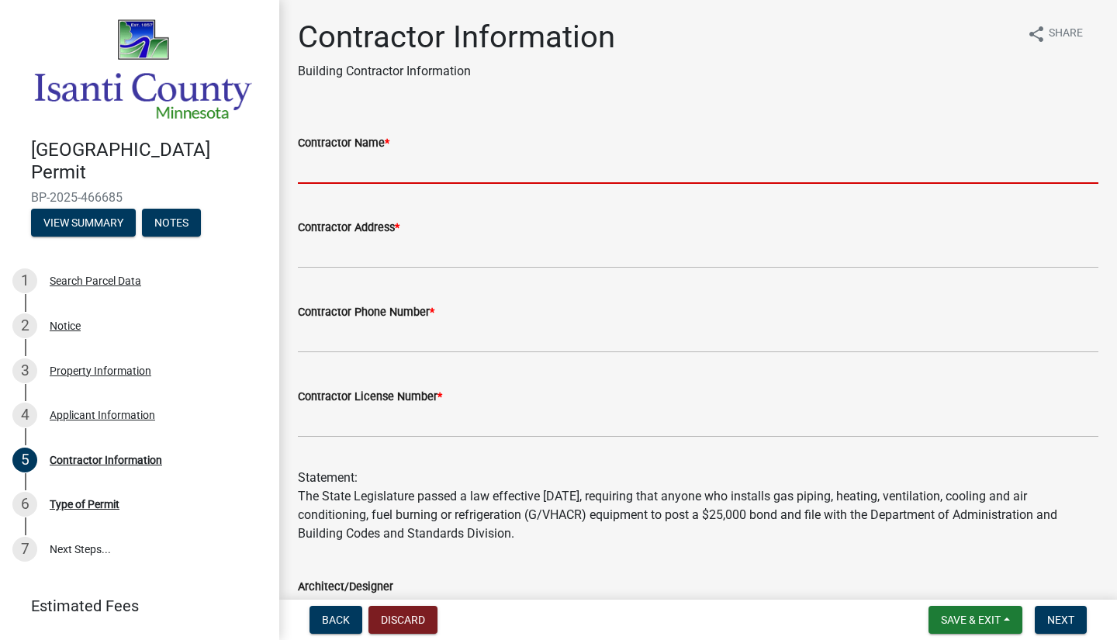
click at [350, 161] on input "Contractor Name *" at bounding box center [698, 168] width 801 height 32
type input "T&J Construction LLC"
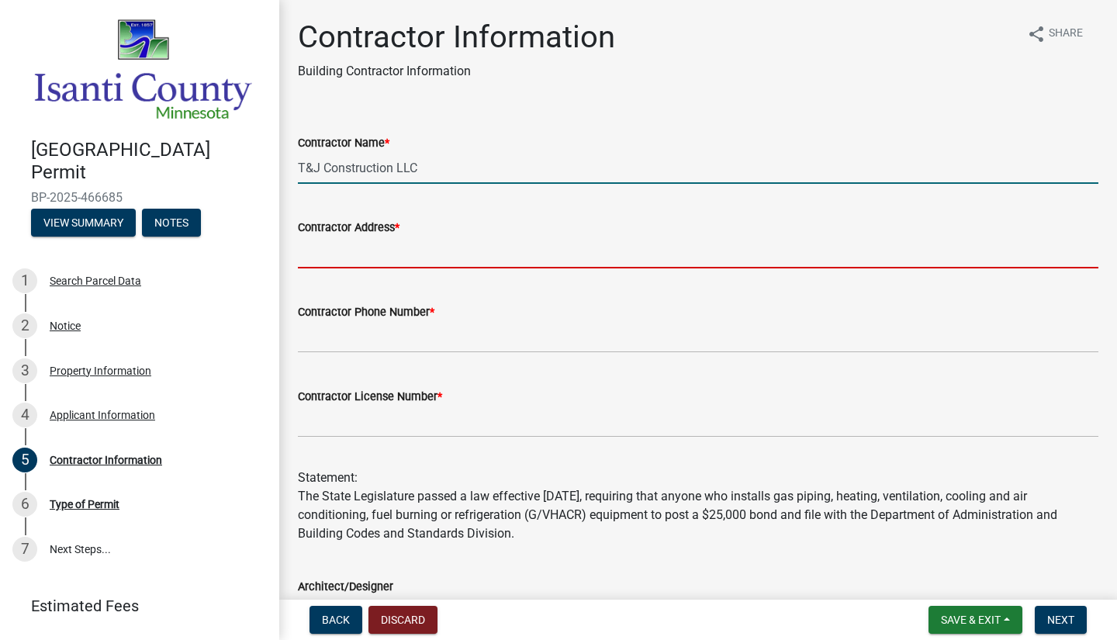
type input "23601 Juniper Ct"
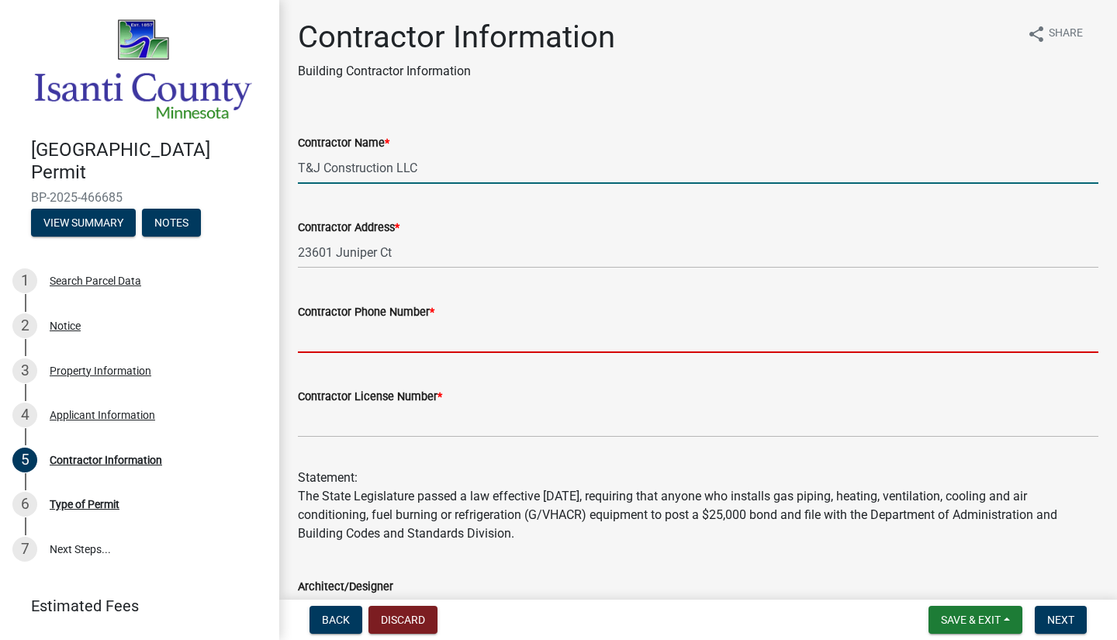
type input "6122498522"
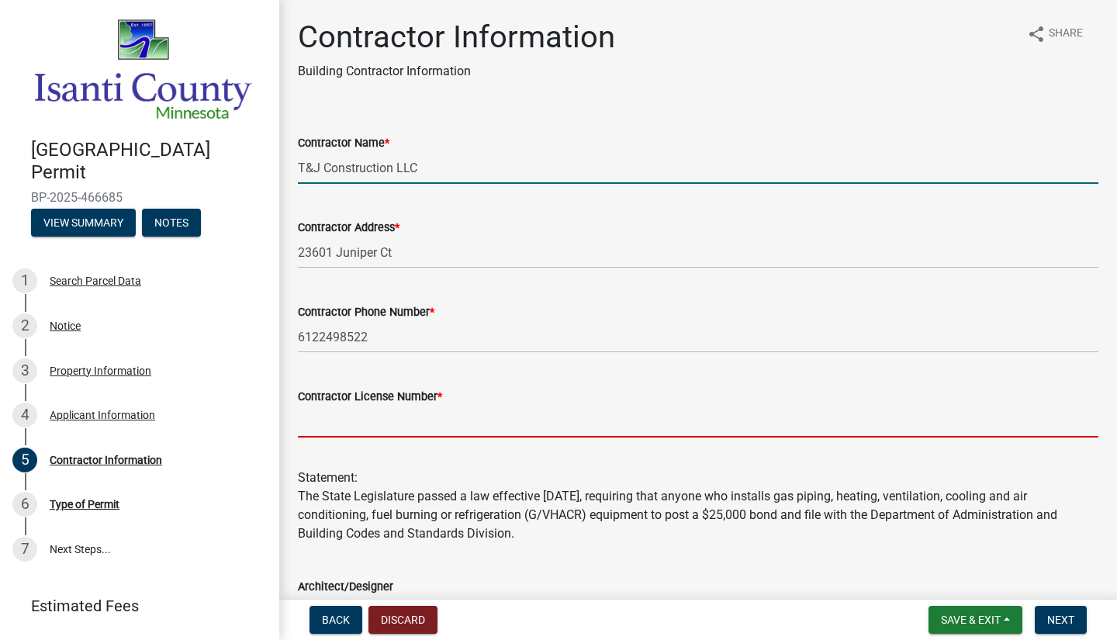
click at [406, 421] on input "Contractor License Number *" at bounding box center [698, 422] width 801 height 32
type input "BC726602"
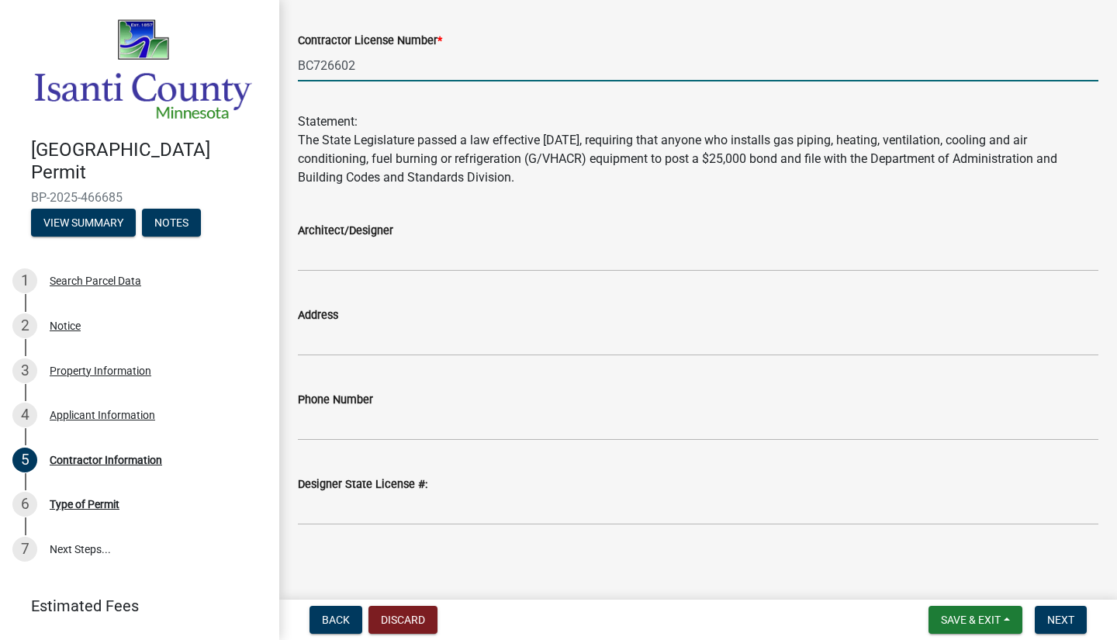
scroll to position [361, 0]
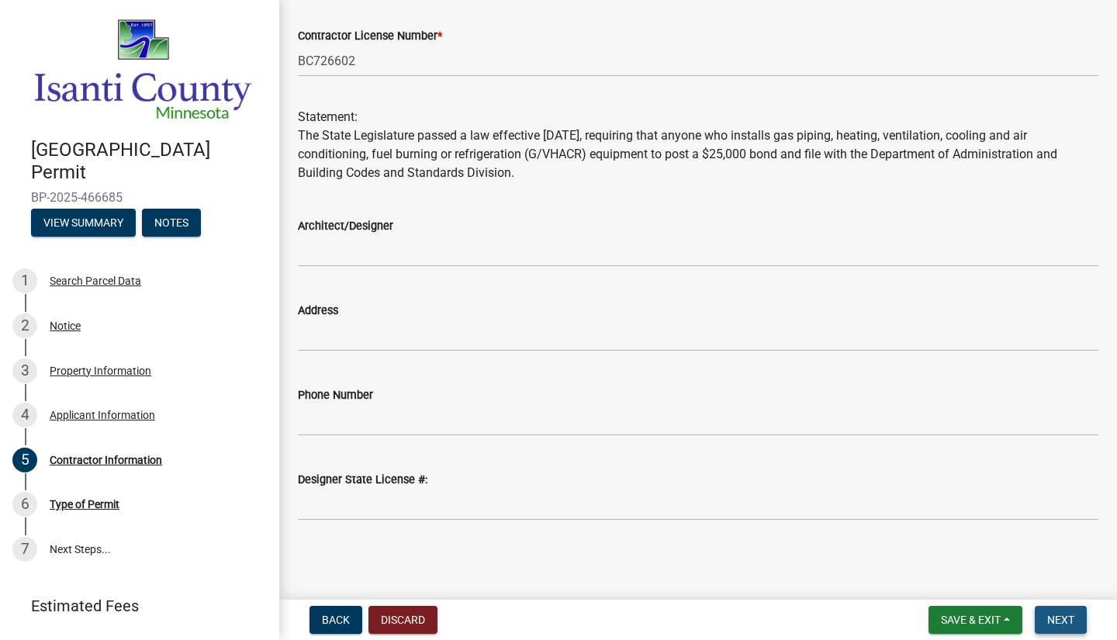
click at [1065, 620] on span "Next" at bounding box center [1060, 620] width 27 height 12
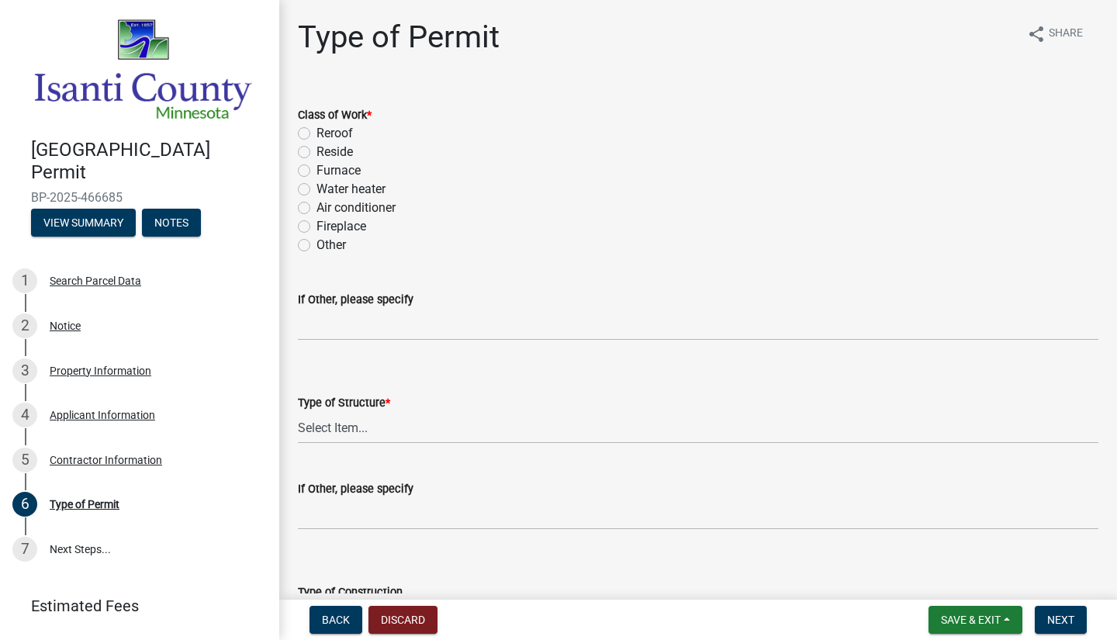
click at [317, 152] on label "Reside" at bounding box center [335, 152] width 36 height 19
click at [317, 152] on input "Reside" at bounding box center [322, 148] width 10 height 10
radio input "true"
click at [360, 425] on select "Select Item... Accessory Commercial Single Family Agricultural Other N/A" at bounding box center [698, 428] width 801 height 32
click at [298, 412] on select "Select Item... Accessory Commercial Single Family Agricultural Other N/A" at bounding box center [698, 428] width 801 height 32
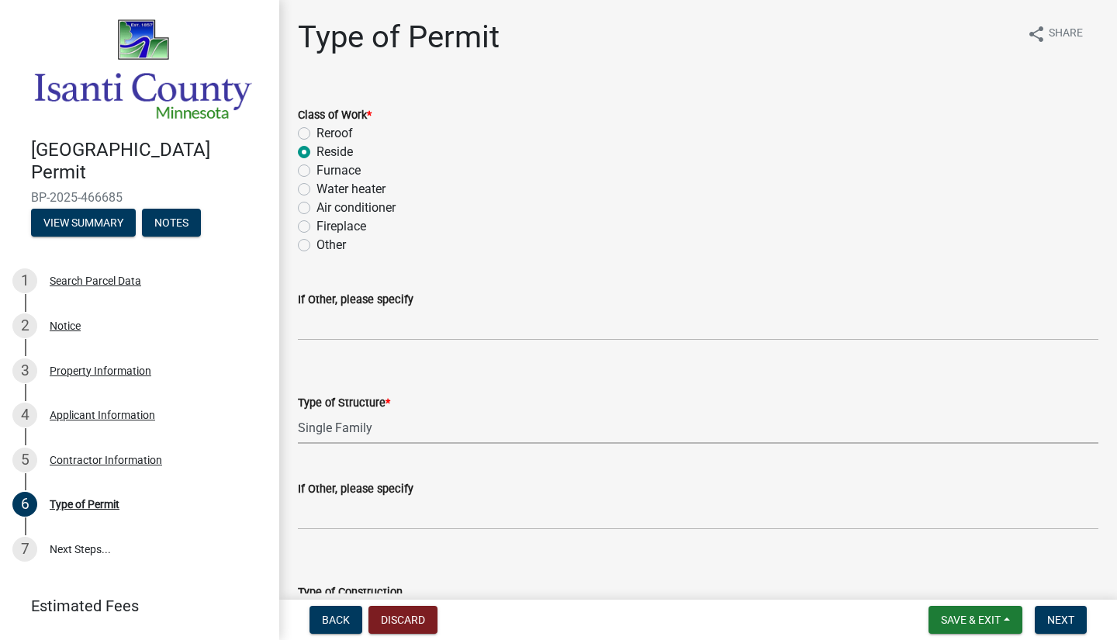
select select "eb4da8a3-282e-4d3e-a231-485219132635"
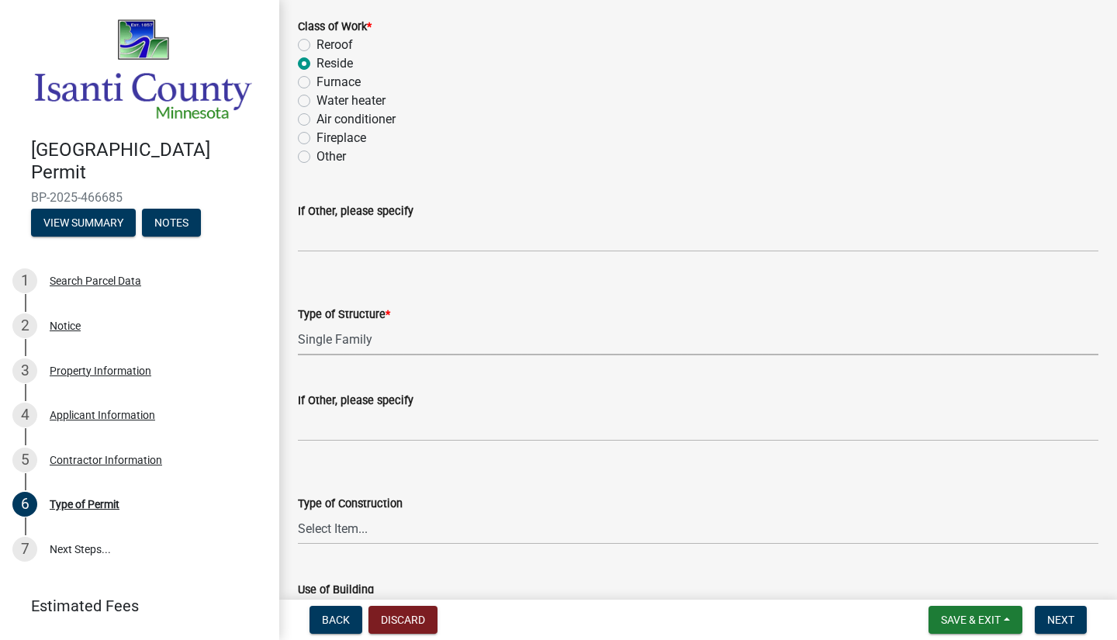
scroll to position [155, 0]
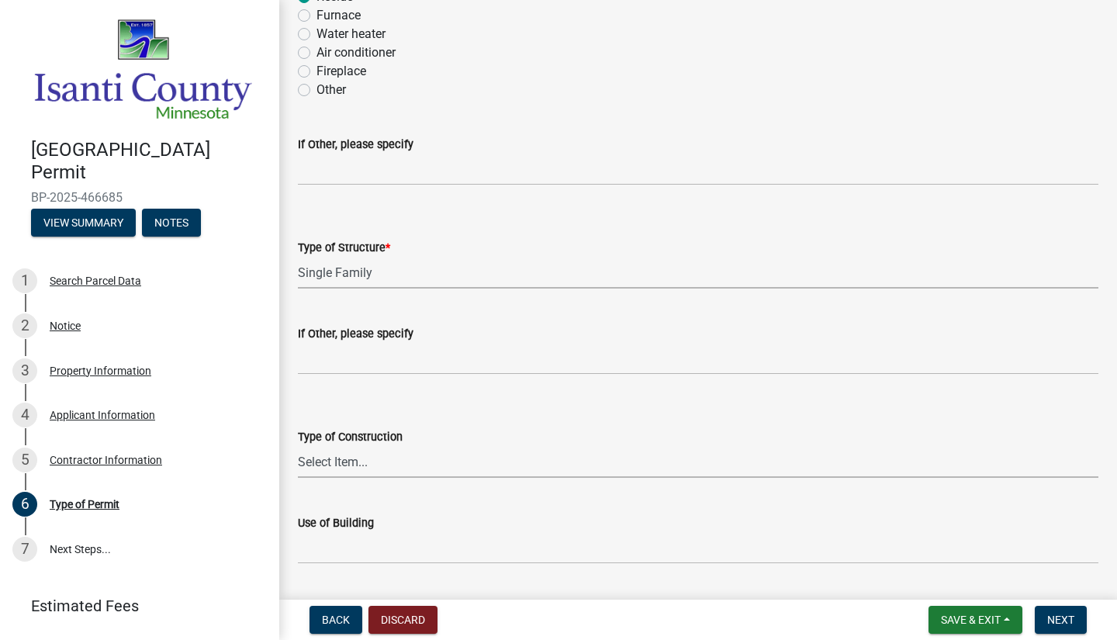
click at [356, 464] on select "Select Item... Wood Frame Masonry Metal Manufactured Modular Other" at bounding box center [698, 462] width 801 height 32
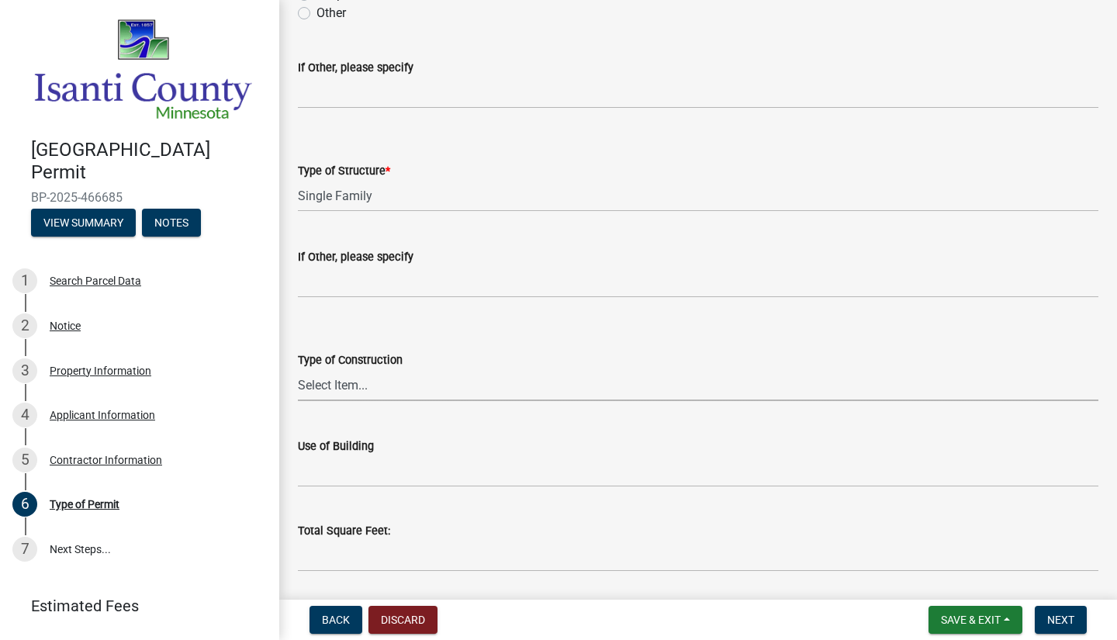
scroll to position [310, 0]
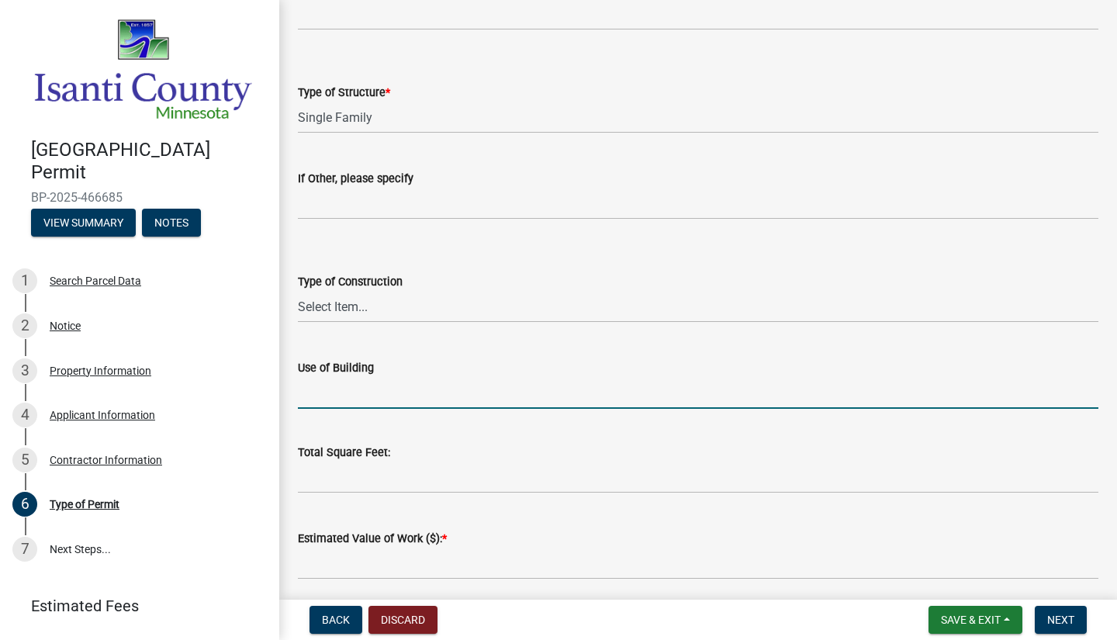
click at [339, 390] on input "Use of Building" at bounding box center [698, 393] width 801 height 32
type input "Residence"
click at [363, 306] on select "Select Item... Wood Frame Masonry Metal Manufactured Modular Other" at bounding box center [698, 307] width 801 height 32
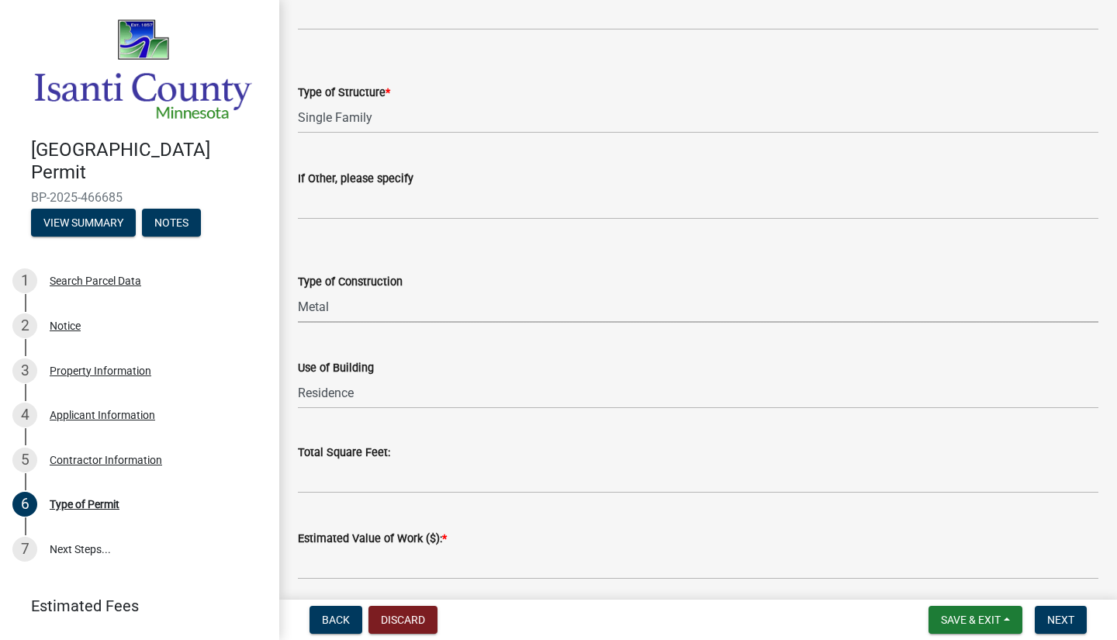
click at [298, 291] on select "Select Item... Wood Frame Masonry Metal Manufactured Modular Other" at bounding box center [698, 307] width 801 height 32
select select "2eaec669-f354-475e-99a9-707d353da948"
drag, startPoint x: 355, startPoint y: 484, endPoint x: 408, endPoint y: 441, distance: 67.9
click at [355, 484] on input "text" at bounding box center [698, 478] width 801 height 32
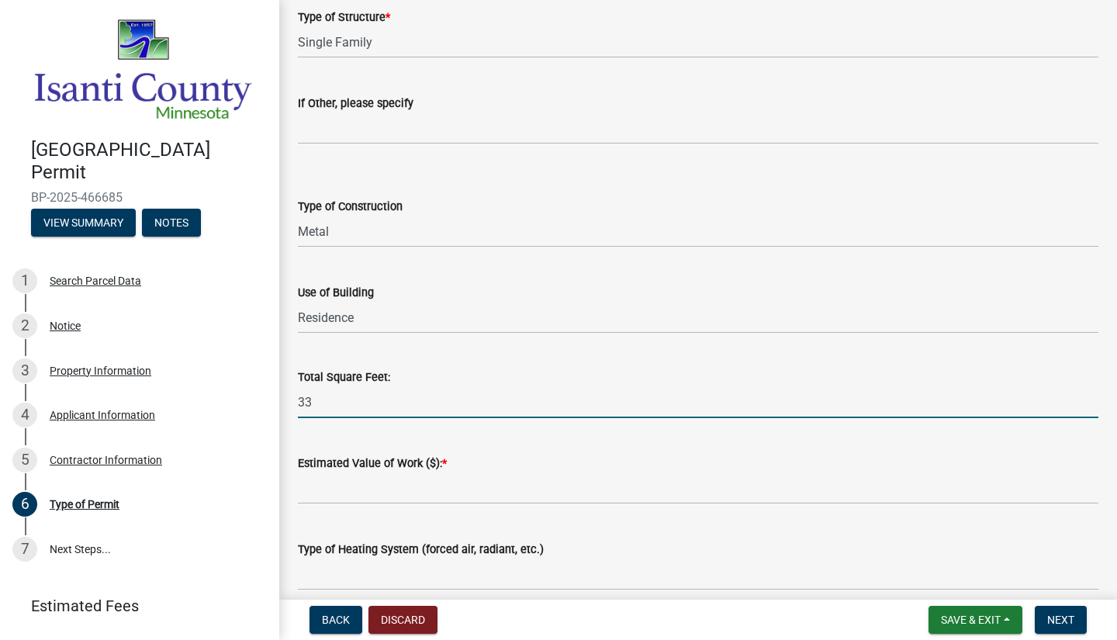
scroll to position [466, 0]
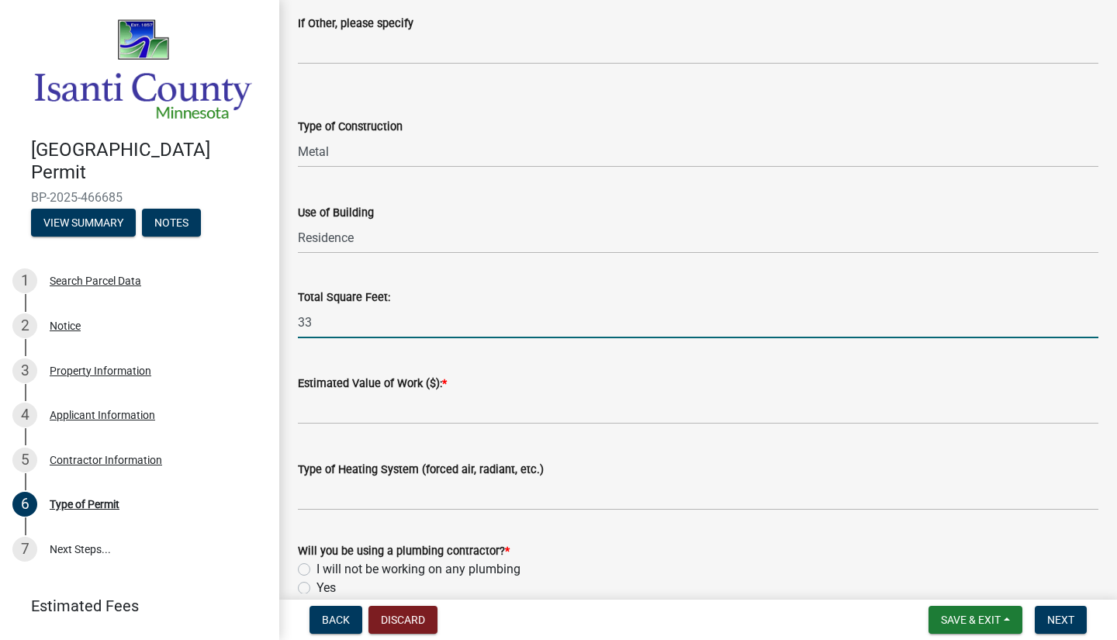
type input "33"
click at [417, 414] on input "text" at bounding box center [698, 409] width 801 height 32
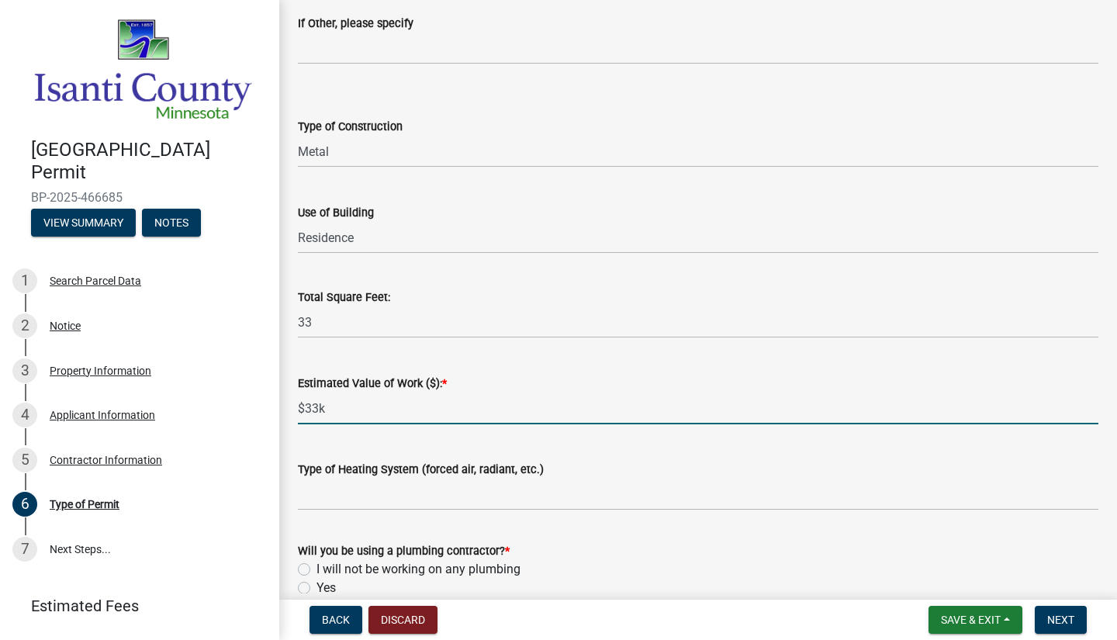
type input "33000"
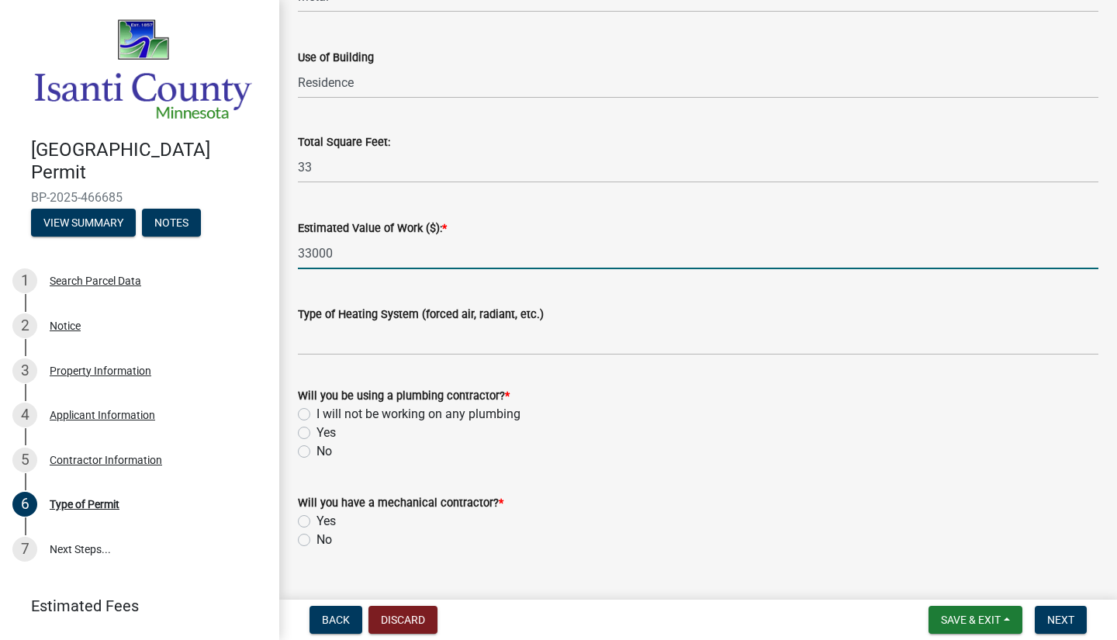
click at [317, 452] on label "No" at bounding box center [325, 451] width 16 height 19
click at [317, 452] on input "No" at bounding box center [322, 447] width 10 height 10
radio input "true"
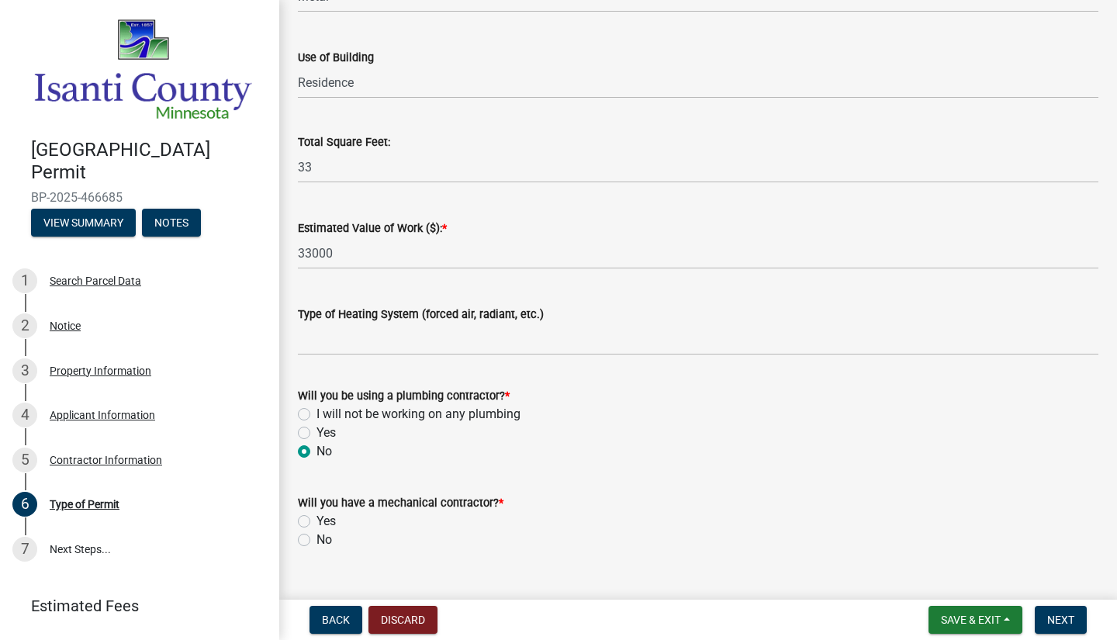
click at [317, 542] on label "No" at bounding box center [325, 540] width 16 height 19
click at [317, 541] on input "No" at bounding box center [322, 536] width 10 height 10
radio input "true"
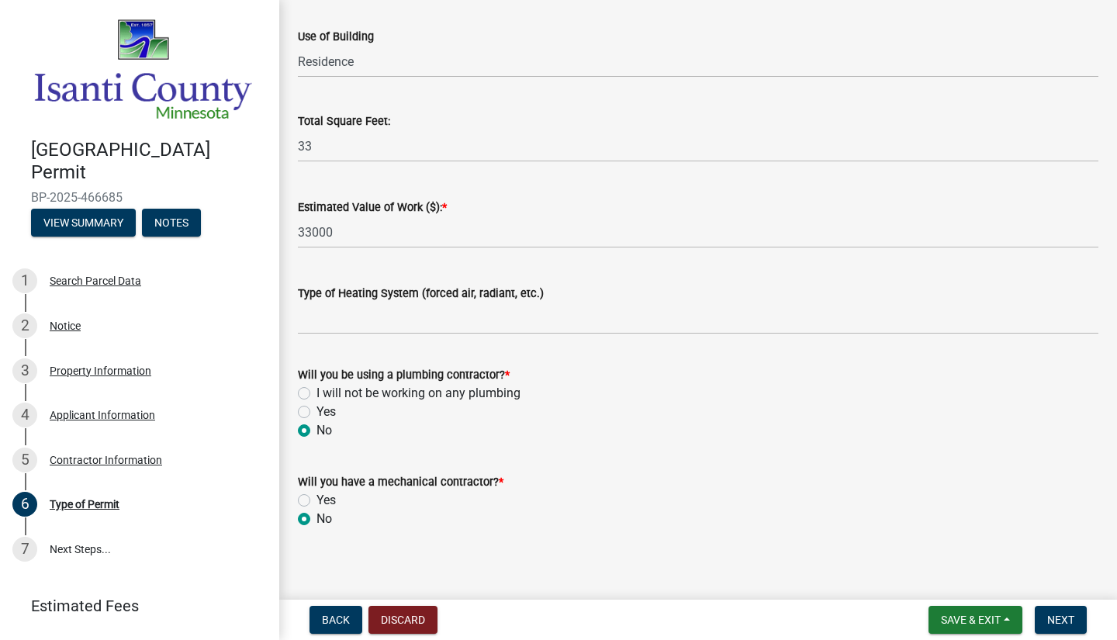
scroll to position [651, 0]
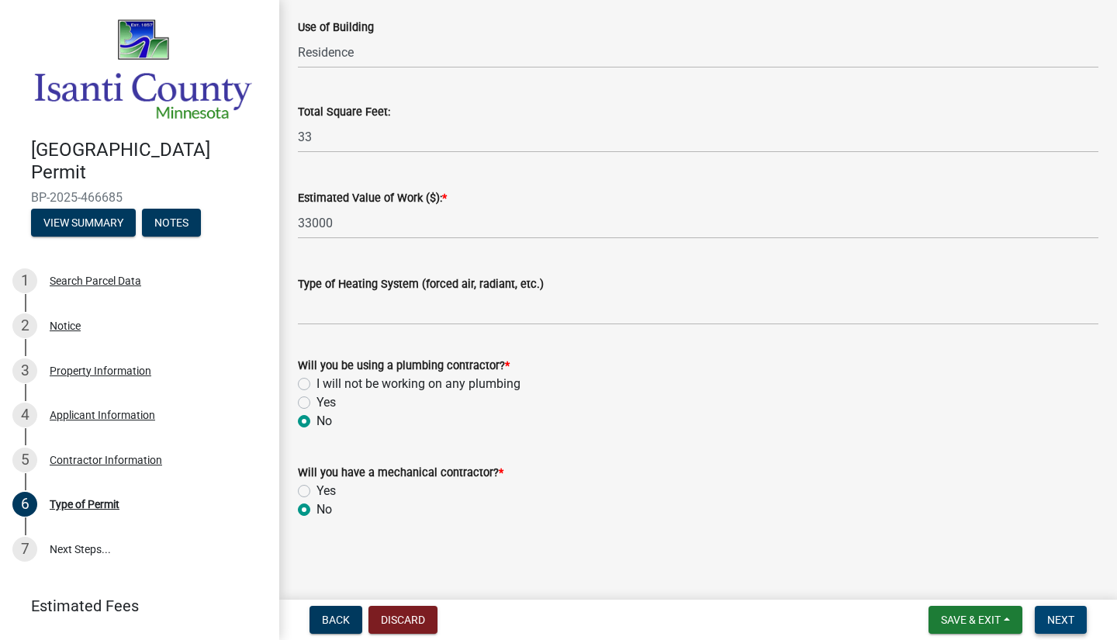
click at [1057, 618] on span "Next" at bounding box center [1060, 620] width 27 height 12
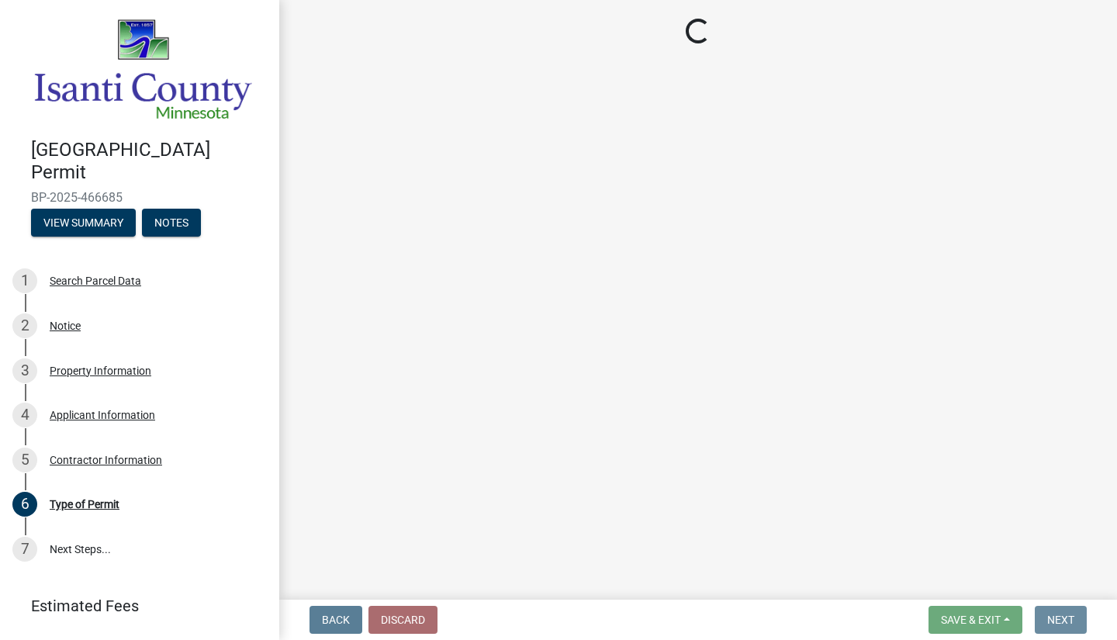
scroll to position [0, 0]
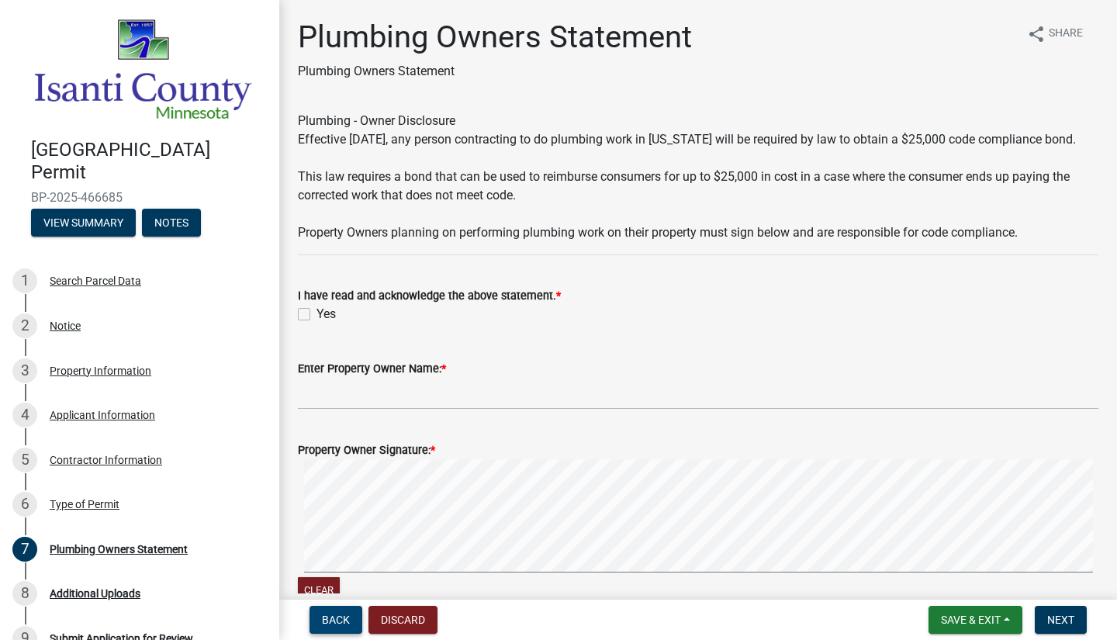
click at [339, 612] on button "Back" at bounding box center [336, 620] width 53 height 28
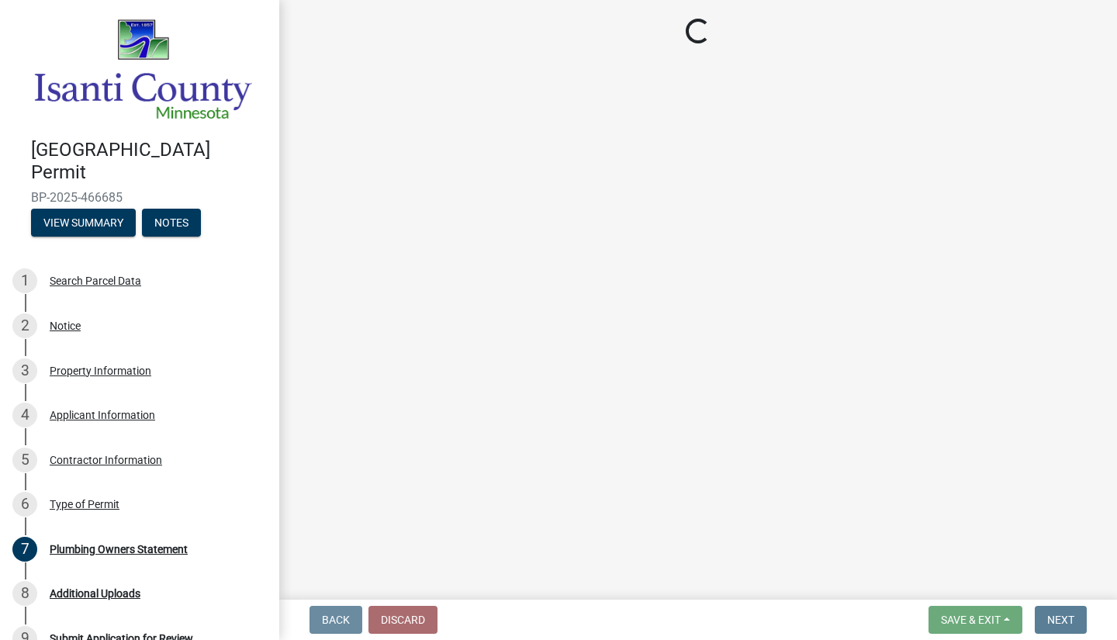
select select "eb4da8a3-282e-4d3e-a231-485219132635"
select select "2eaec669-f354-475e-99a9-707d353da948"
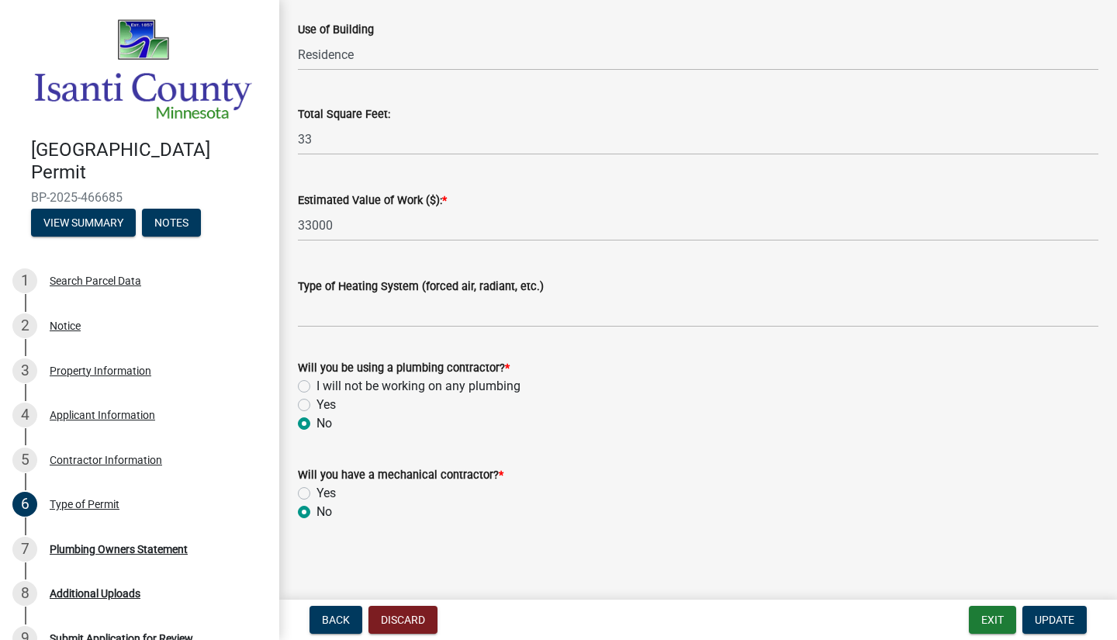
scroll to position [651, 0]
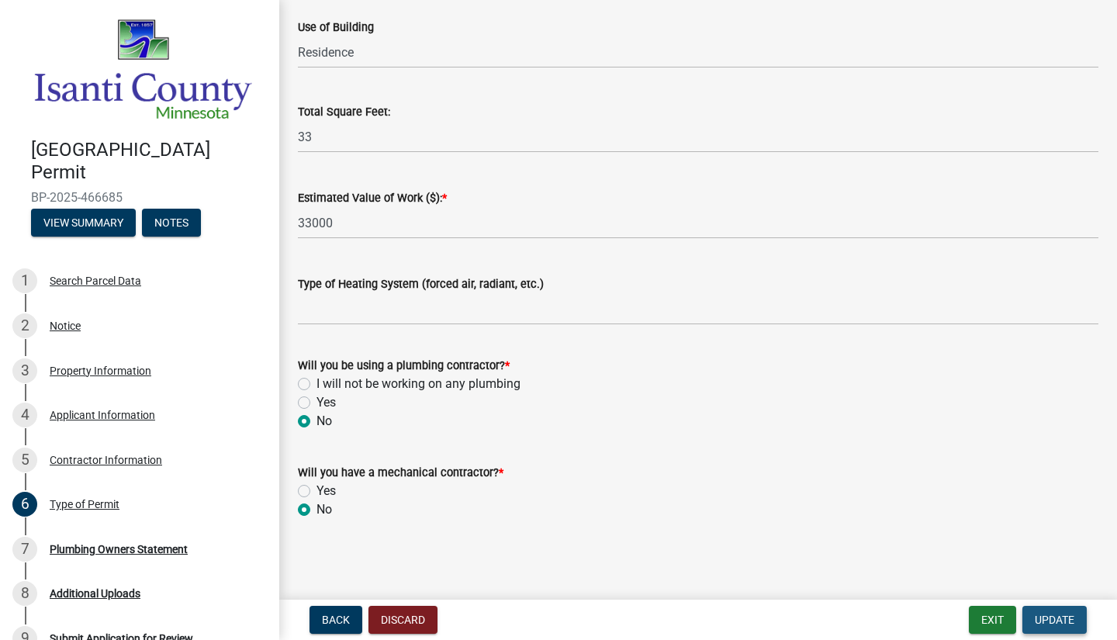
click at [1051, 625] on span "Update" at bounding box center [1055, 620] width 40 height 12
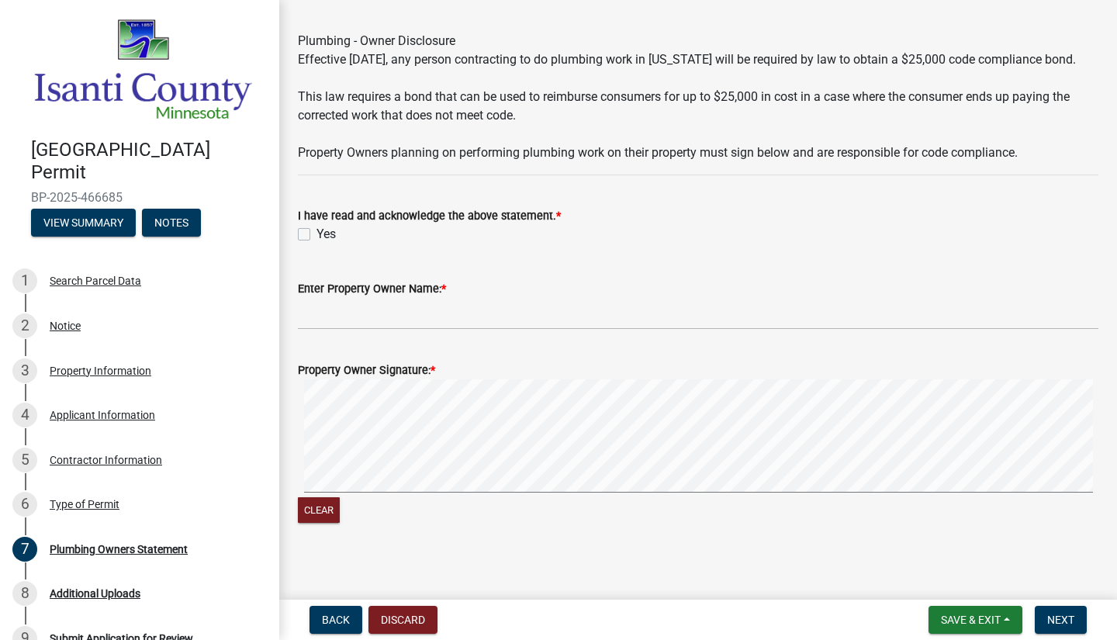
scroll to position [106, 0]
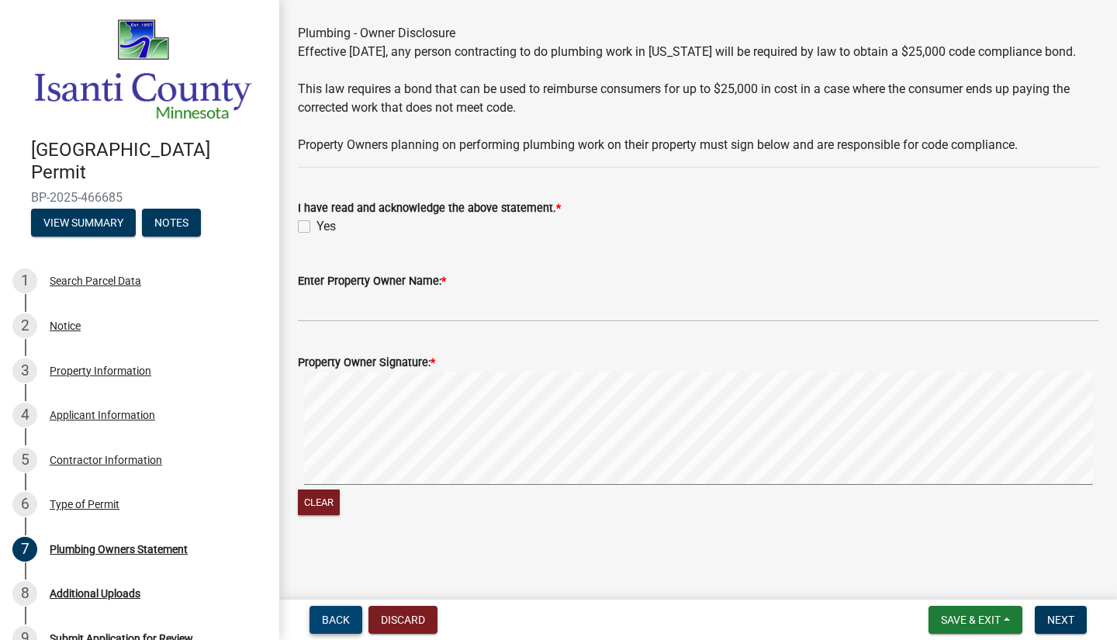
click at [334, 621] on span "Back" at bounding box center [336, 620] width 28 height 12
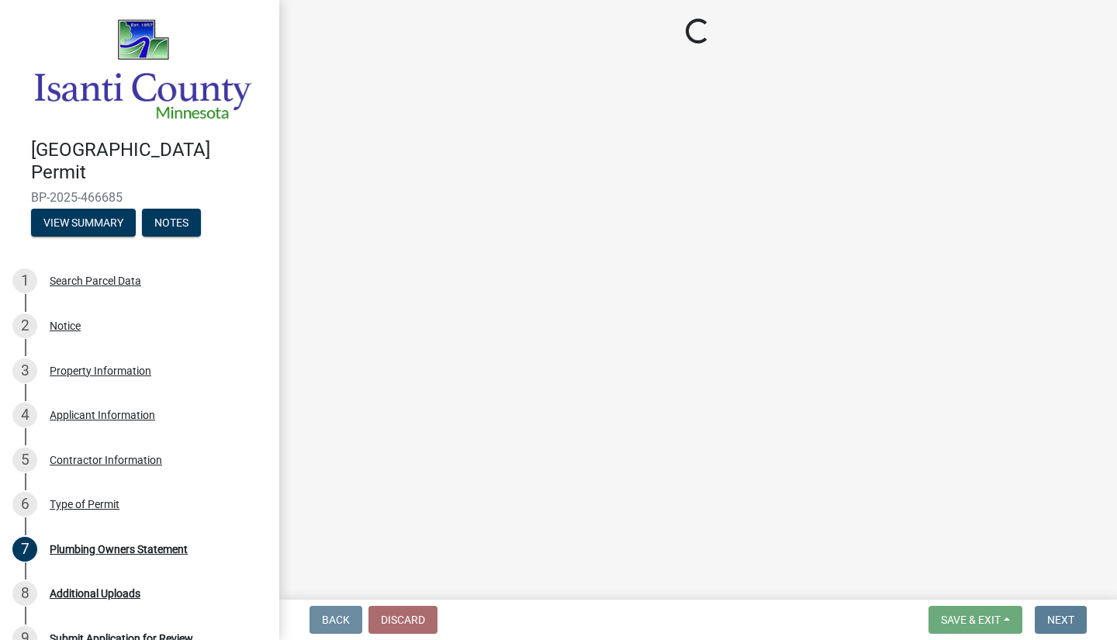
scroll to position [0, 0]
select select "eb4da8a3-282e-4d3e-a231-485219132635"
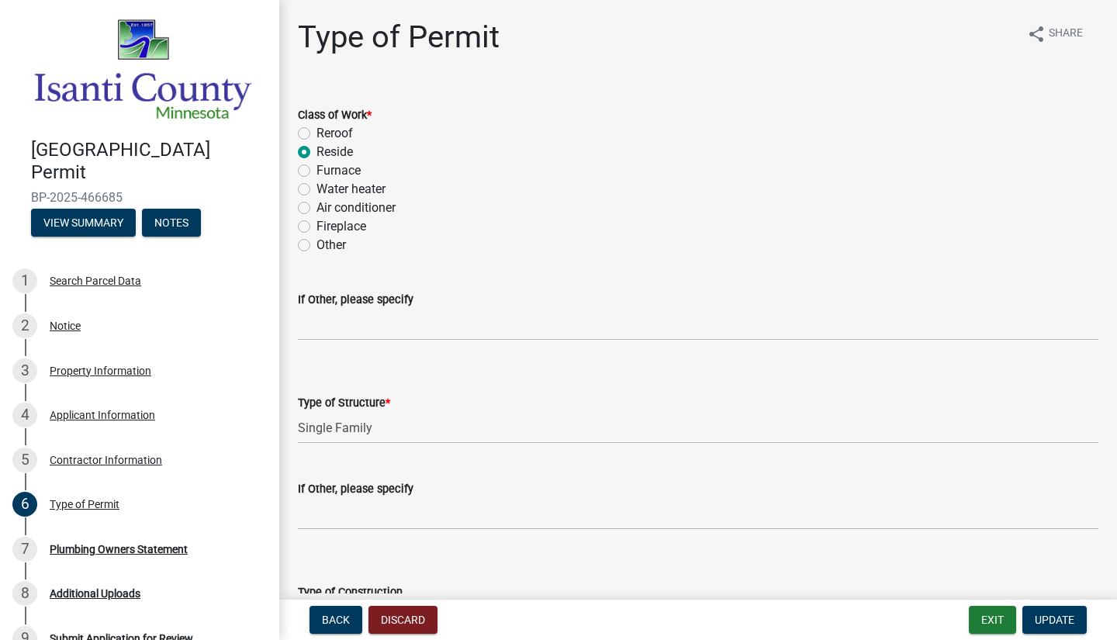
click at [317, 153] on label "Reside" at bounding box center [335, 152] width 36 height 19
click at [317, 153] on input "Reside" at bounding box center [322, 148] width 10 height 10
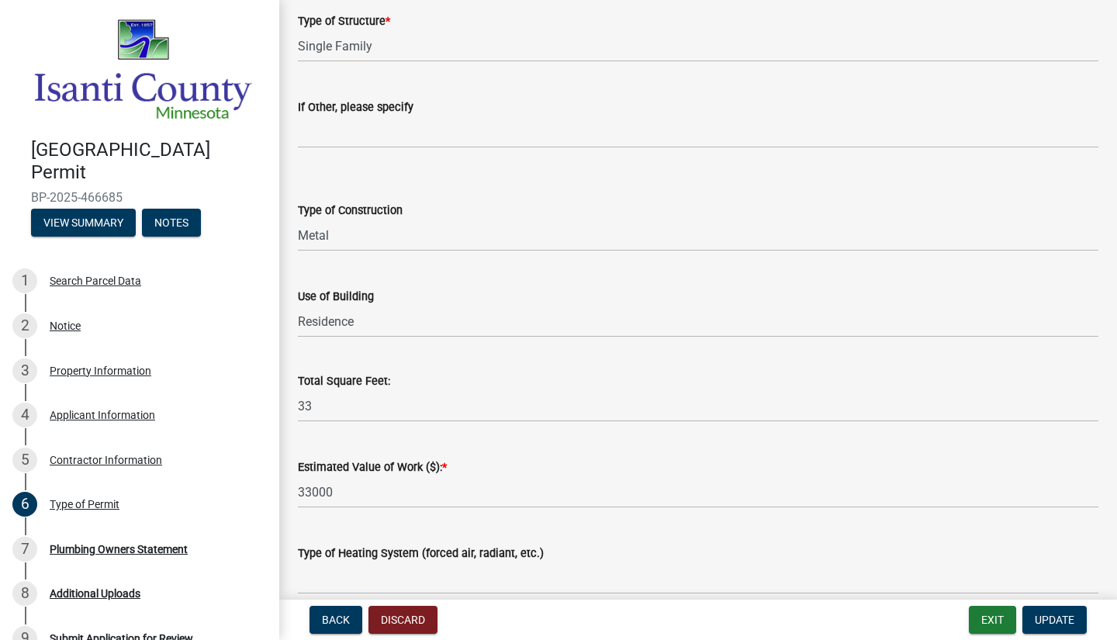
scroll to position [388, 0]
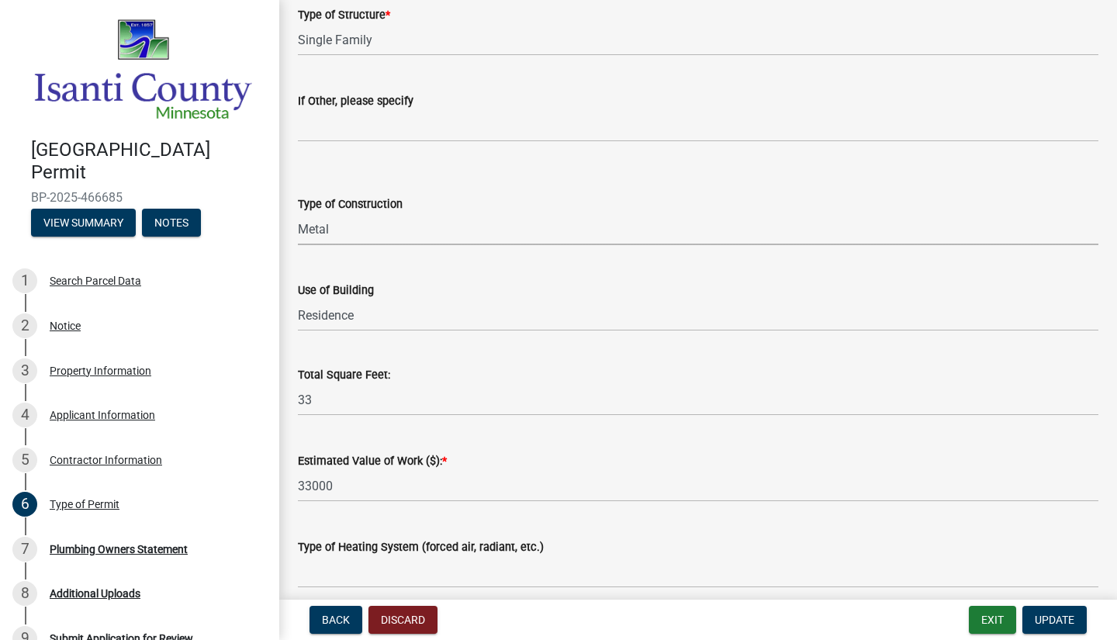
click at [358, 227] on select "Select Item... Wood Frame Masonry Metal Manufactured Modular Other" at bounding box center [698, 229] width 801 height 32
click at [380, 205] on label "Type of Construction" at bounding box center [350, 204] width 105 height 11
click at [380, 213] on select "Select Item... Wood Frame Masonry Metal Manufactured Modular Other" at bounding box center [698, 229] width 801 height 32
click at [319, 228] on select "Select Item... Wood Frame Masonry Metal Manufactured Modular Other" at bounding box center [698, 229] width 801 height 32
click at [298, 213] on select "Select Item... Wood Frame Masonry Metal Manufactured Modular Other" at bounding box center [698, 229] width 801 height 32
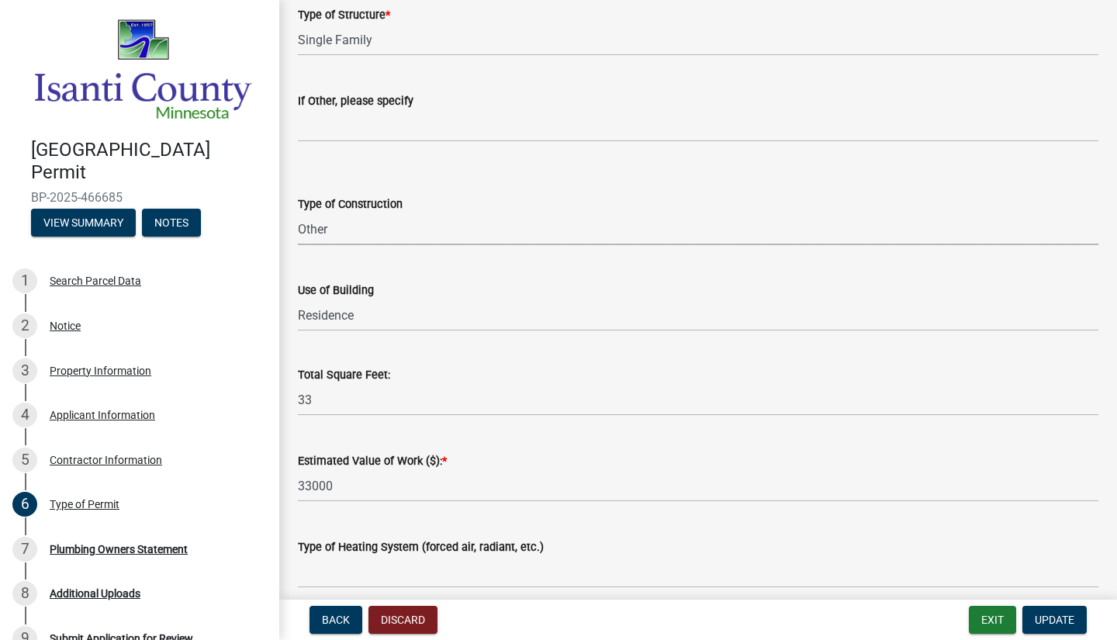
select select "a691f4d9-d792-4a81-9aa8-4e485302aa27"
click at [338, 224] on select "Select Item... Wood Frame Masonry Metal Manufactured Modular Other" at bounding box center [698, 229] width 801 height 32
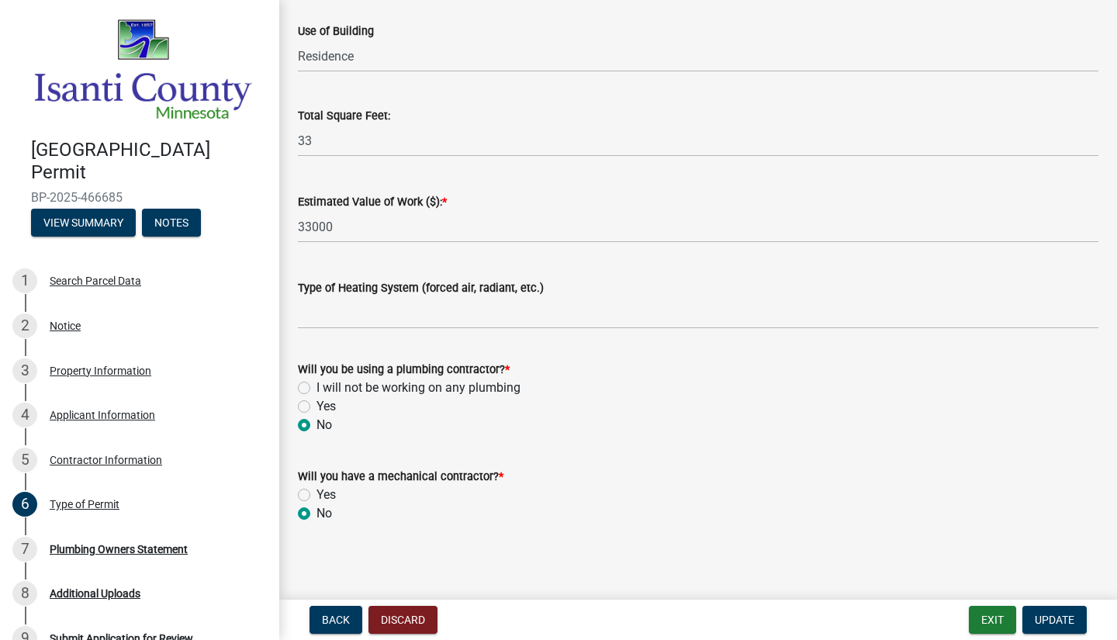
scroll to position [651, 0]
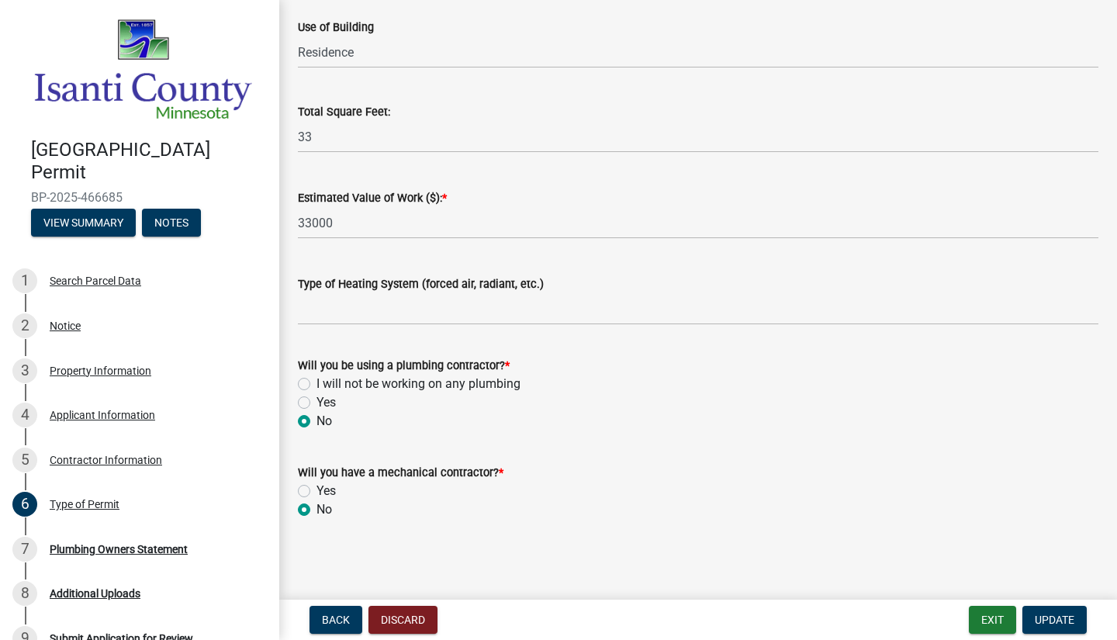
click at [317, 384] on label "I will not be working on any plumbing" at bounding box center [419, 384] width 204 height 19
click at [317, 384] on input "I will not be working on any plumbing" at bounding box center [322, 380] width 10 height 10
radio input "true"
click at [317, 423] on label "No" at bounding box center [325, 421] width 16 height 19
click at [317, 422] on input "No" at bounding box center [322, 417] width 10 height 10
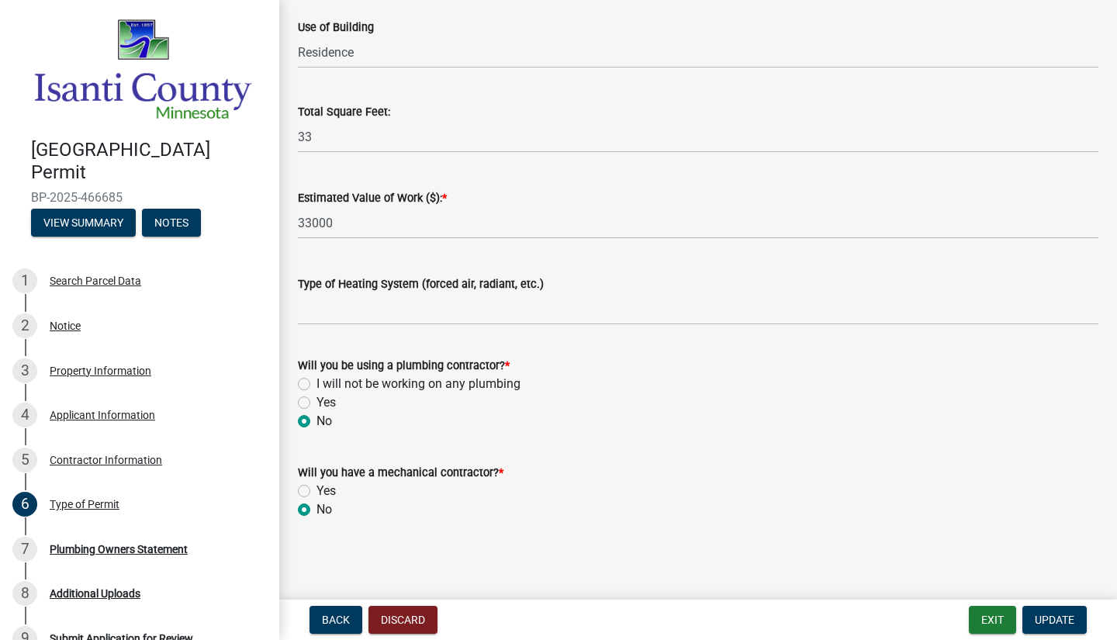
radio input "true"
click at [317, 511] on label "No" at bounding box center [325, 509] width 16 height 19
click at [317, 511] on input "No" at bounding box center [322, 505] width 10 height 10
click at [1066, 625] on span "Update" at bounding box center [1055, 620] width 40 height 12
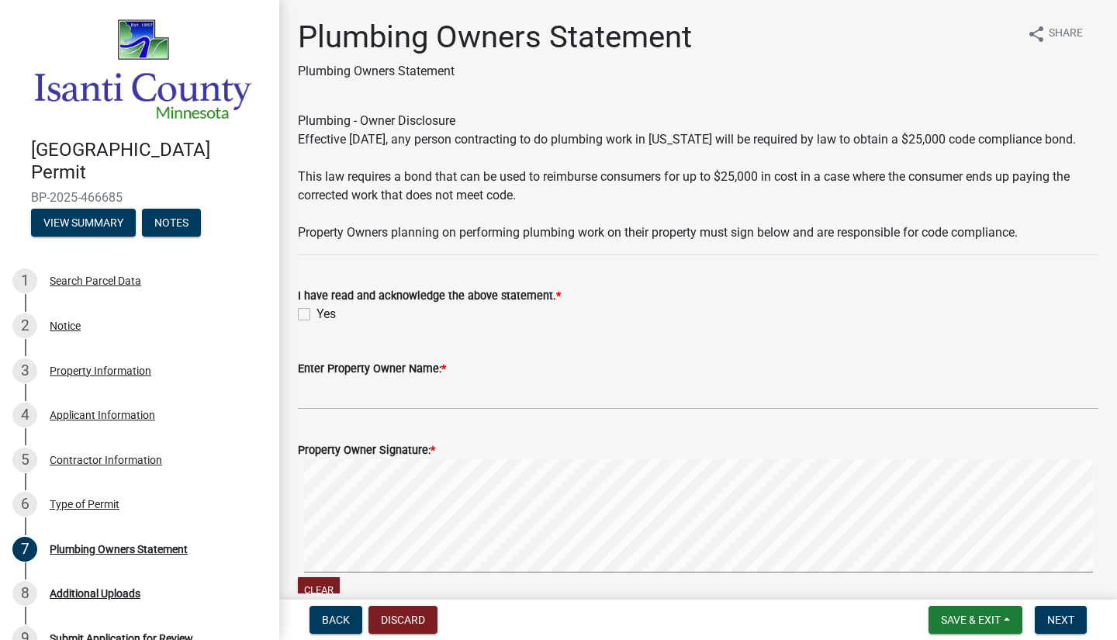
scroll to position [106, 0]
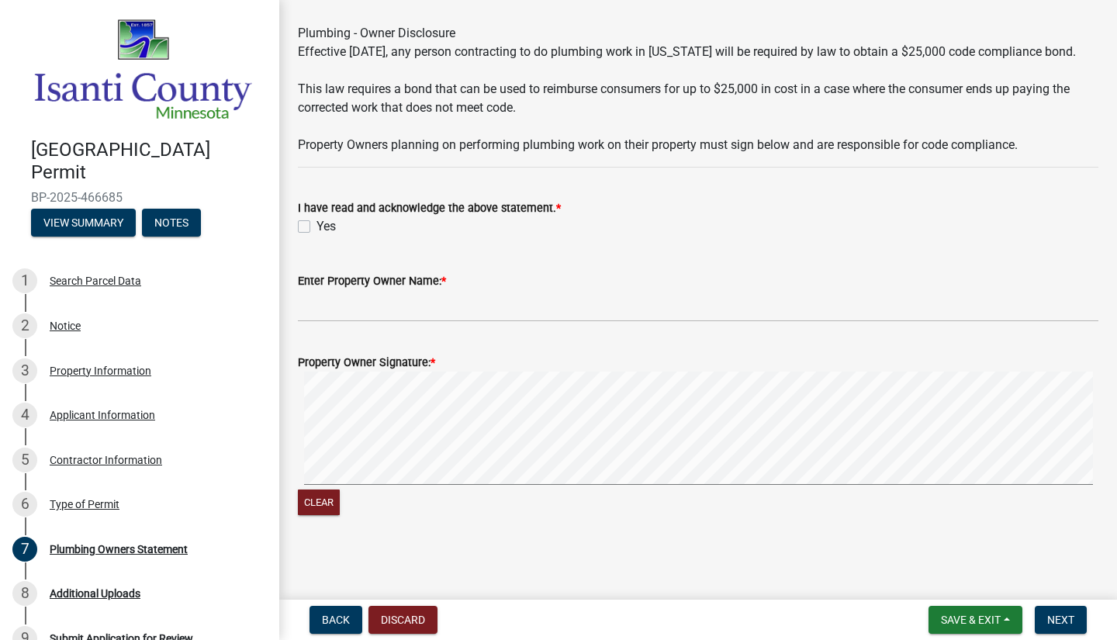
click at [317, 226] on label "Yes" at bounding box center [326, 226] width 19 height 19
click at [317, 226] on input "Yes" at bounding box center [322, 222] width 10 height 10
checkbox input "true"
click at [365, 303] on input "Enter Property Owner Name: *" at bounding box center [698, 306] width 801 height 32
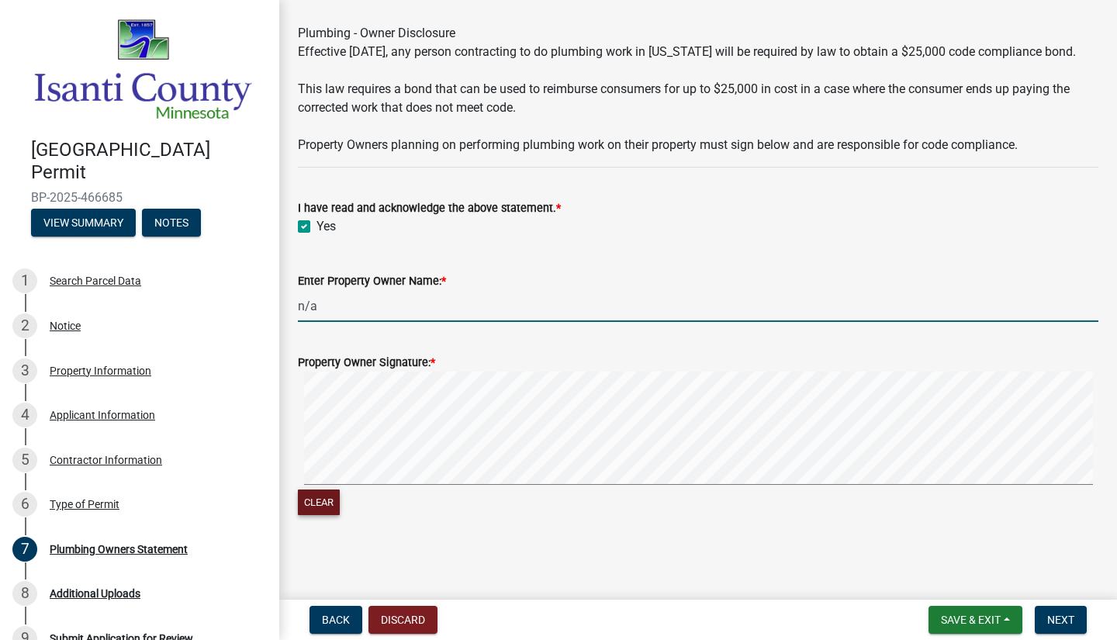
type input "n/a"
click at [314, 497] on button "Clear" at bounding box center [319, 503] width 42 height 26
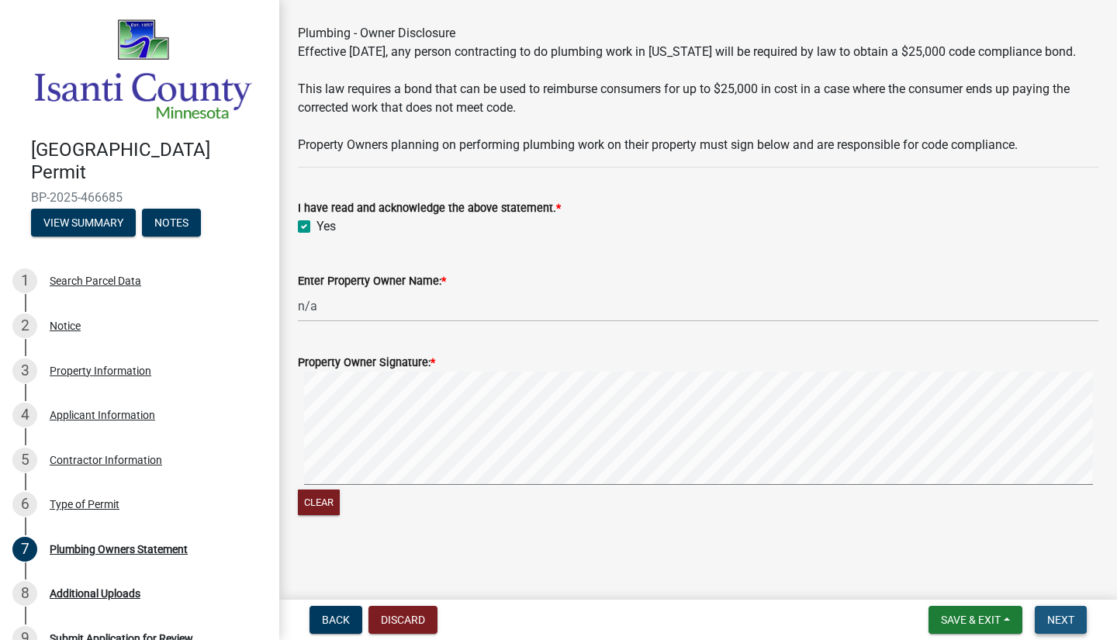
click at [1064, 622] on span "Next" at bounding box center [1060, 620] width 27 height 12
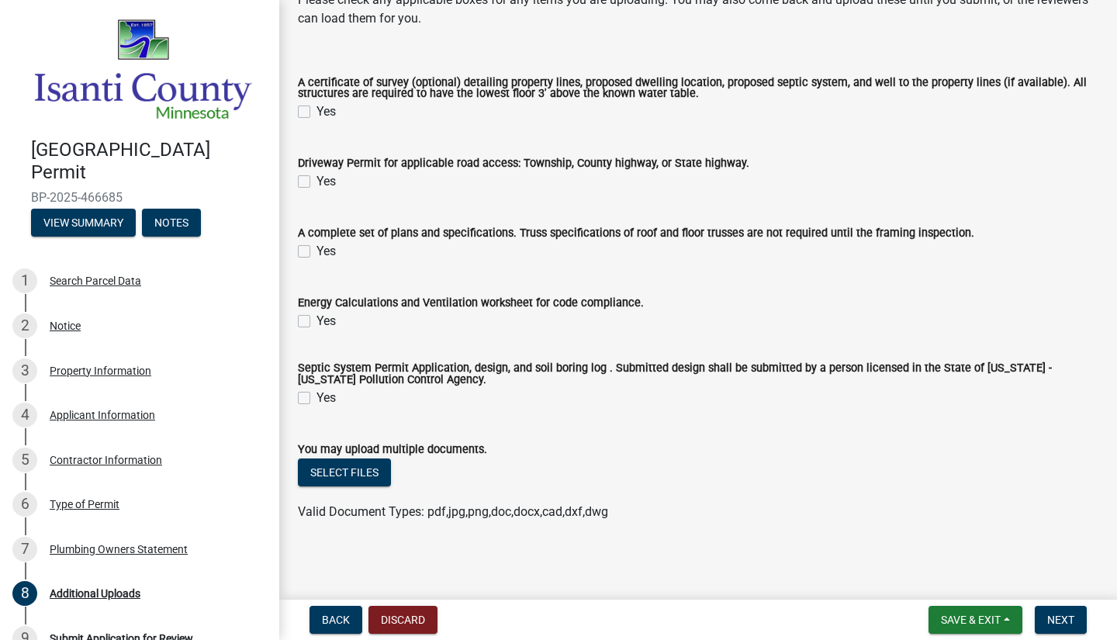
scroll to position [99, 0]
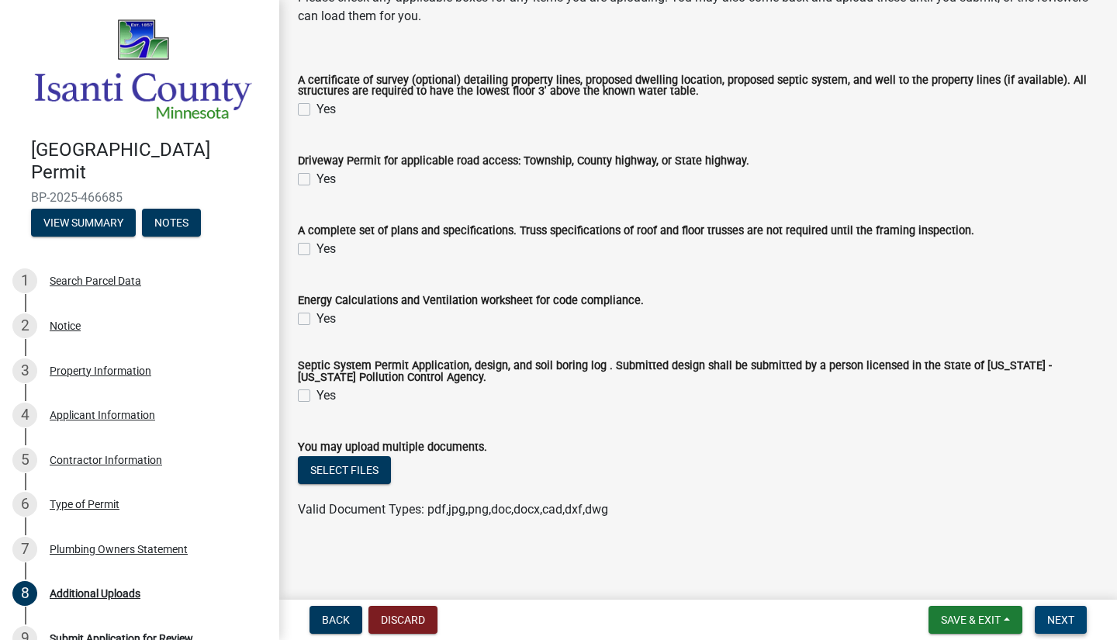
click at [1059, 620] on span "Next" at bounding box center [1060, 620] width 27 height 12
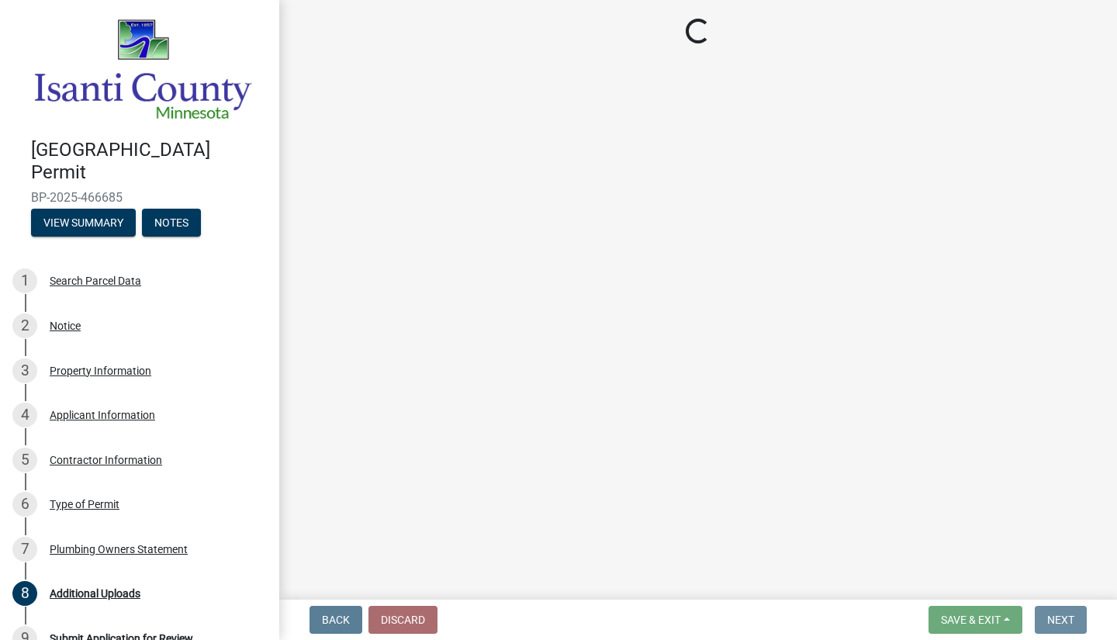
scroll to position [0, 0]
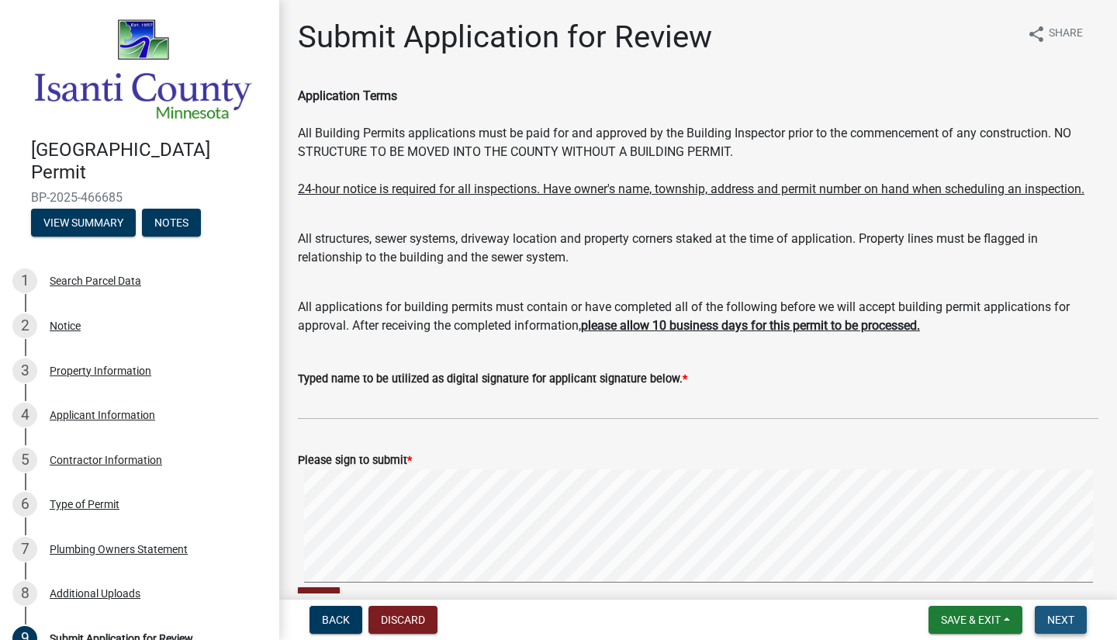
click at [1082, 629] on button "Next" at bounding box center [1061, 620] width 52 height 28
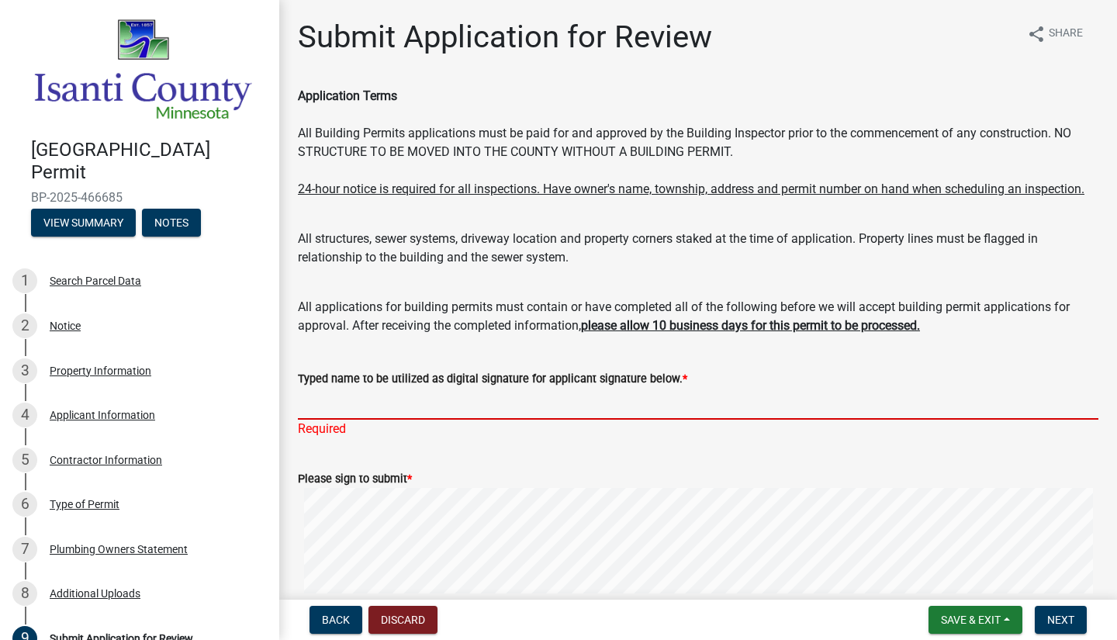
click at [347, 420] on input "Typed name to be utilized as digital signature for applicant signature below. *" at bounding box center [698, 404] width 801 height 32
type input "[PERSON_NAME]"
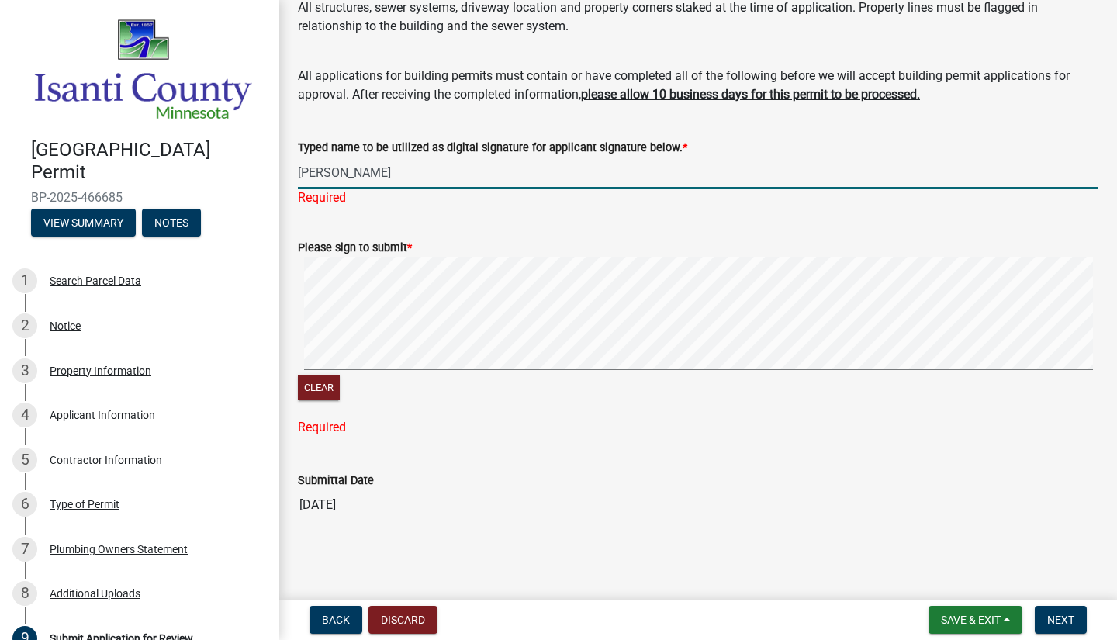
scroll to position [218, 0]
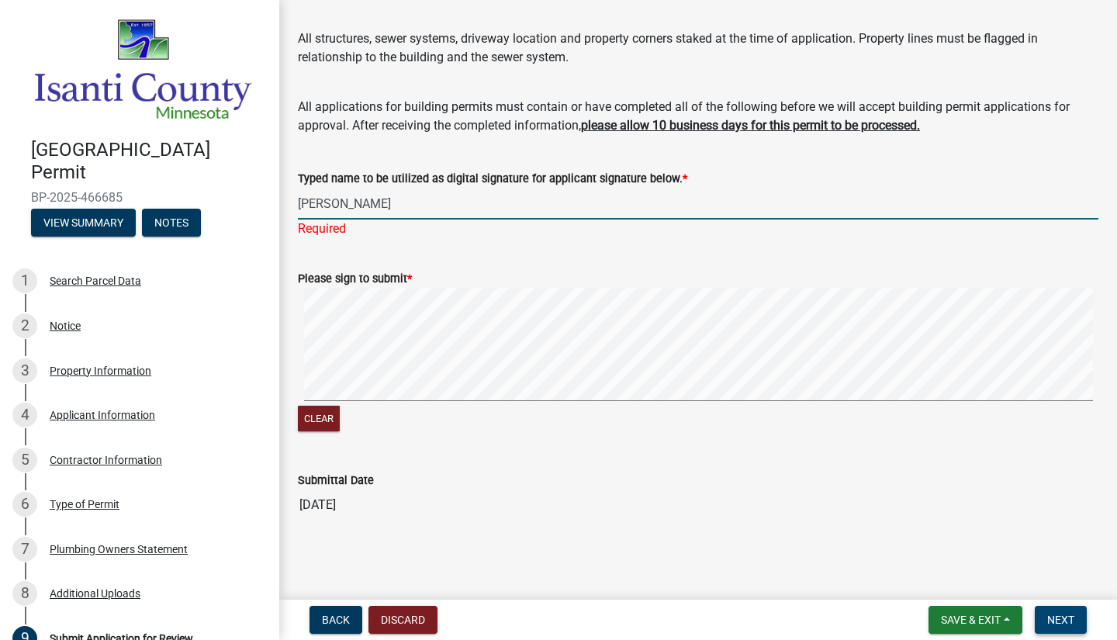
click at [1084, 620] on button "Next" at bounding box center [1061, 620] width 52 height 28
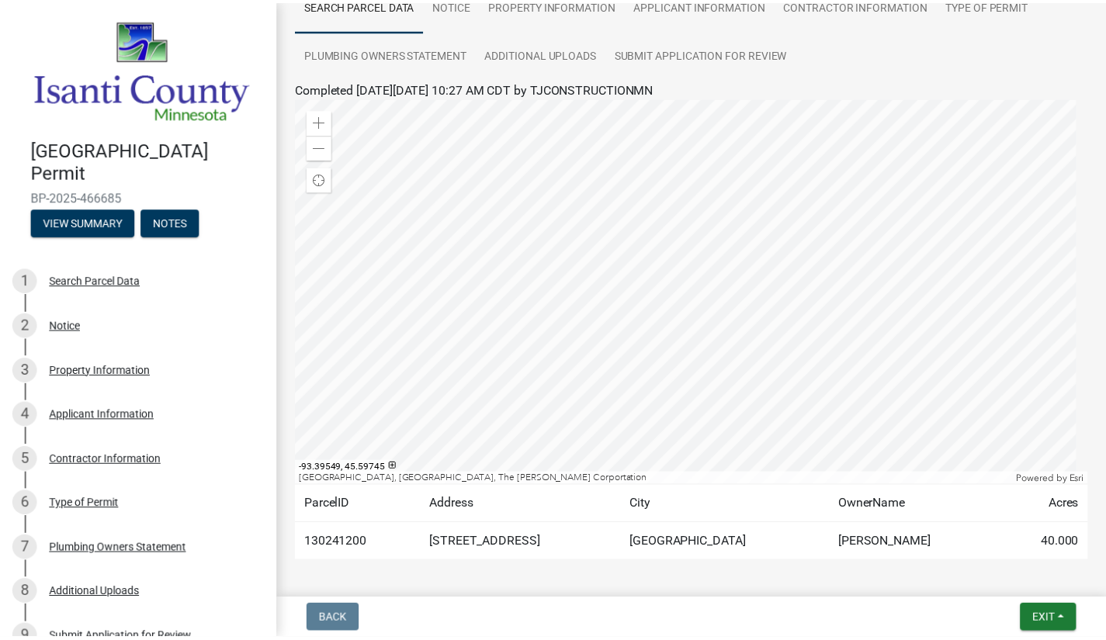
scroll to position [196, 0]
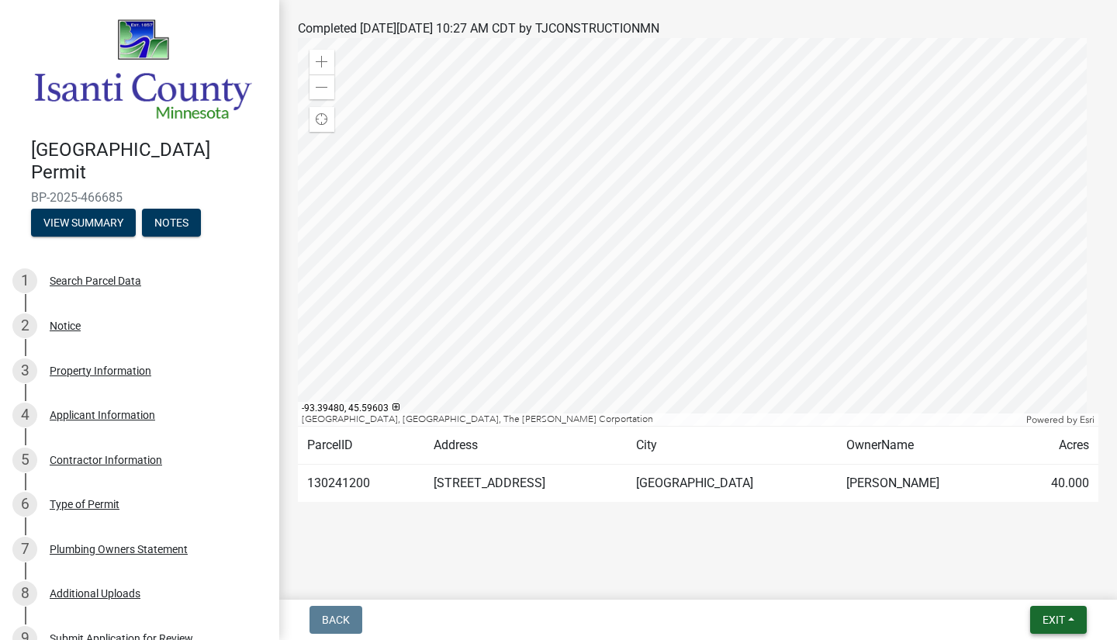
click at [1072, 618] on button "Exit" at bounding box center [1058, 620] width 57 height 28
click at [1023, 581] on button "Save & Exit" at bounding box center [1026, 579] width 124 height 37
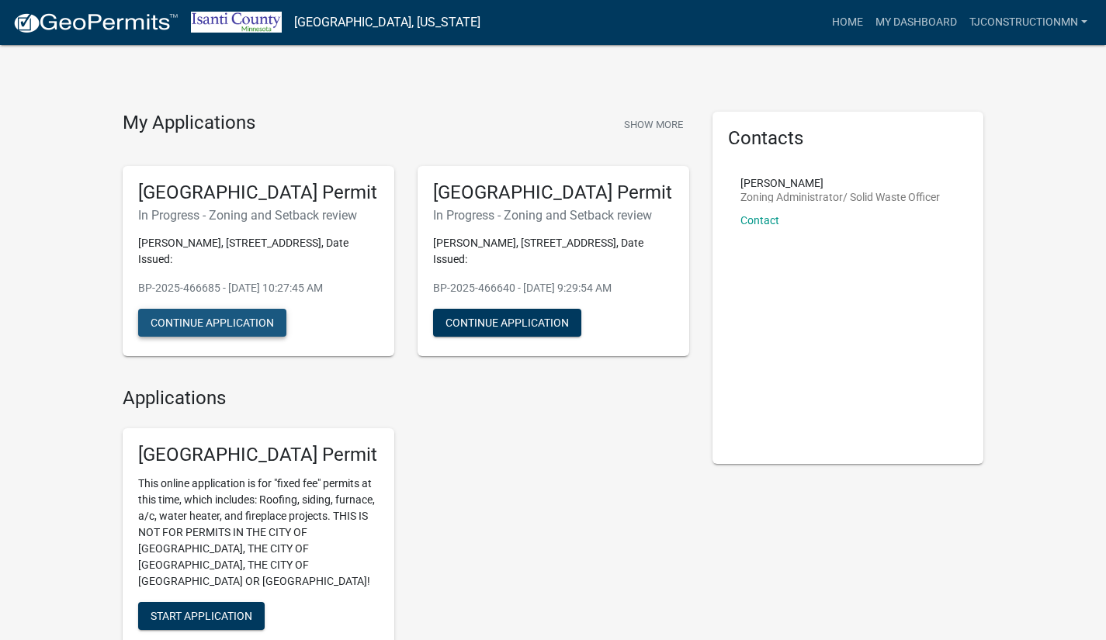
click at [173, 331] on button "Continue Application" at bounding box center [212, 323] width 148 height 28
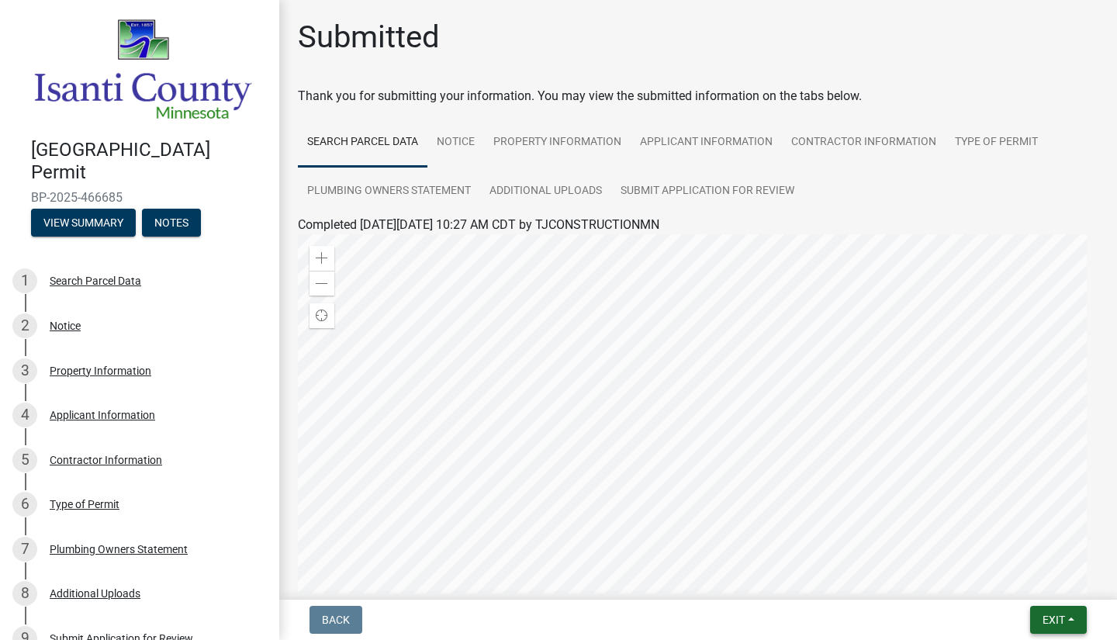
click at [1073, 618] on button "Exit" at bounding box center [1058, 620] width 57 height 28
click at [963, 634] on nav "Back Exit Save Save & Exit" at bounding box center [698, 620] width 838 height 40
click at [1050, 629] on button "Exit" at bounding box center [1058, 620] width 57 height 28
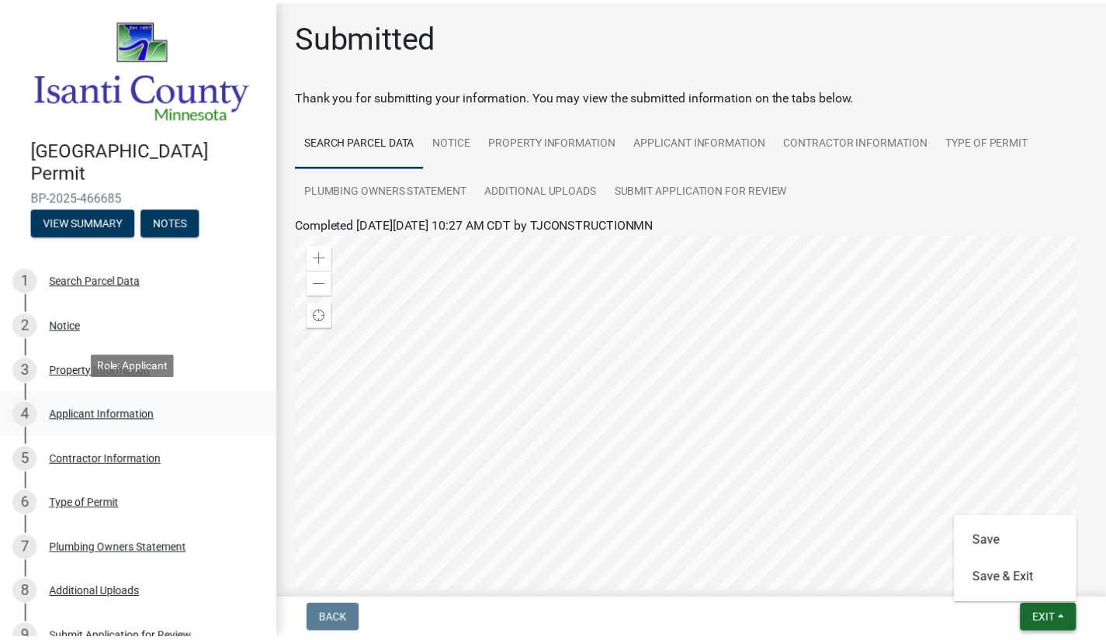
scroll to position [169, 0]
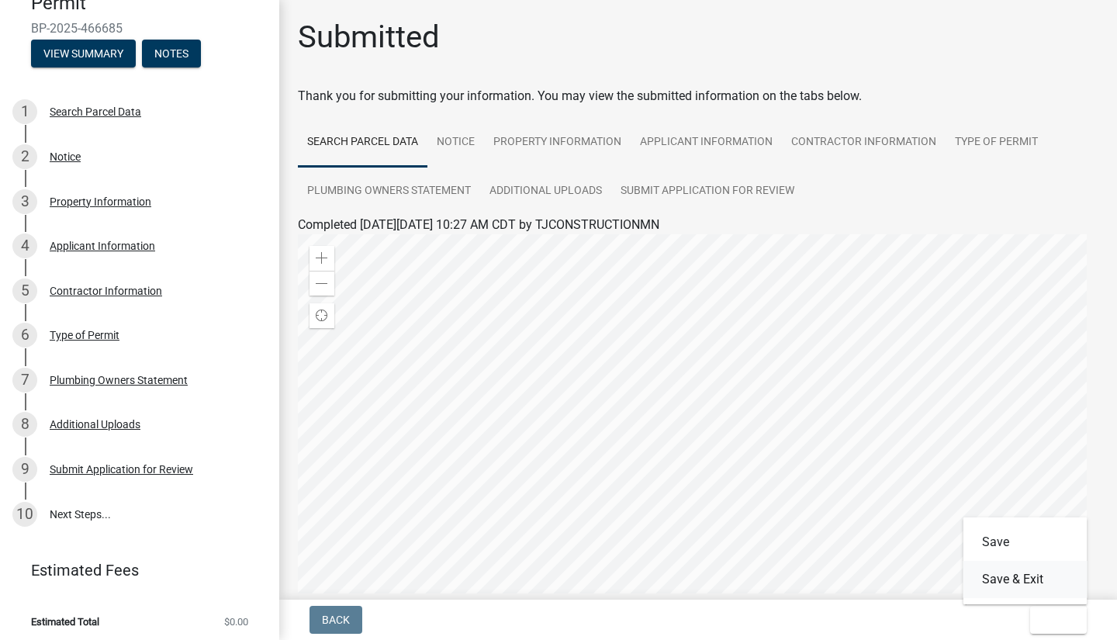
click at [991, 578] on button "Save & Exit" at bounding box center [1026, 579] width 124 height 37
